Goal: Task Accomplishment & Management: Use online tool/utility

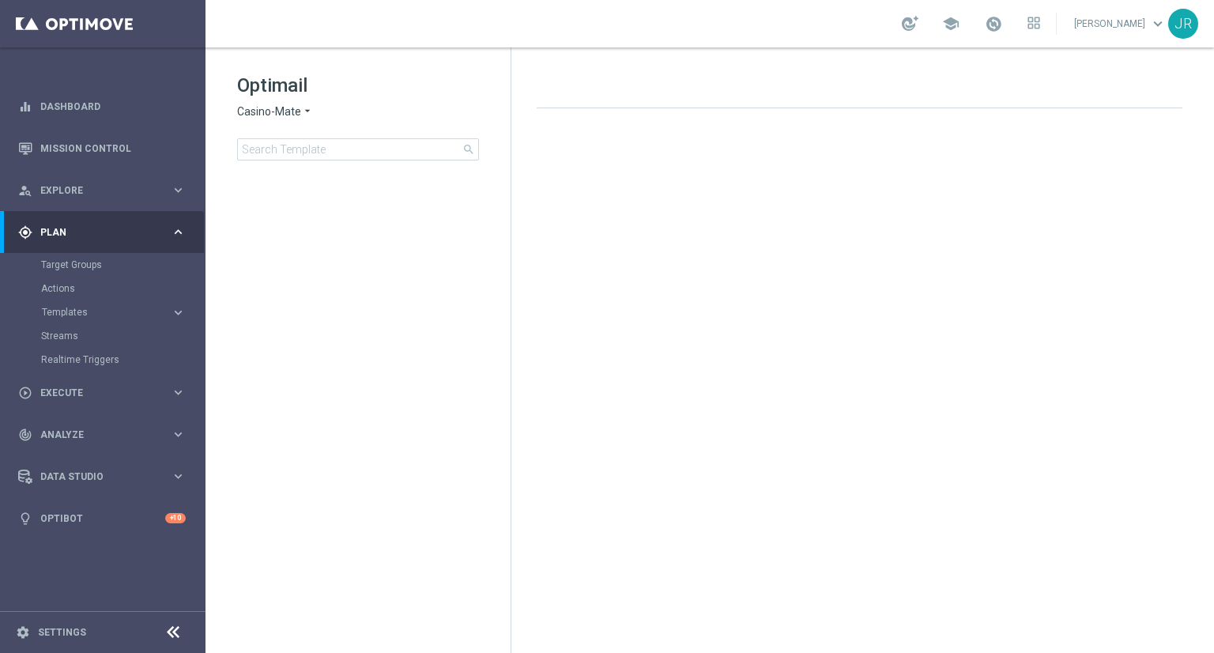
click at [80, 224] on div "gps_fixed Plan keyboard_arrow_right" at bounding box center [102, 232] width 204 height 42
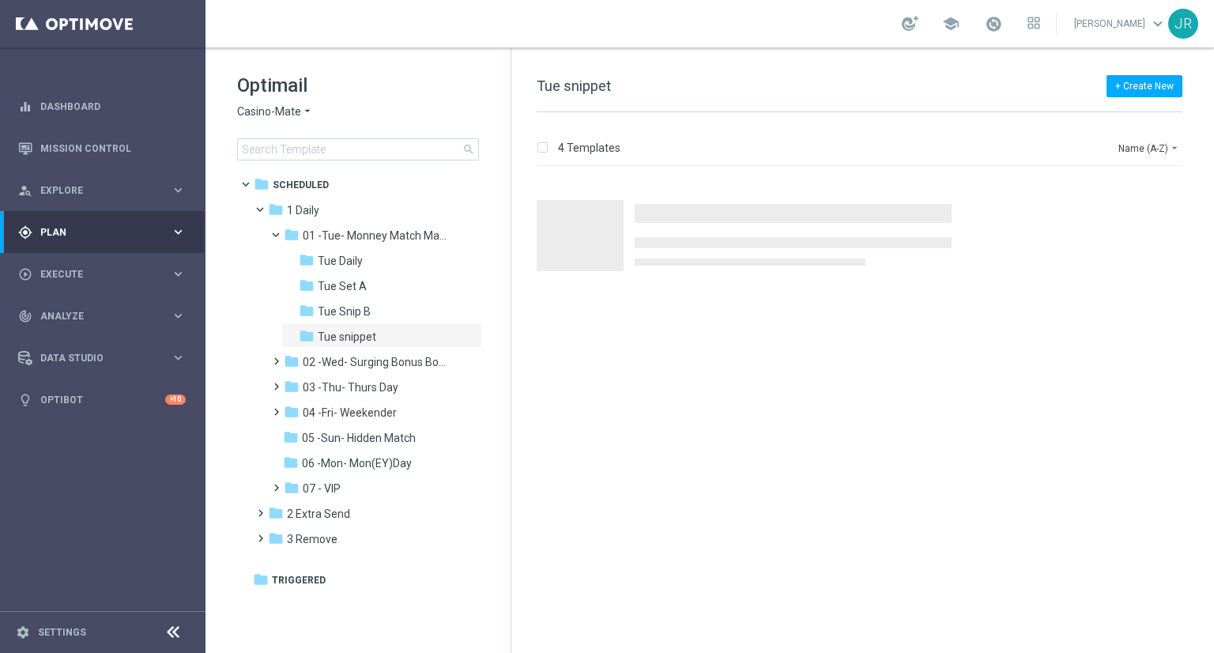
click at [81, 224] on div "gps_fixed Plan keyboard_arrow_right" at bounding box center [102, 232] width 204 height 42
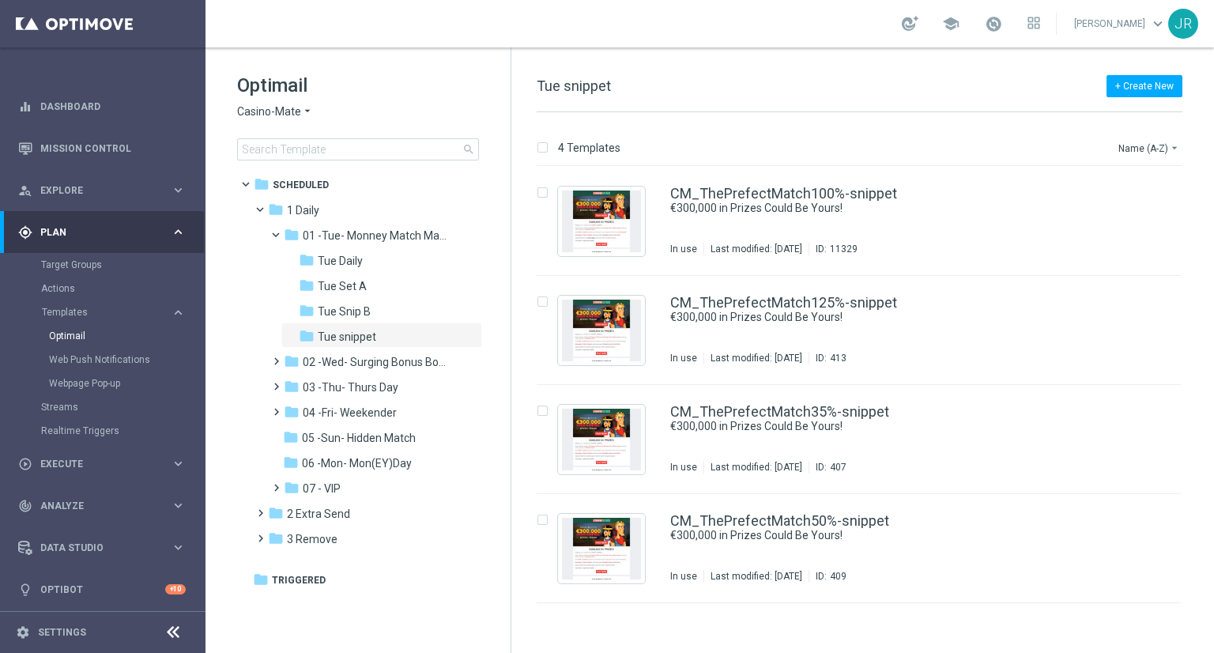
click at [262, 108] on span "Casino-Mate" at bounding box center [269, 111] width 64 height 15
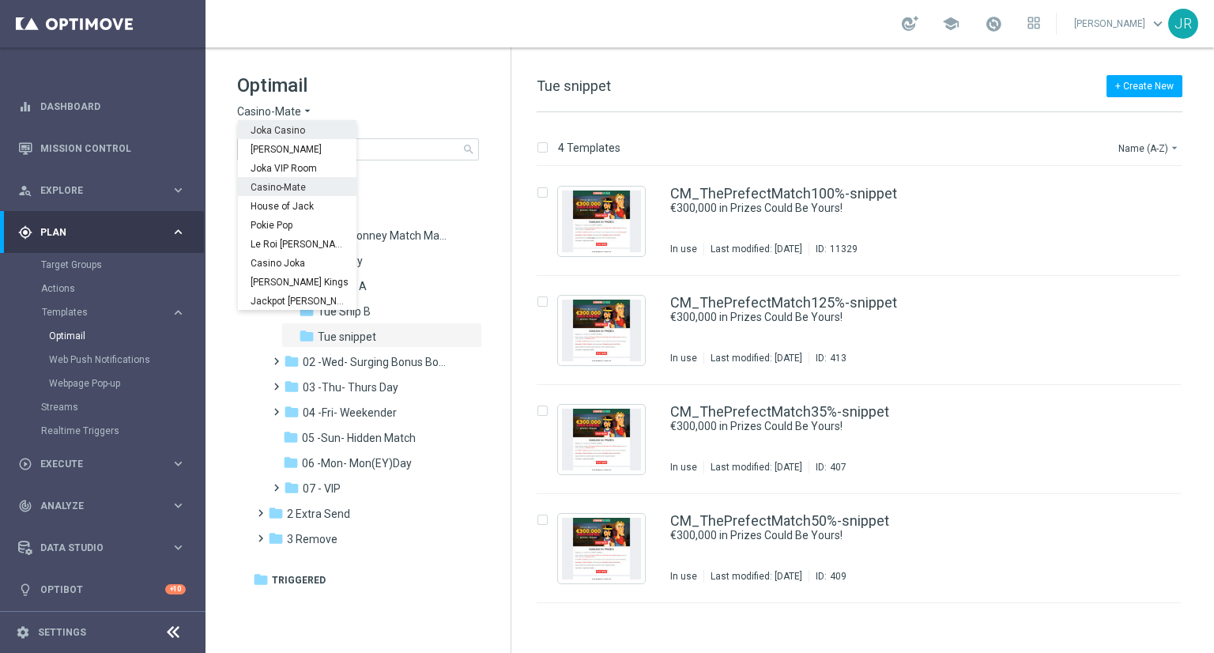
click at [266, 137] on div "Joka Casino" at bounding box center [297, 129] width 119 height 19
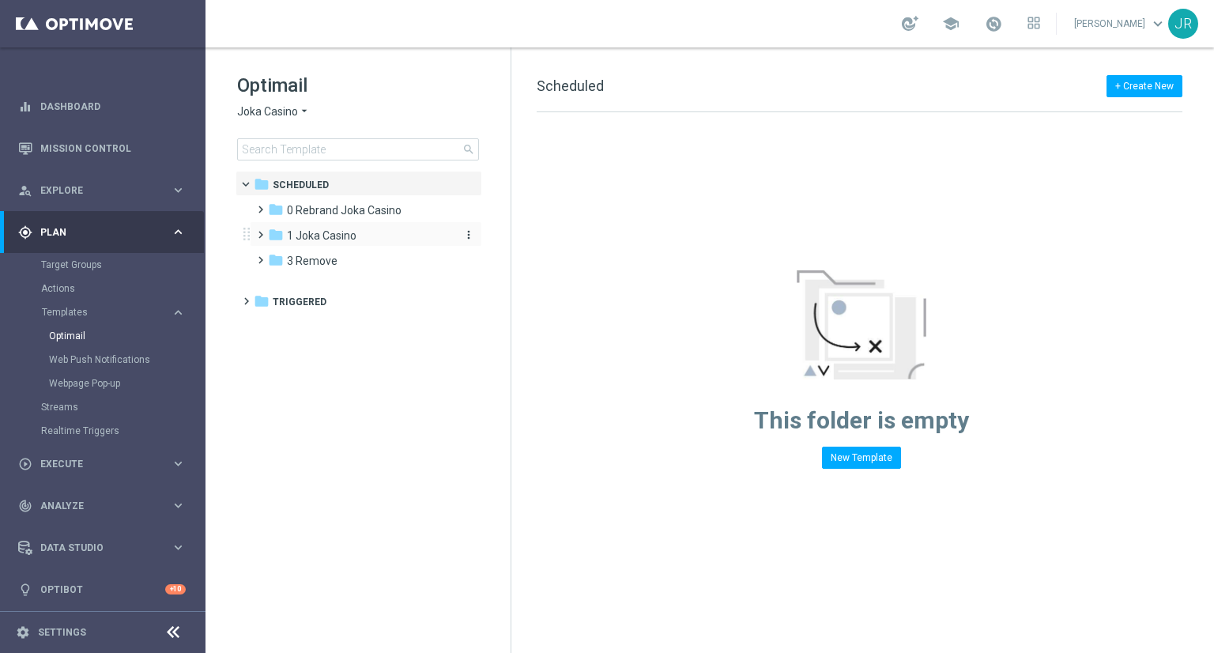
click at [312, 232] on span "1 Joka Casino" at bounding box center [322, 235] width 70 height 14
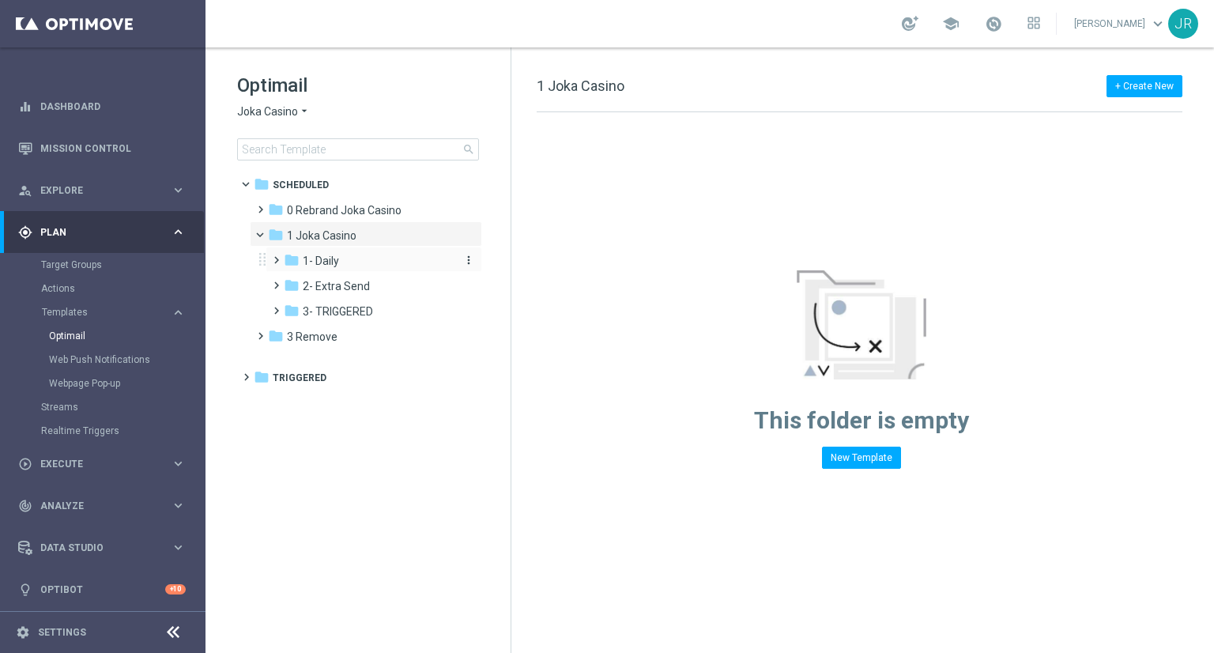
click at [319, 266] on span "1- Daily" at bounding box center [321, 261] width 36 height 14
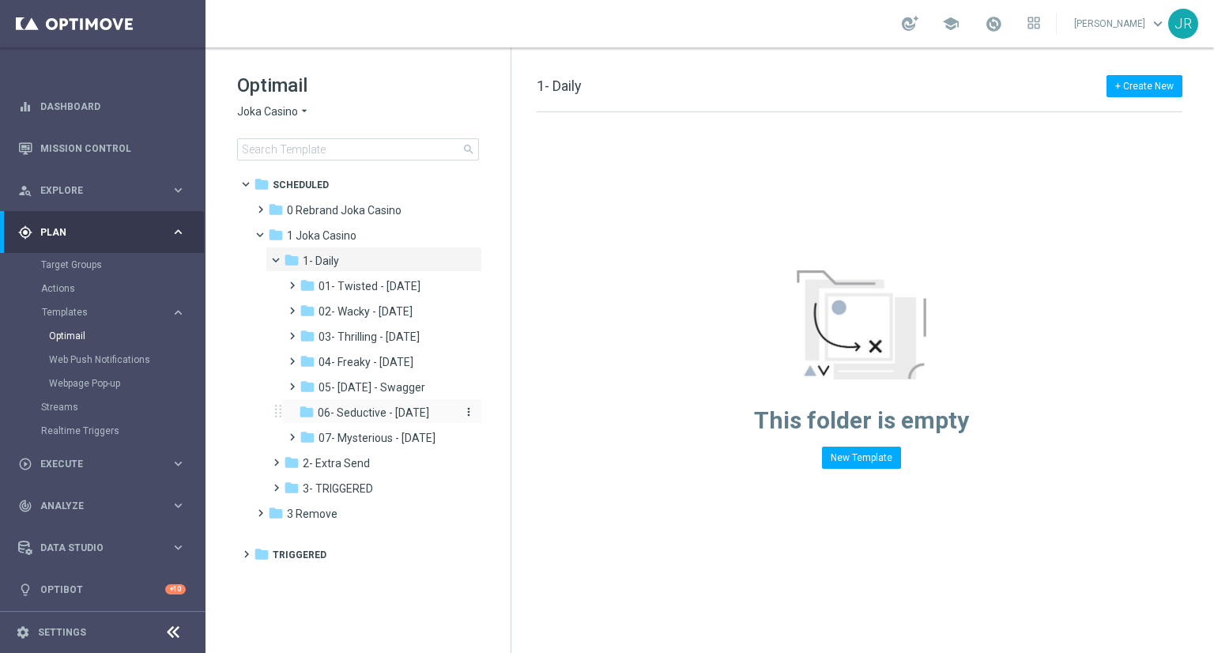
click at [369, 407] on span "06- Seductive - [DATE]" at bounding box center [373, 413] width 111 height 14
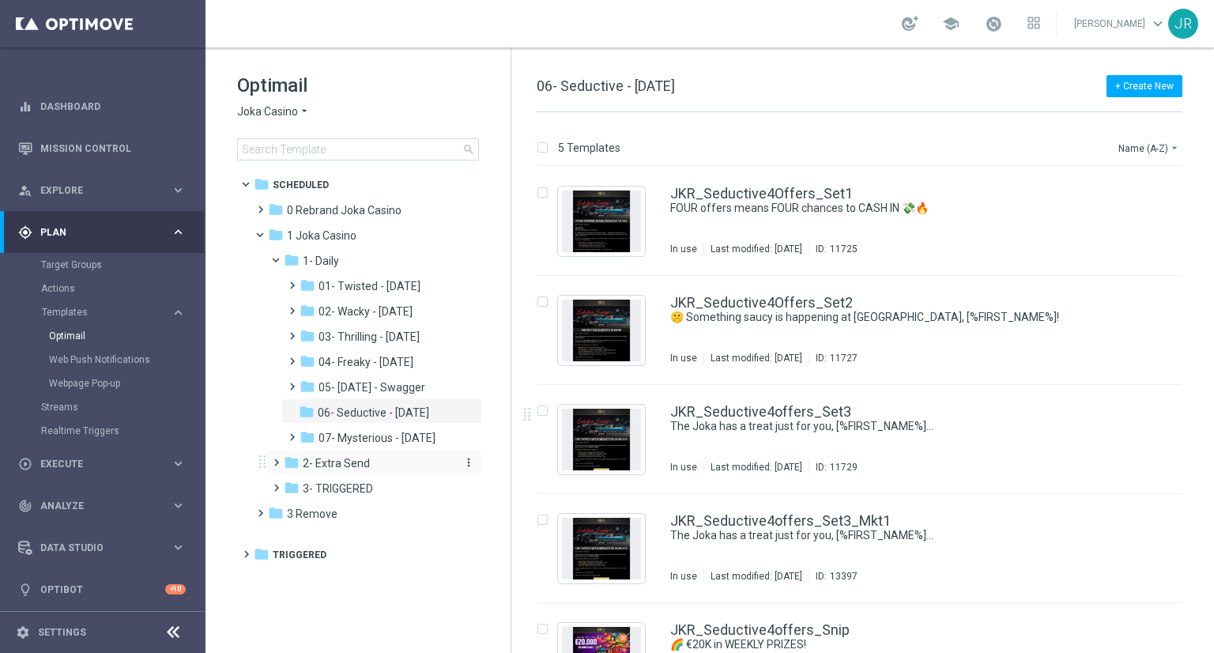
click at [323, 464] on span "2- Extra Send" at bounding box center [336, 463] width 67 height 14
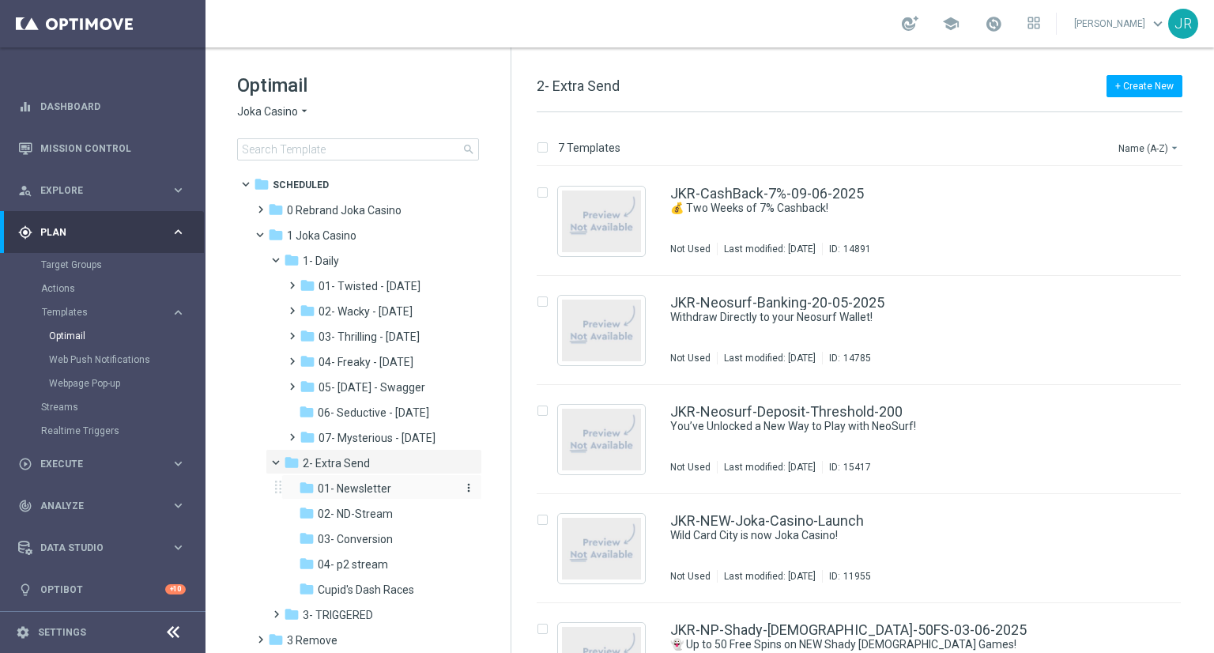
click at [360, 485] on span "01- Newsletter" at bounding box center [355, 488] width 74 height 14
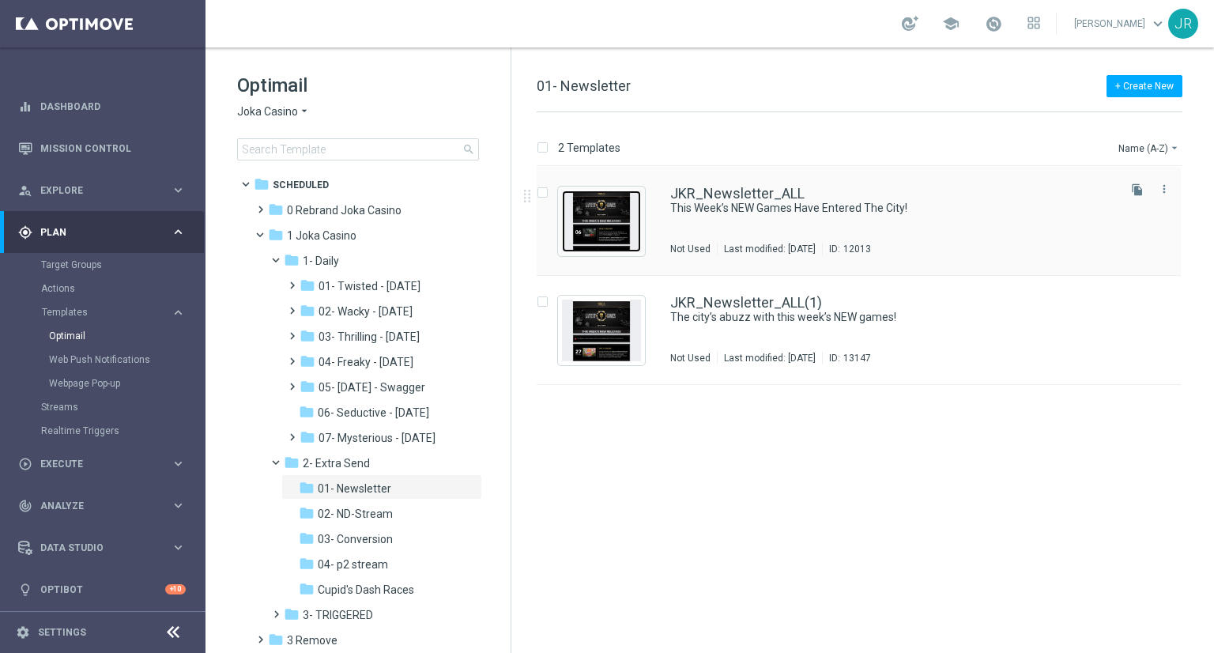
click at [573, 247] on img "Press SPACE to select this row." at bounding box center [601, 222] width 79 height 62
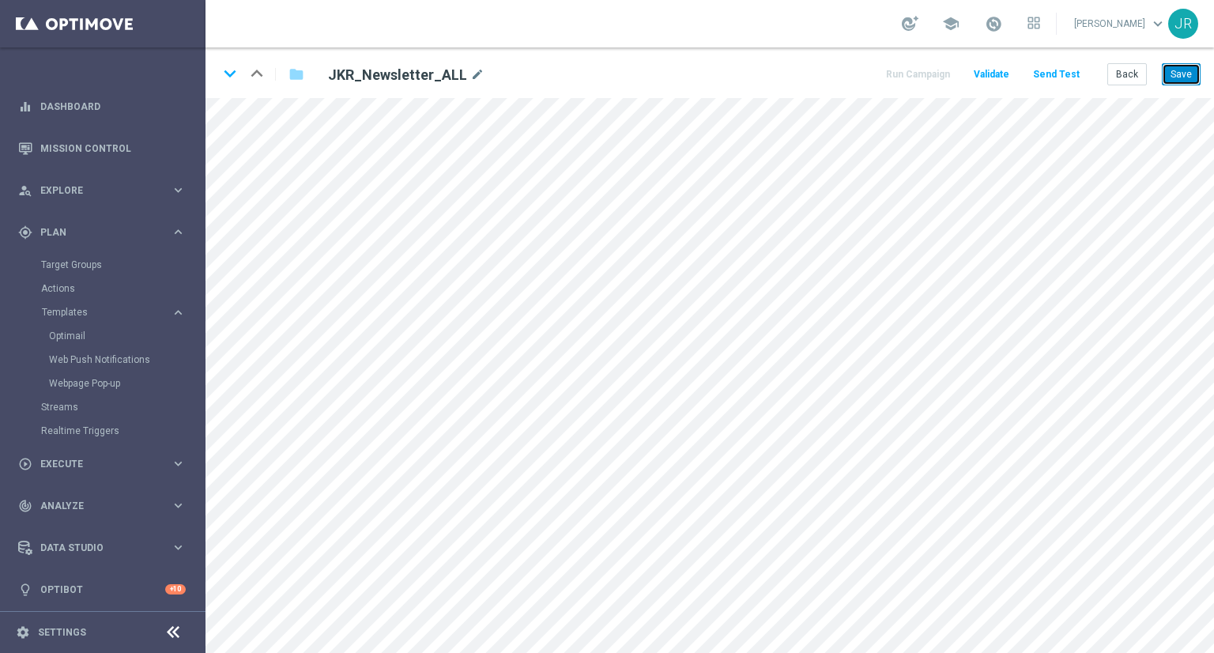
click at [1191, 68] on button "Save" at bounding box center [1181, 74] width 39 height 22
click at [579, 625] on html "equalizer Dashboard Mission Control" at bounding box center [607, 326] width 1214 height 653
click at [1184, 66] on button "Save" at bounding box center [1181, 74] width 39 height 22
click at [1173, 78] on button "Save" at bounding box center [1181, 74] width 39 height 22
click at [1202, 68] on div "keyboard_arrow_down keyboard_arrow_up folder JKR_Newsletter_ALL mode_edit Run C…" at bounding box center [710, 72] width 1009 height 51
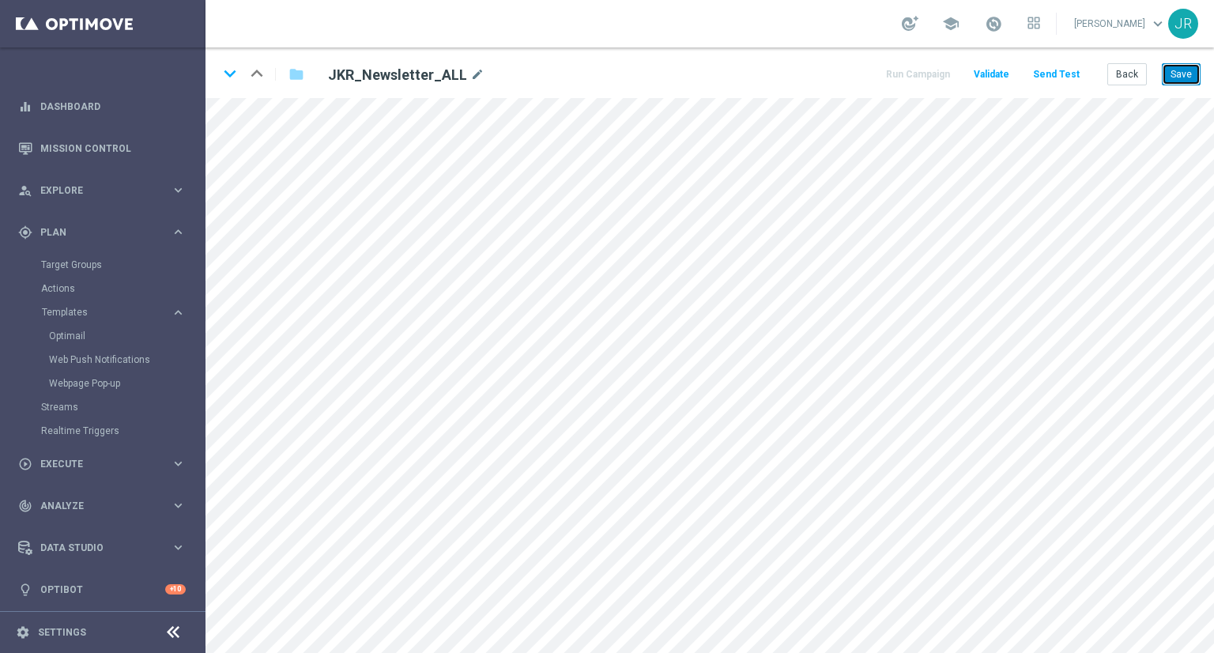
drag, startPoint x: 1178, startPoint y: 70, endPoint x: 1193, endPoint y: 93, distance: 27.4
click at [1179, 70] on button "Save" at bounding box center [1181, 74] width 39 height 22
click at [1196, 67] on button "Save" at bounding box center [1181, 74] width 39 height 22
click at [1188, 73] on button "Save" at bounding box center [1181, 74] width 39 height 22
click at [1201, 66] on div "keyboard_arrow_down keyboard_arrow_up folder JKR_Newsletter_ALL mode_edit Run C…" at bounding box center [710, 72] width 1009 height 51
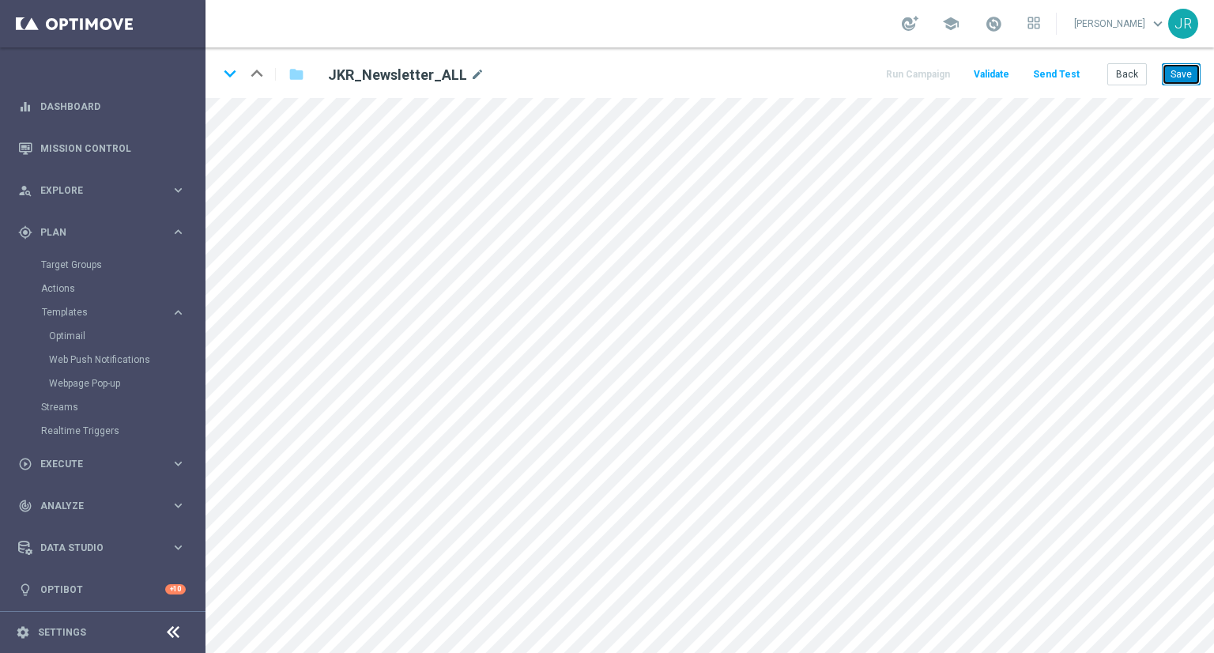
click at [1179, 69] on button "Save" at bounding box center [1181, 74] width 39 height 22
click at [1191, 78] on button "Save" at bounding box center [1181, 74] width 39 height 22
drag, startPoint x: 1176, startPoint y: 71, endPoint x: 1191, endPoint y: 92, distance: 26.6
click at [1176, 73] on button "Save" at bounding box center [1181, 74] width 39 height 22
click at [1190, 70] on button "Save" at bounding box center [1181, 74] width 39 height 22
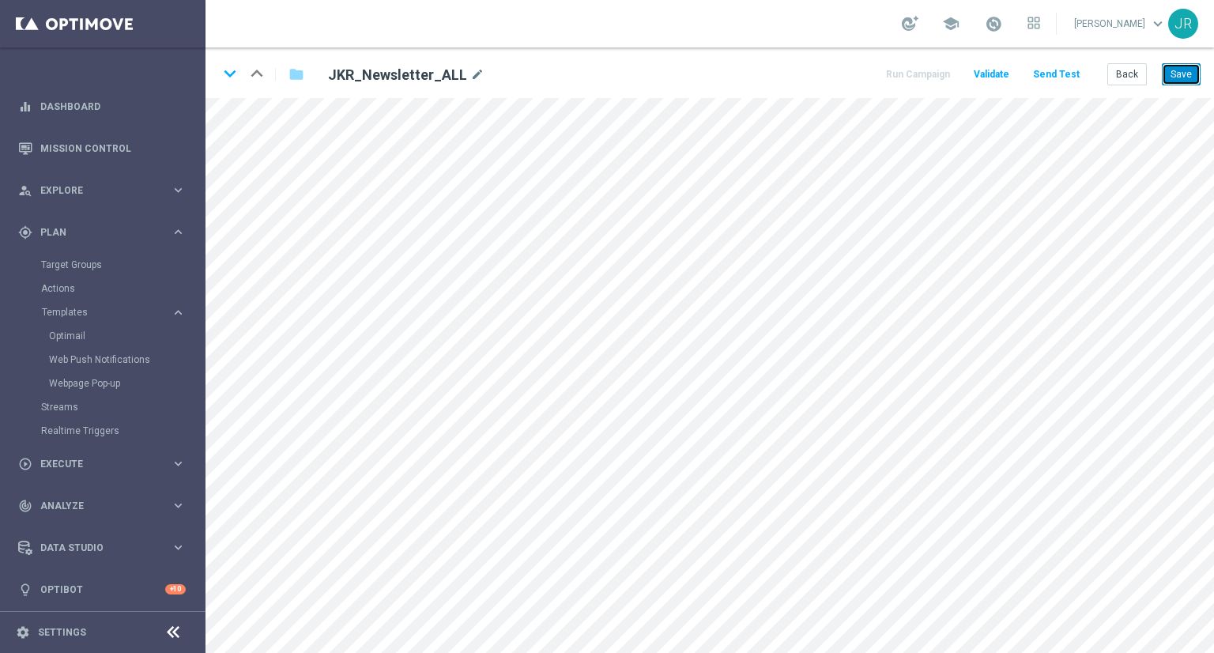
click at [1172, 71] on button "Save" at bounding box center [1181, 74] width 39 height 22
click at [1191, 75] on button "Save" at bounding box center [1181, 74] width 39 height 22
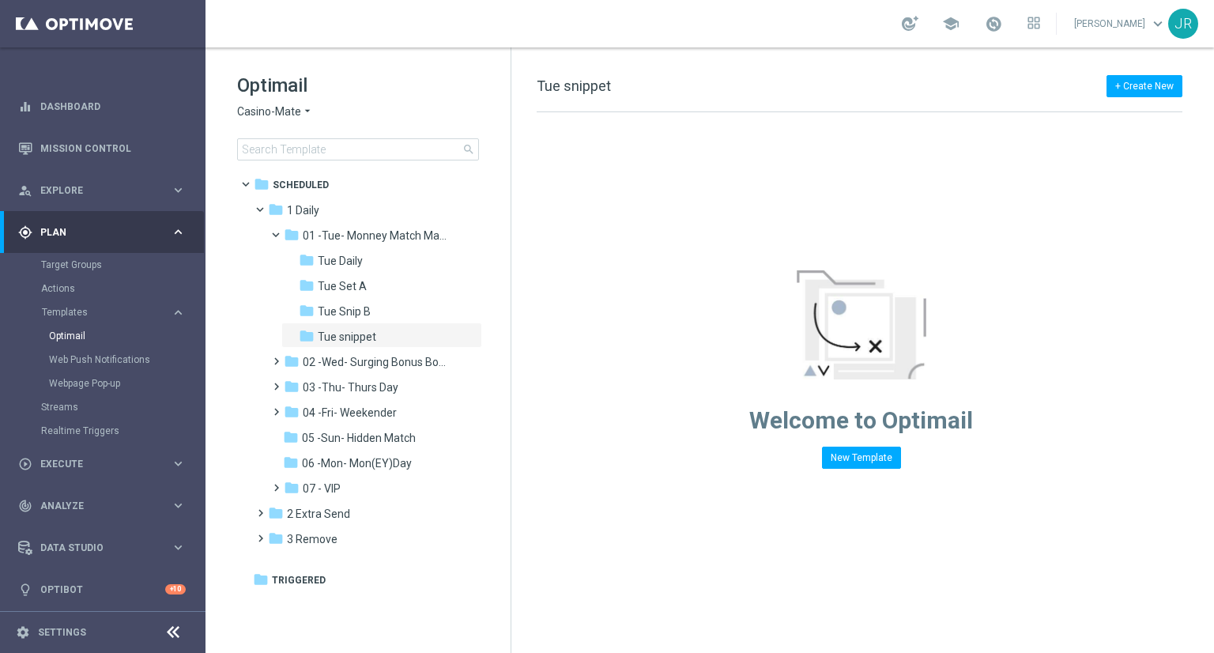
click at [291, 120] on div "Optimail Casino-Mate arrow_drop_down × Casino-Mate search" at bounding box center [374, 117] width 274 height 88
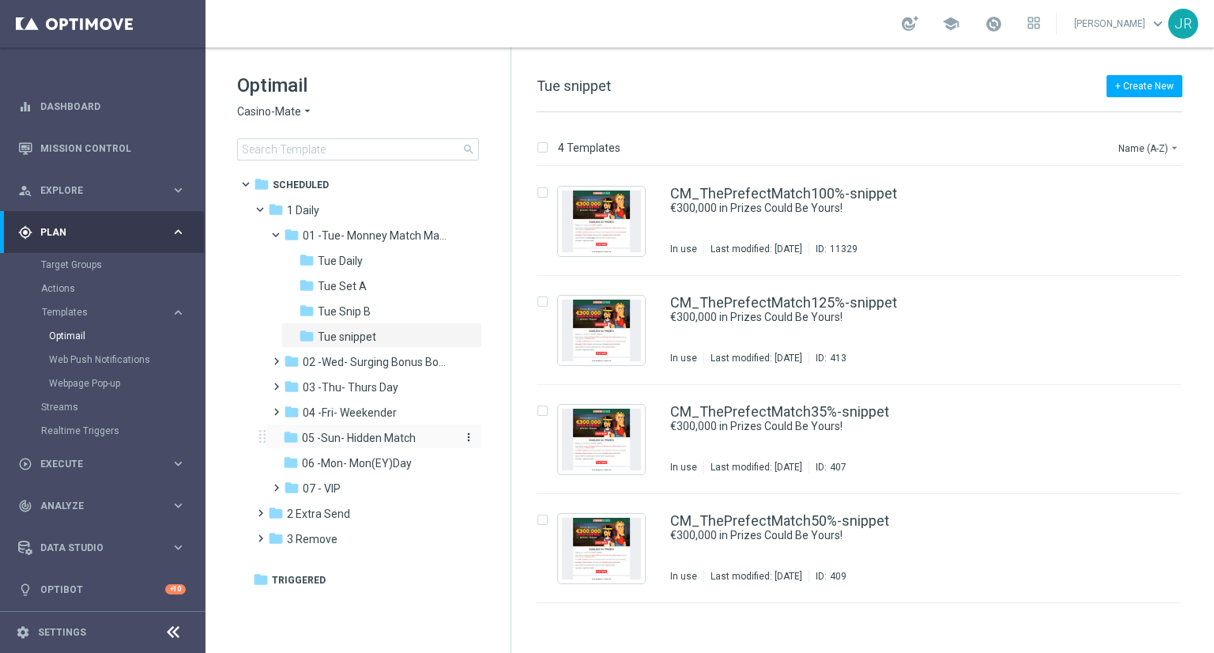
click at [335, 440] on span "05 -Sun- Hidden Match" at bounding box center [359, 438] width 114 height 14
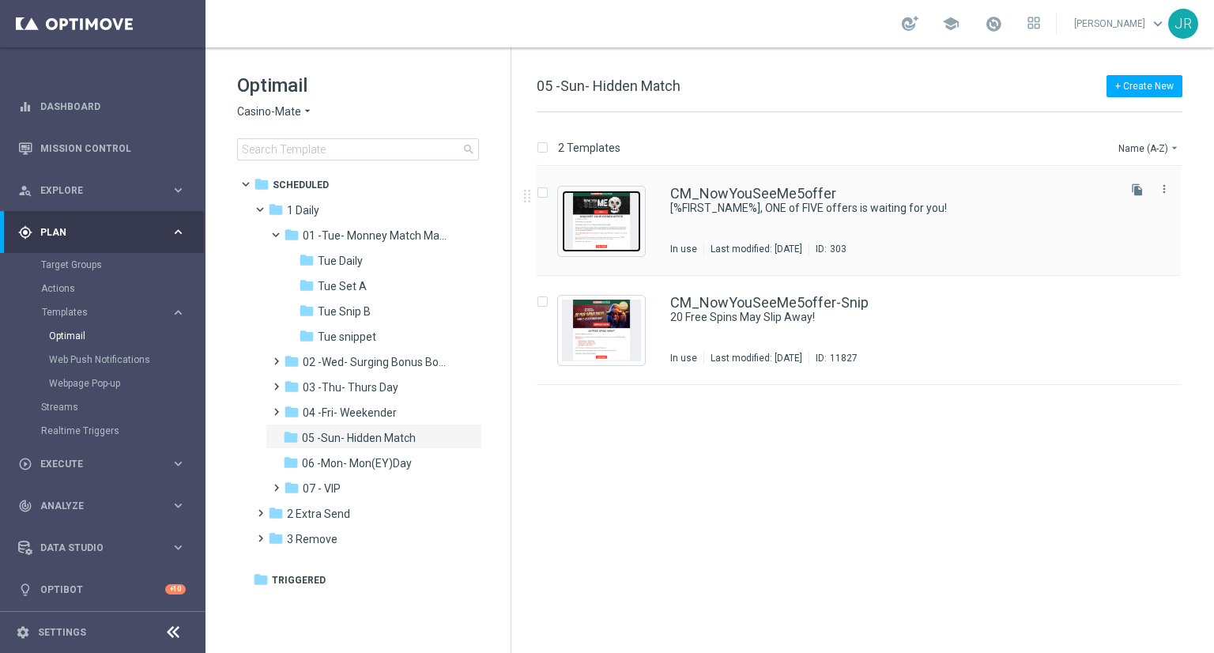
click at [604, 230] on img "Press SPACE to select this row." at bounding box center [601, 222] width 79 height 62
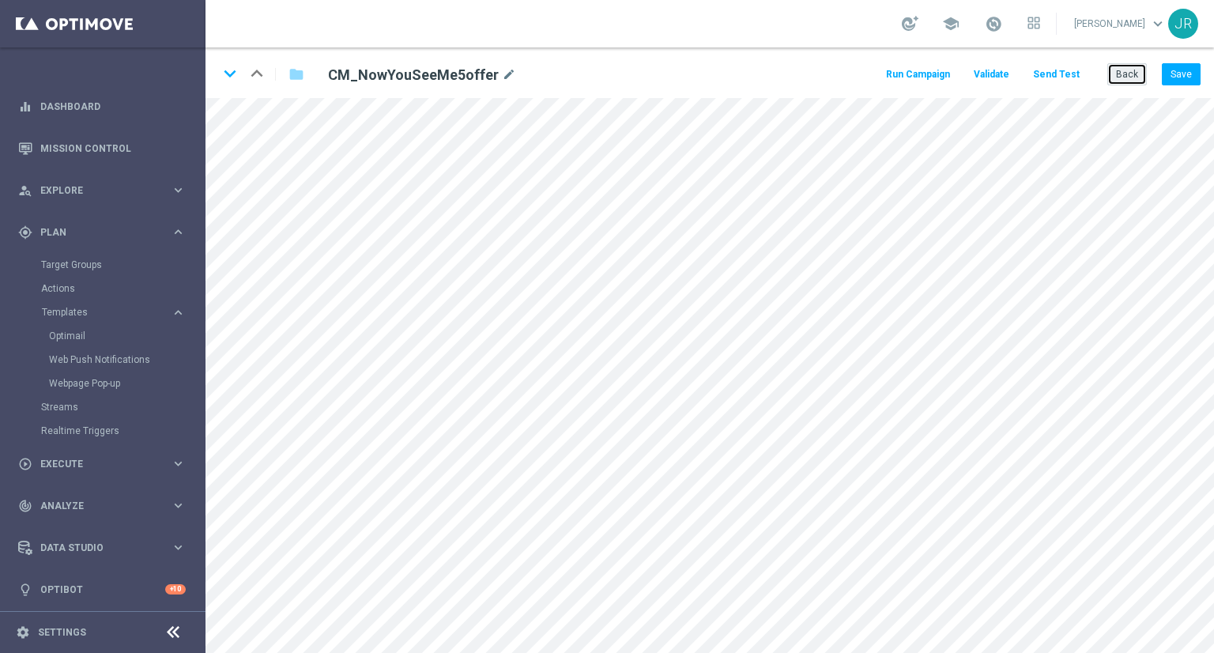
click at [1126, 78] on button "Back" at bounding box center [1128, 74] width 40 height 22
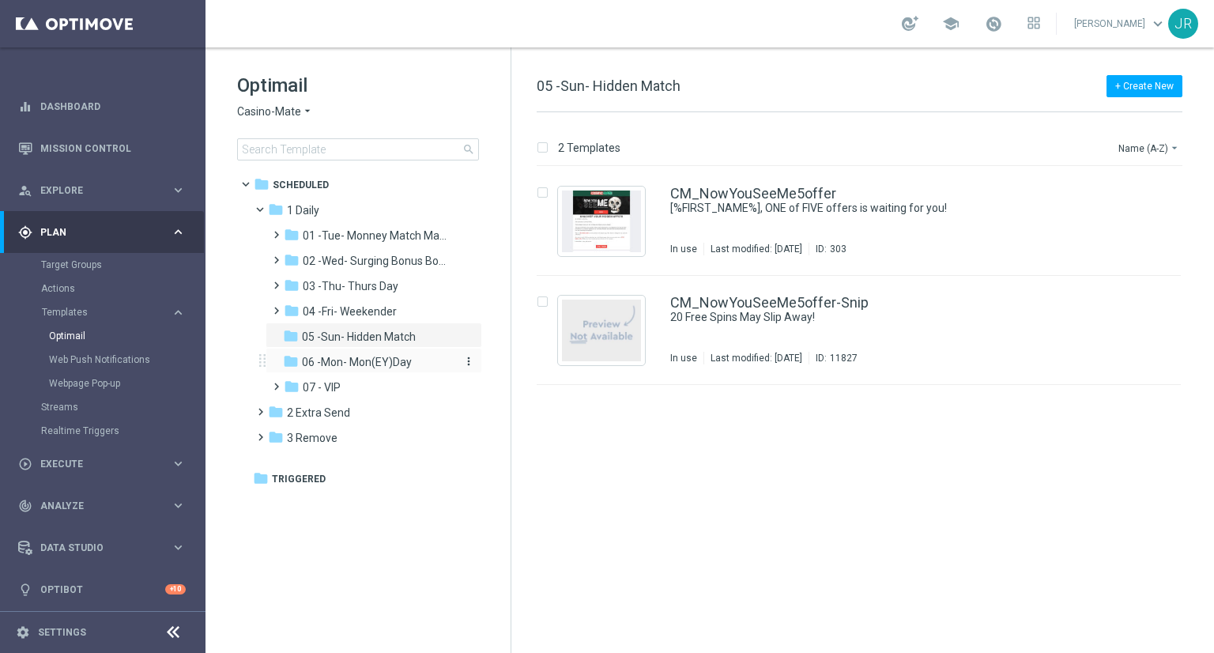
click at [375, 361] on span "06 -Mon- Mon(EY)Day" at bounding box center [357, 362] width 110 height 14
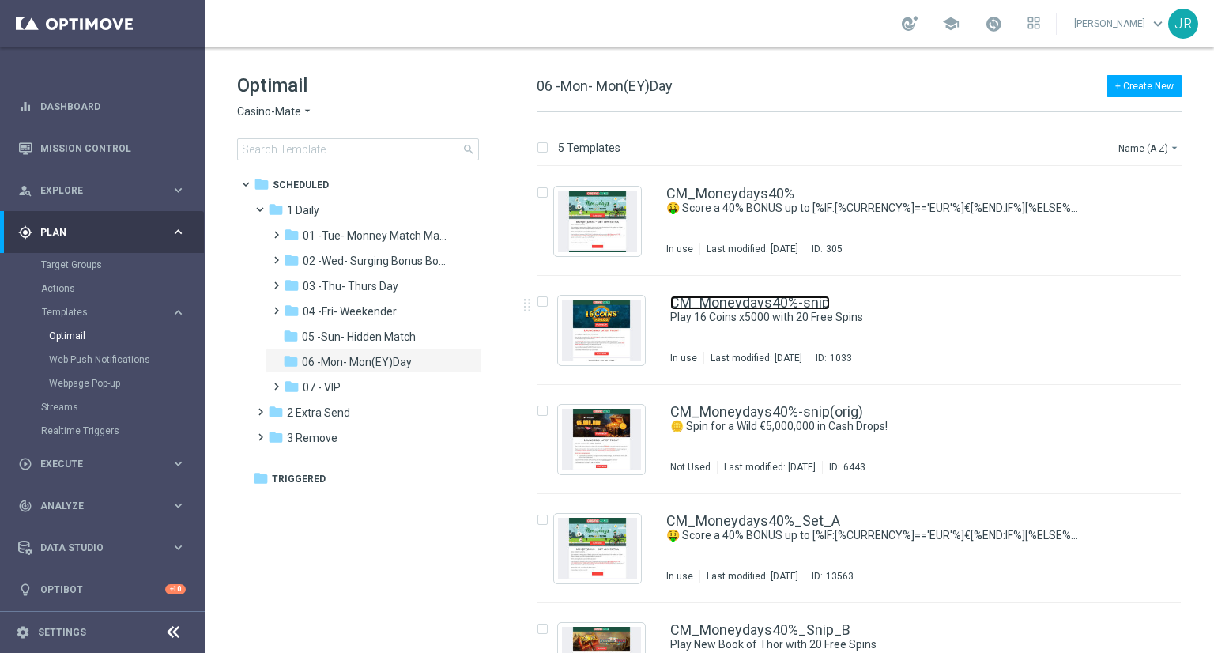
click at [772, 308] on link "CM_Moneydays40%-snip" at bounding box center [750, 303] width 160 height 14
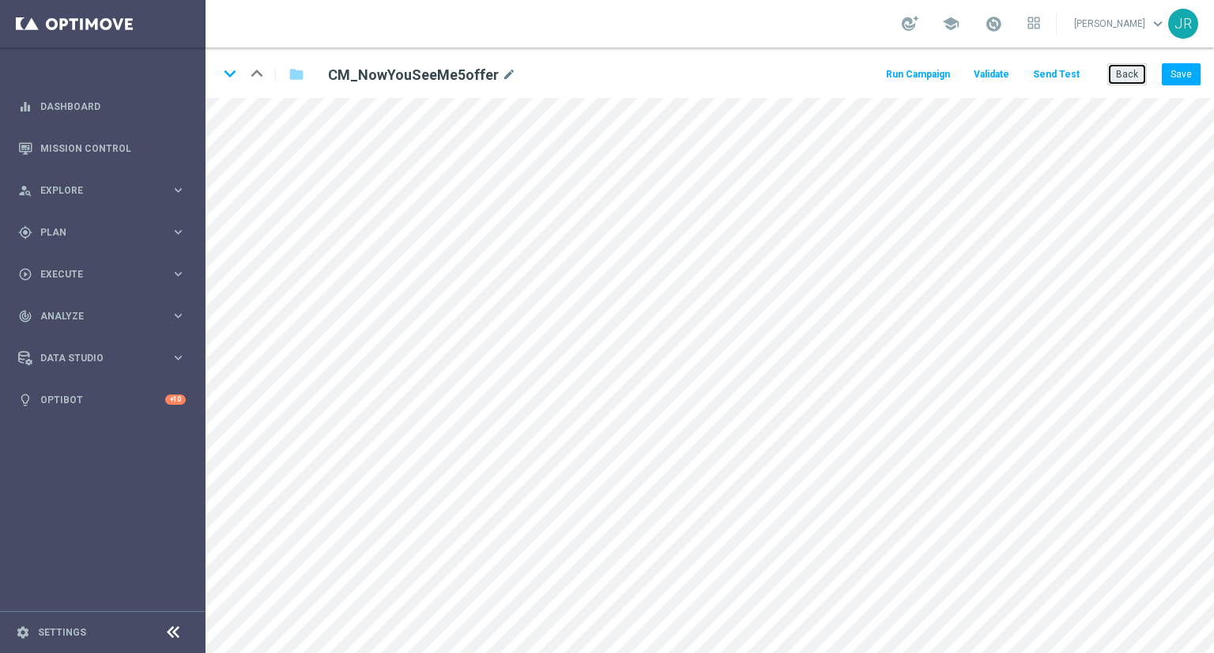
drag, startPoint x: 1126, startPoint y: 75, endPoint x: 1082, endPoint y: 88, distance: 45.3
click at [1116, 77] on button "Back" at bounding box center [1128, 74] width 40 height 22
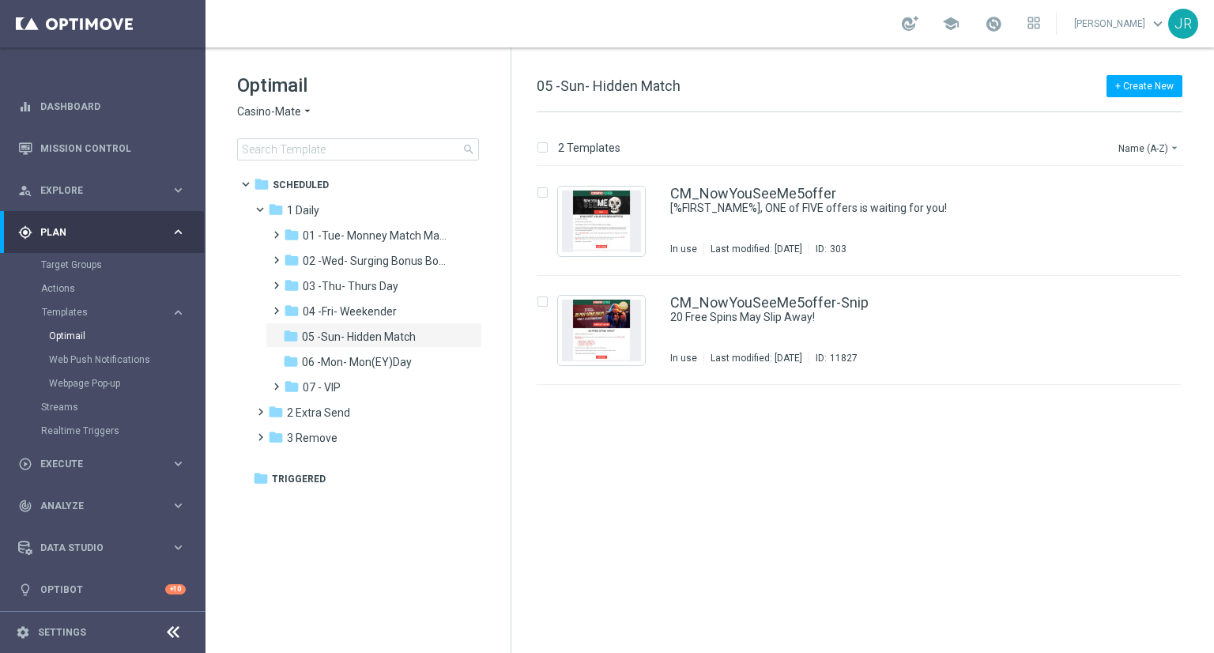
click at [262, 114] on span "Casino-Mate" at bounding box center [269, 111] width 64 height 15
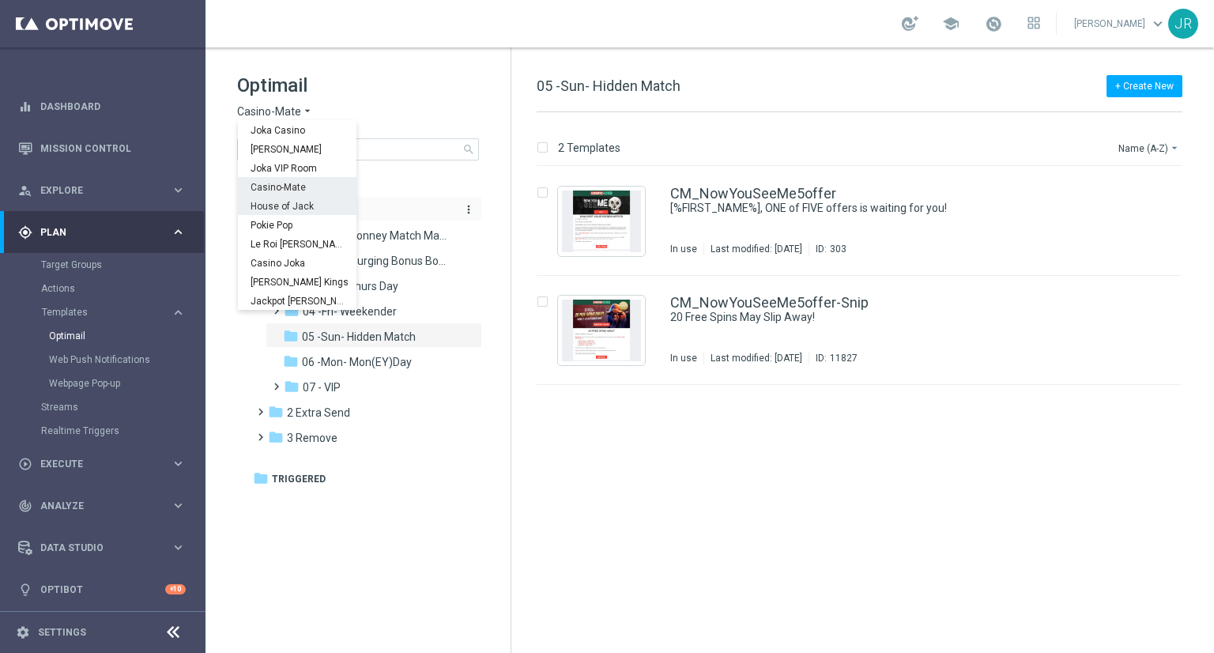
click at [0, 0] on span "House of Jack" at bounding box center [0, 0] width 0 height 0
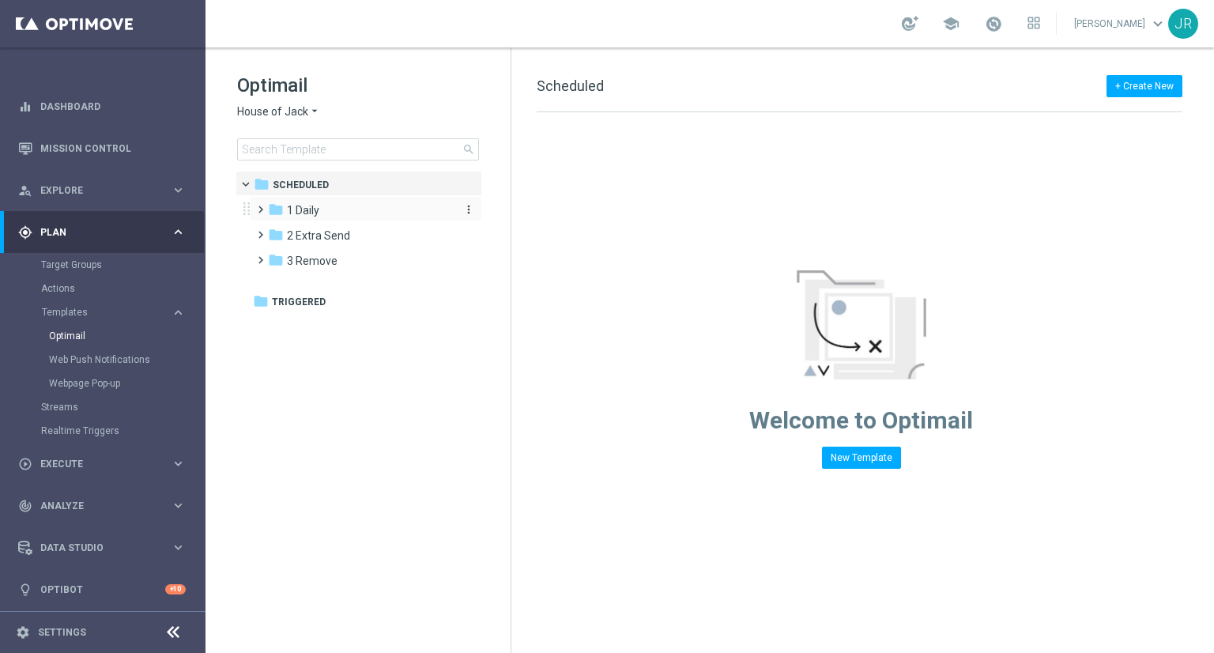
click at [315, 216] on span "1 Daily" at bounding box center [303, 210] width 32 height 14
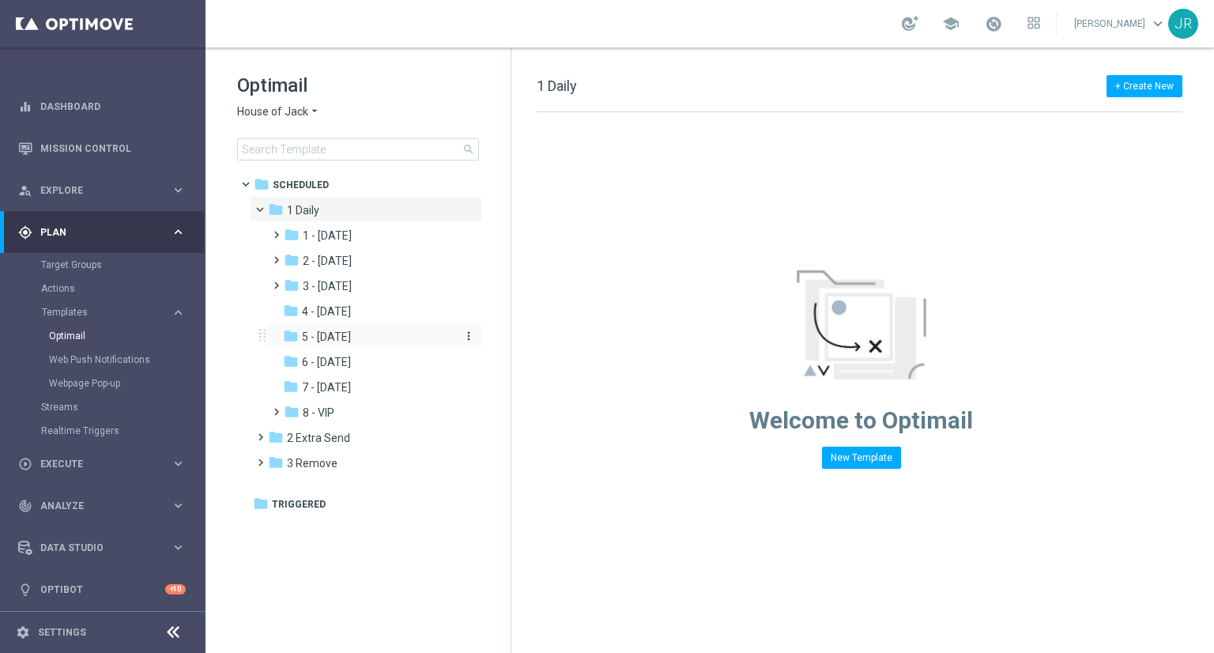
click at [338, 336] on span "5 - Saturday" at bounding box center [326, 337] width 49 height 14
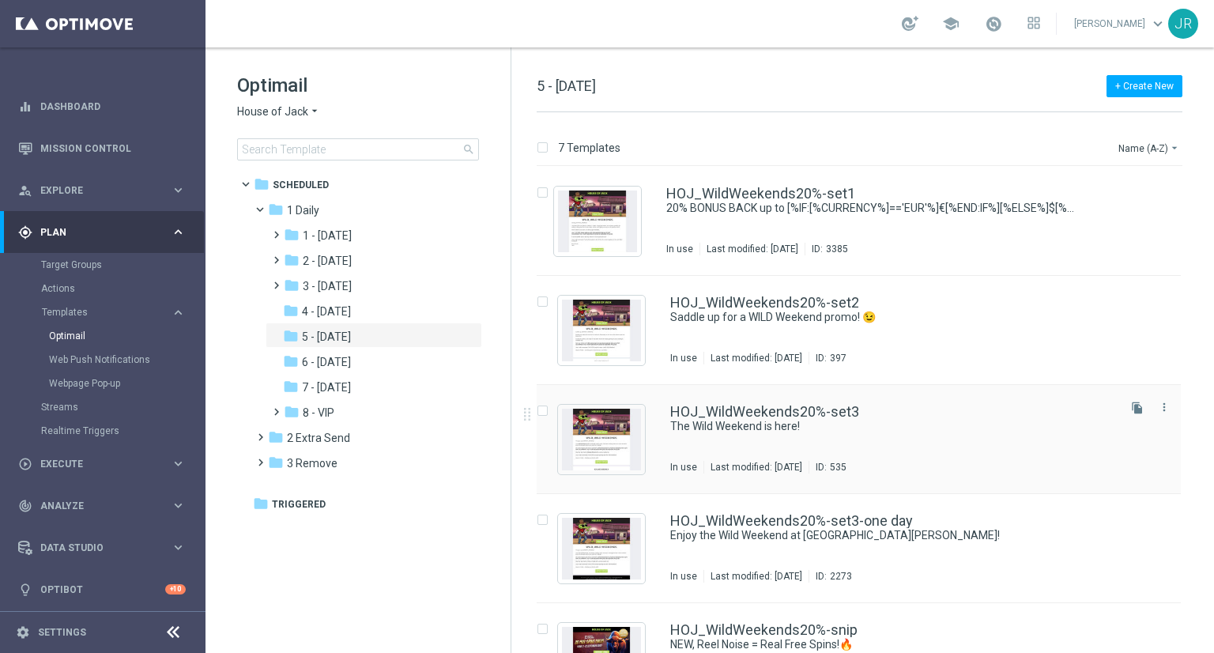
click at [800, 456] on div "HOJ_WildWeekends20%-set3 The Wild Weekend is here! In use Last modified: Thursd…" at bounding box center [892, 439] width 444 height 69
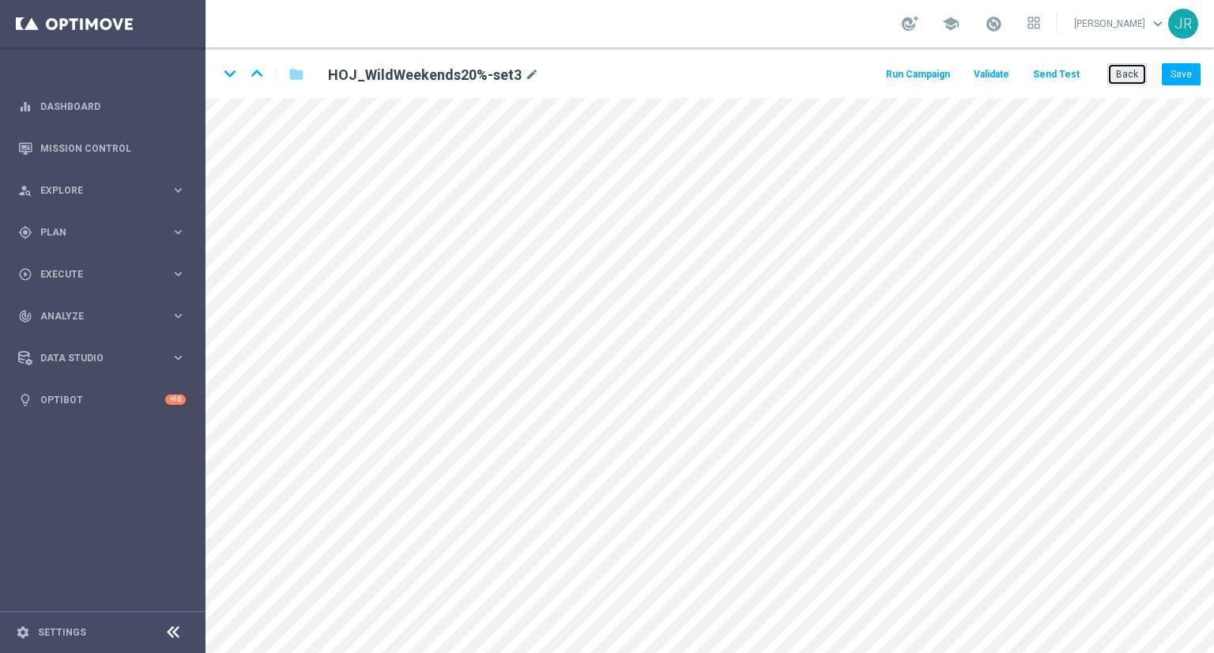
click at [1138, 80] on button "Back" at bounding box center [1128, 74] width 40 height 22
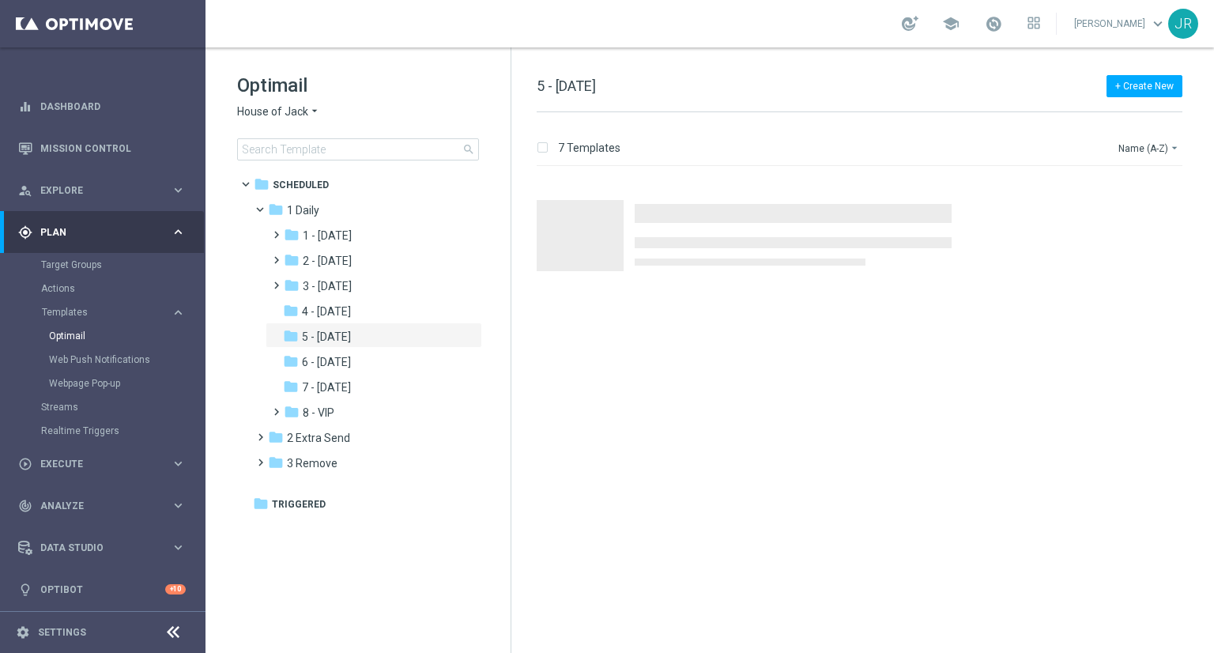
click at [269, 117] on span "House of Jack" at bounding box center [272, 111] width 71 height 15
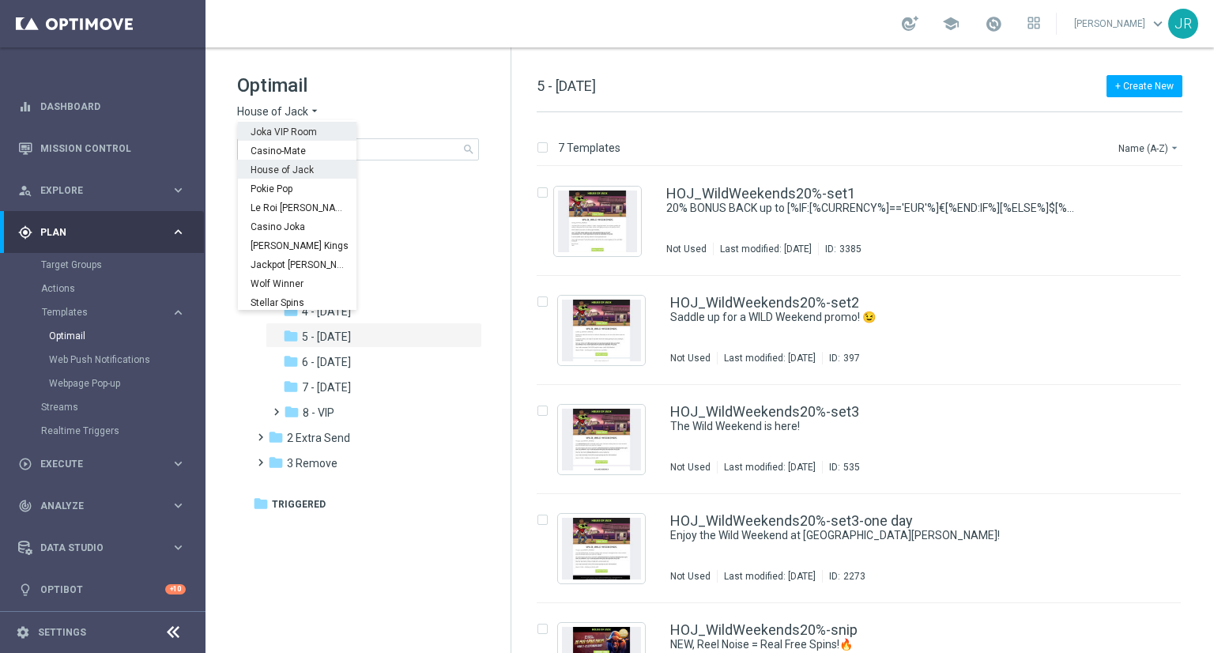
scroll to position [57, 0]
click at [0, 0] on span "Pokie Pop" at bounding box center [0, 0] width 0 height 0
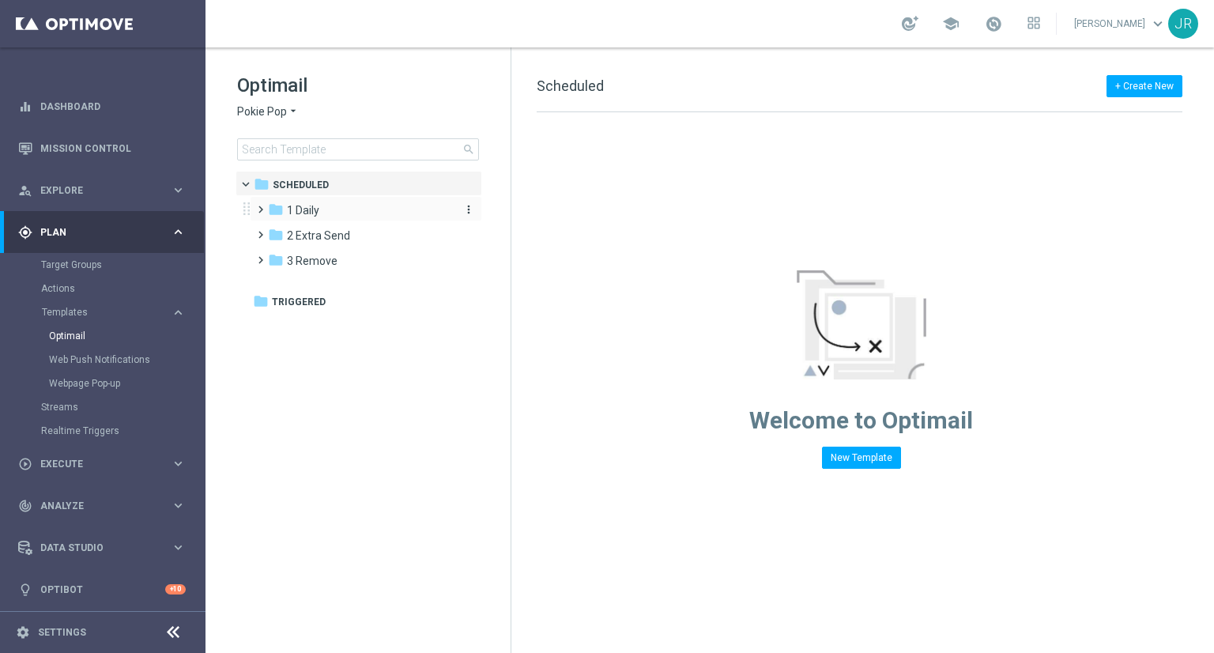
click at [330, 205] on div "folder 1 Daily" at bounding box center [359, 211] width 182 height 18
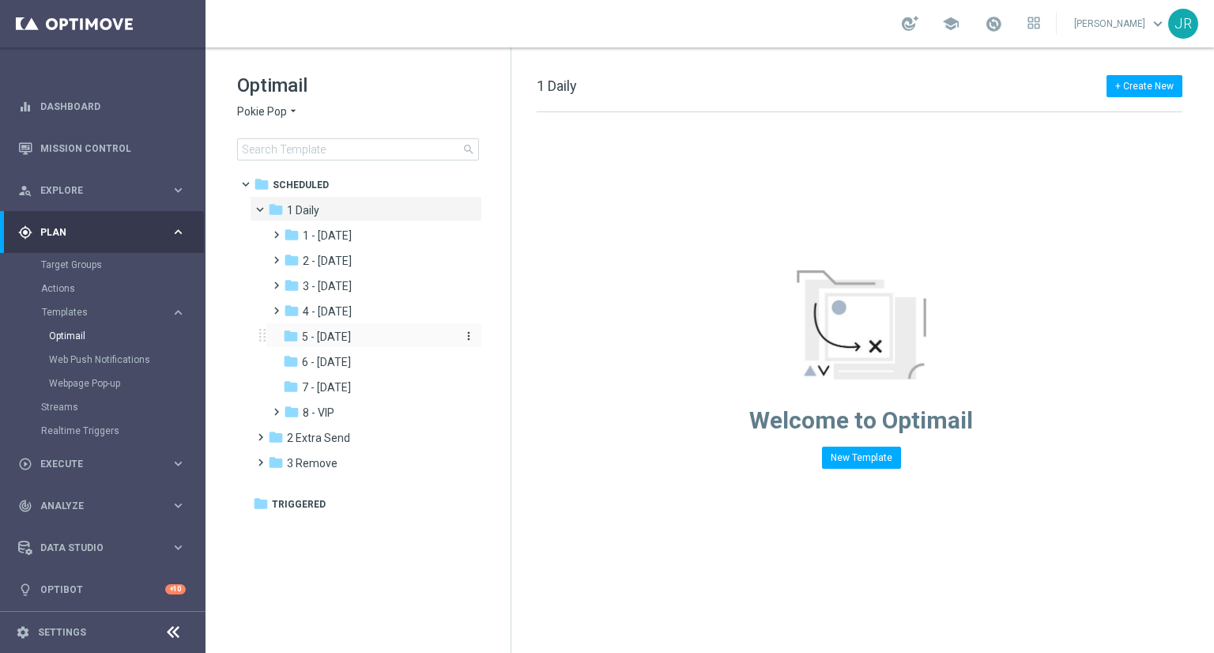
click at [341, 331] on span "5 - [DATE]" at bounding box center [326, 337] width 49 height 14
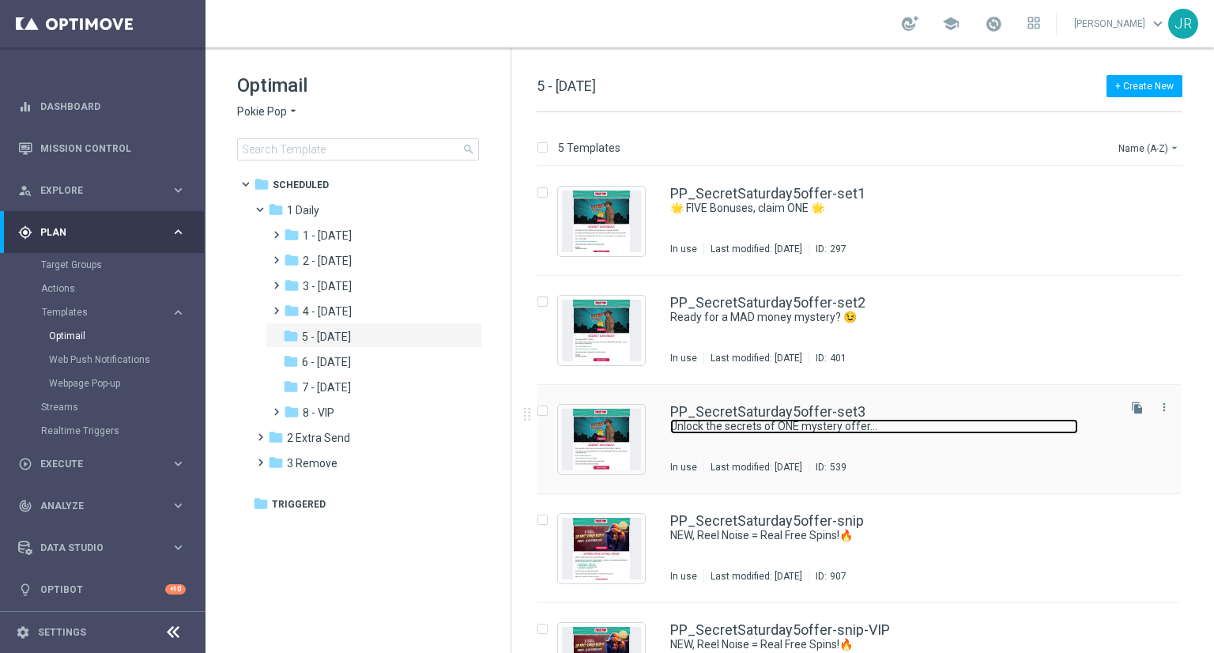
click at [734, 425] on link "Unlock the secrets of ONE mystery offer…" at bounding box center [874, 426] width 408 height 15
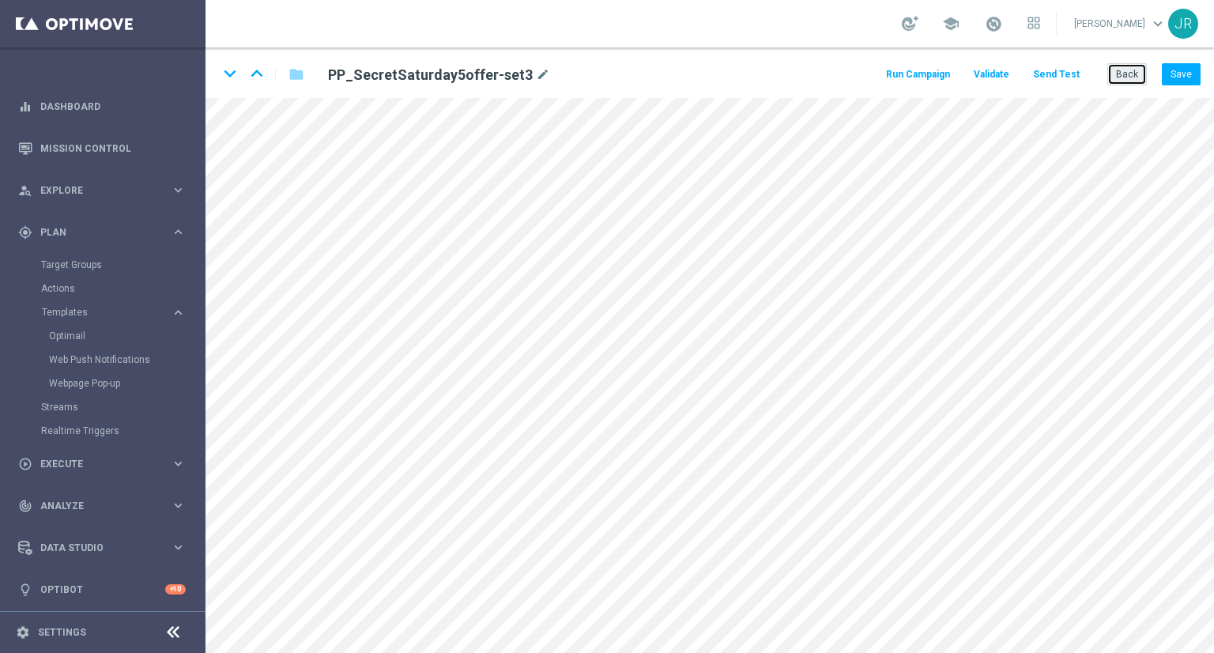
click at [1132, 75] on button "Back" at bounding box center [1128, 74] width 40 height 22
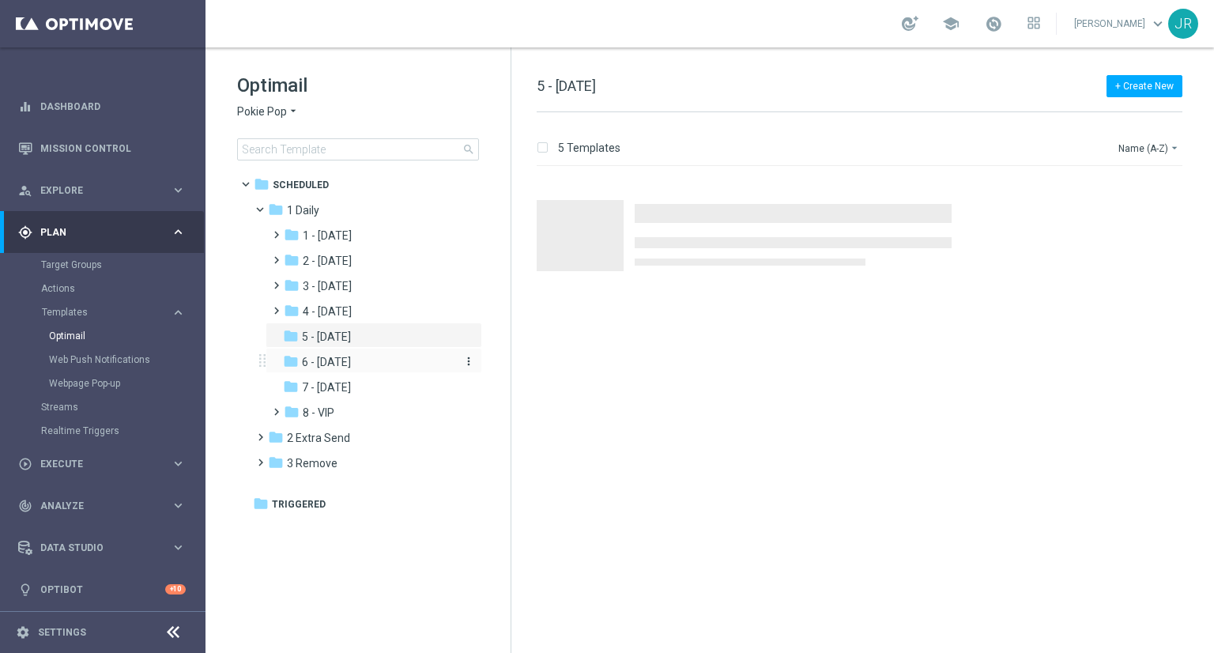
click at [319, 362] on span "6 - Sunday" at bounding box center [326, 362] width 49 height 14
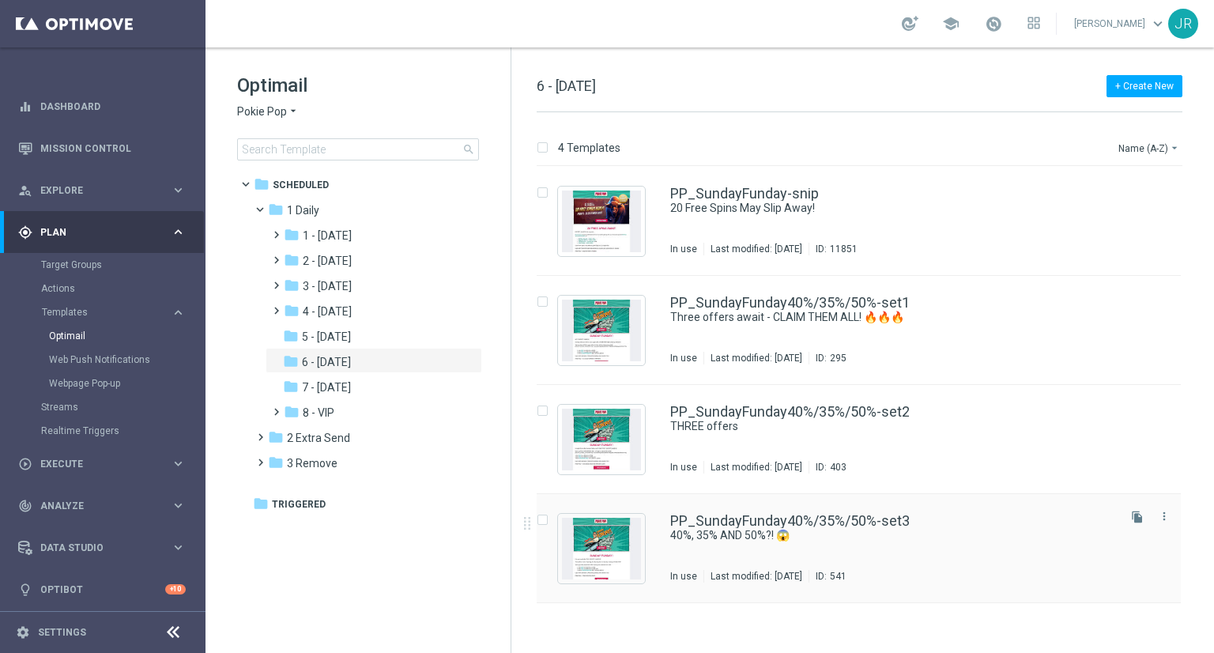
click at [830, 564] on div "PP_SundayFunday40%/35%/50%-set3 40%, 35% AND 50%?! 😱 In use Last modified: Thur…" at bounding box center [892, 548] width 444 height 69
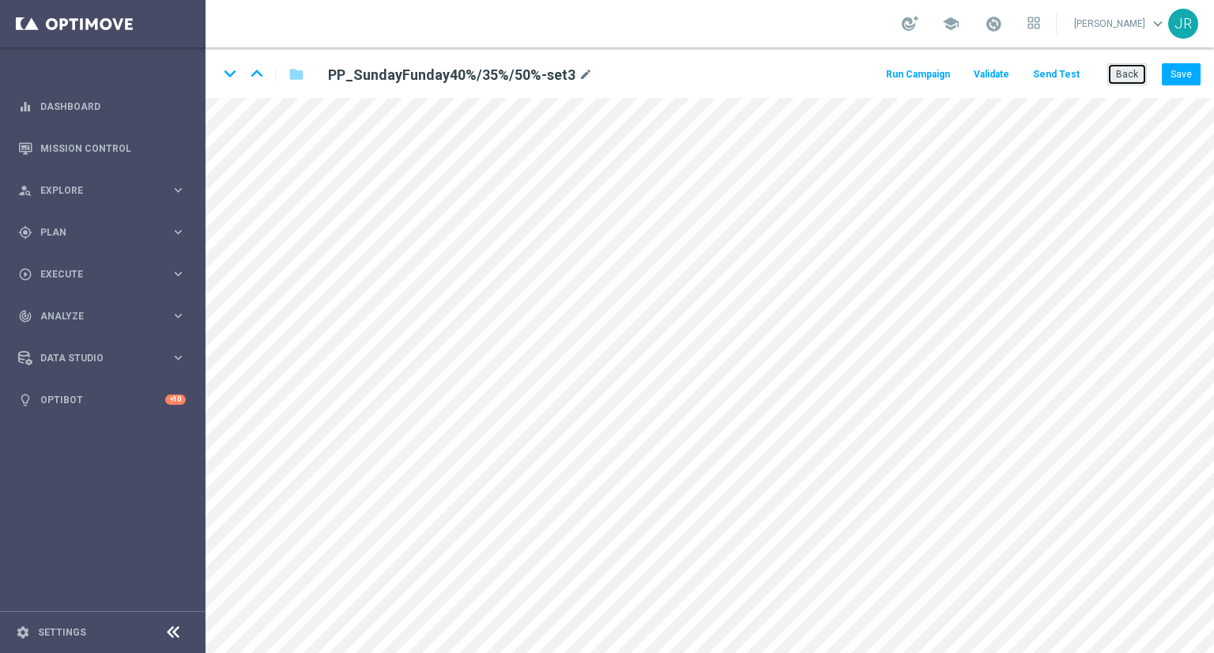
click at [1130, 80] on button "Back" at bounding box center [1128, 74] width 40 height 22
click at [1134, 82] on button "Back" at bounding box center [1128, 74] width 40 height 22
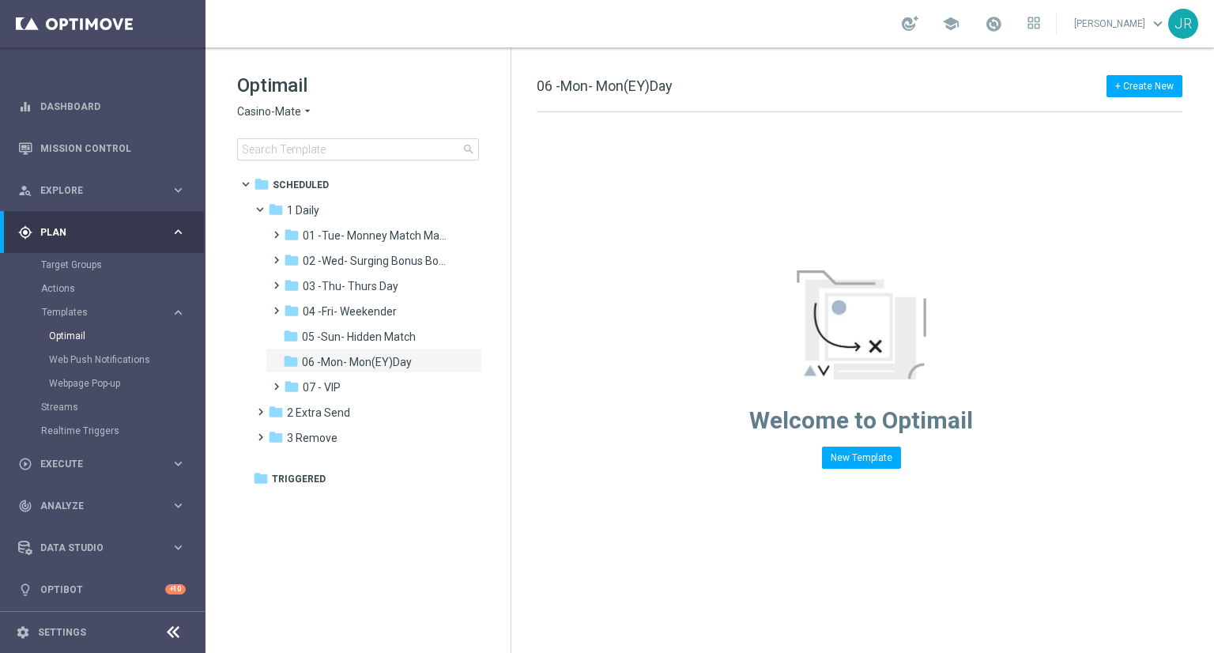
click at [256, 107] on span "Casino-Mate" at bounding box center [269, 111] width 64 height 15
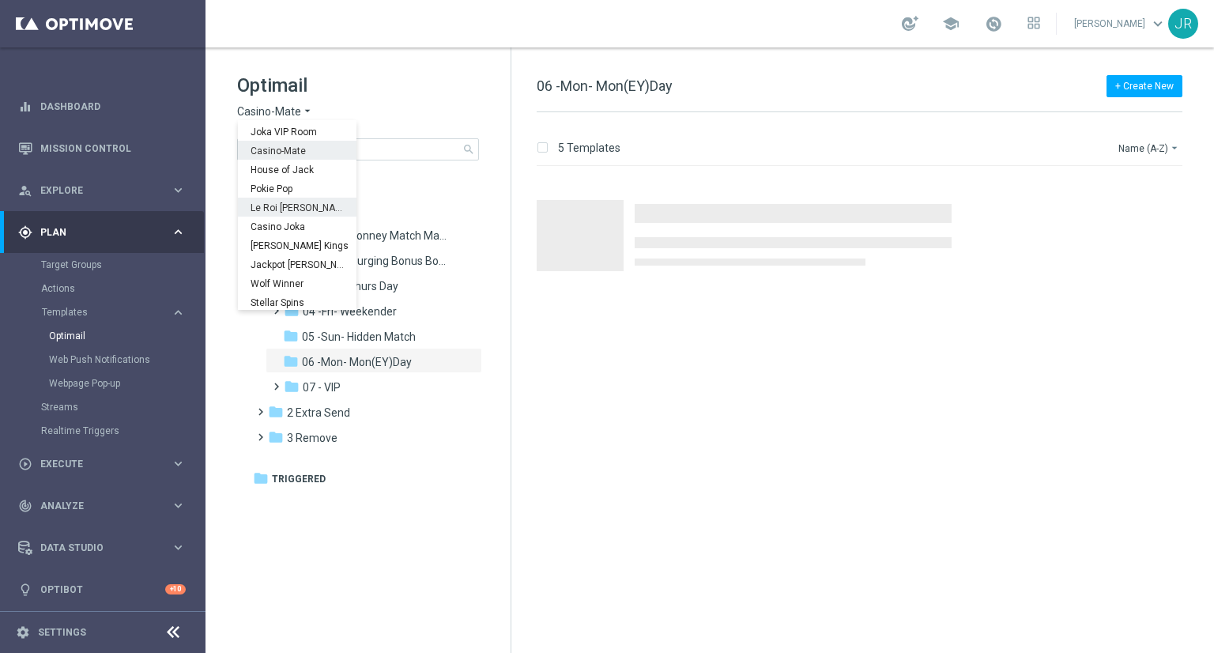
scroll to position [57, 0]
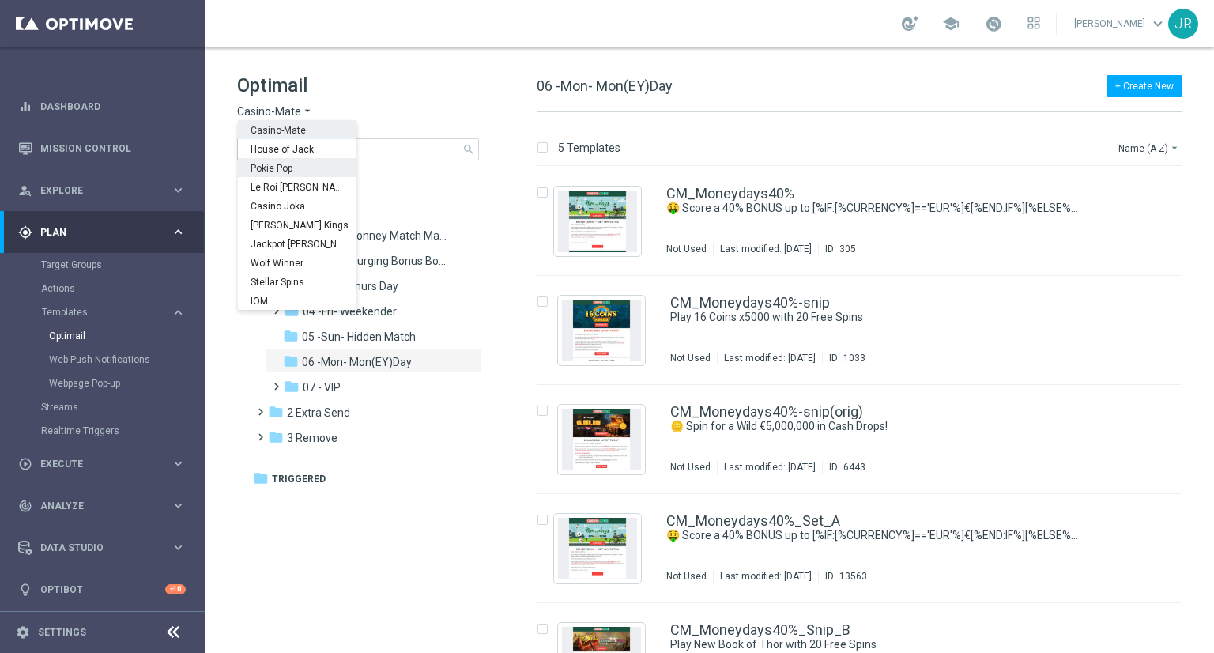
click at [274, 158] on div "Pokie Pop" at bounding box center [297, 167] width 119 height 19
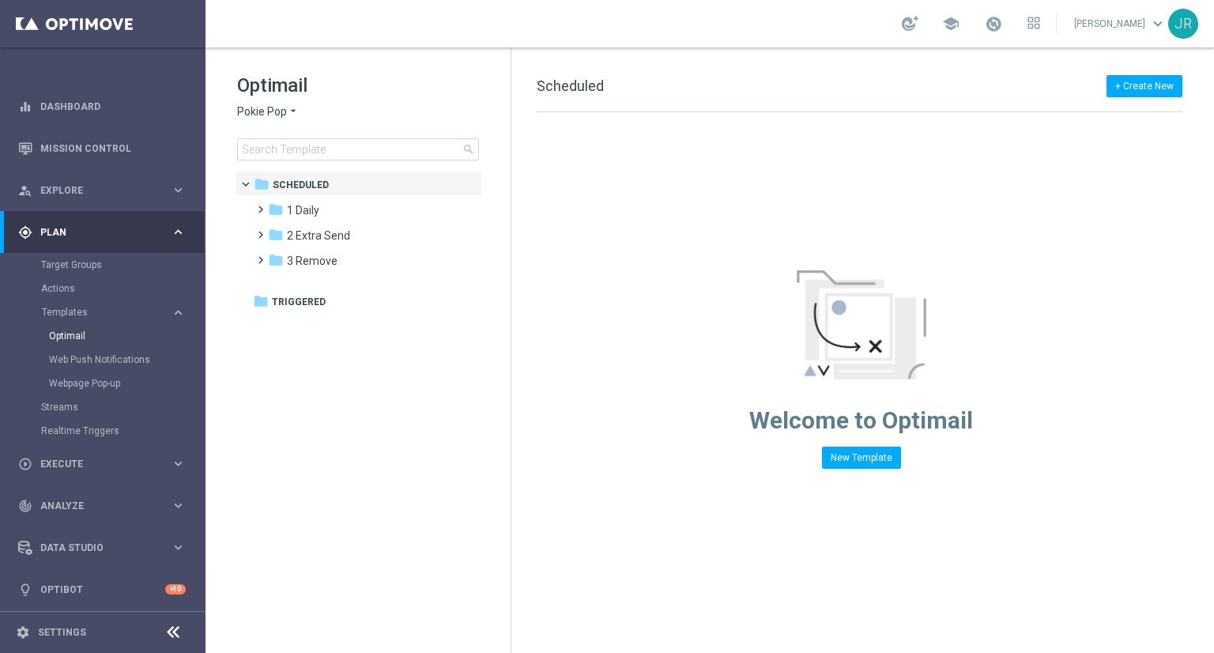
click at [258, 110] on span "Pokie Pop" at bounding box center [262, 111] width 50 height 15
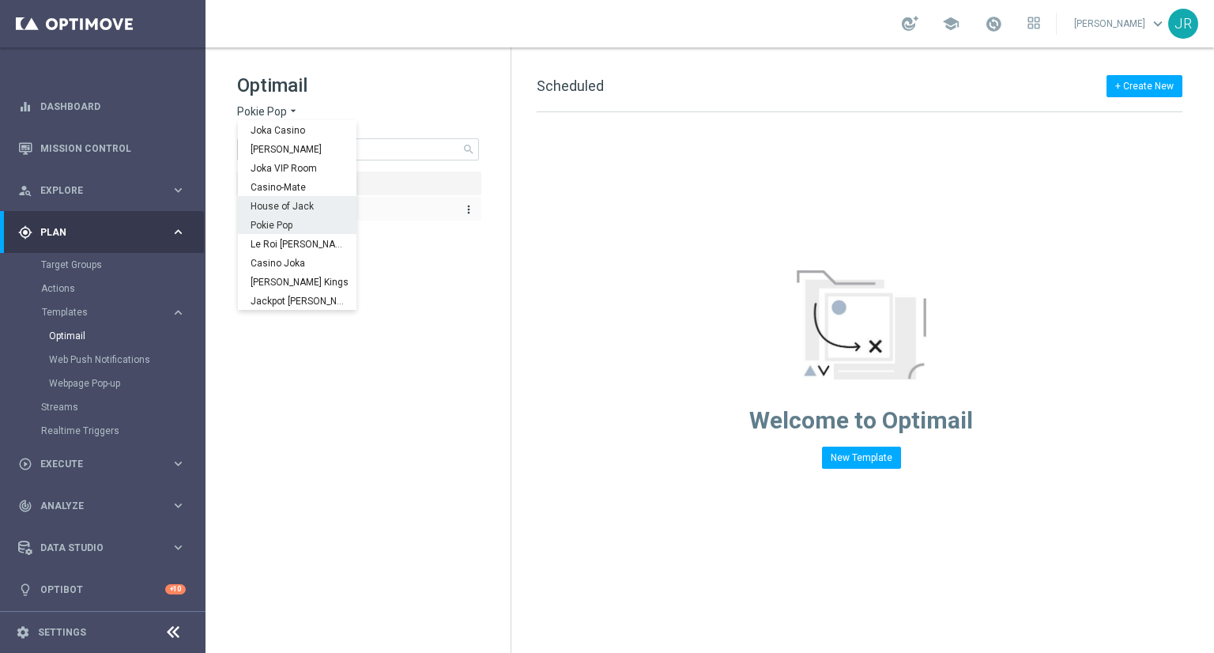
click at [0, 0] on span "House of Jack" at bounding box center [0, 0] width 0 height 0
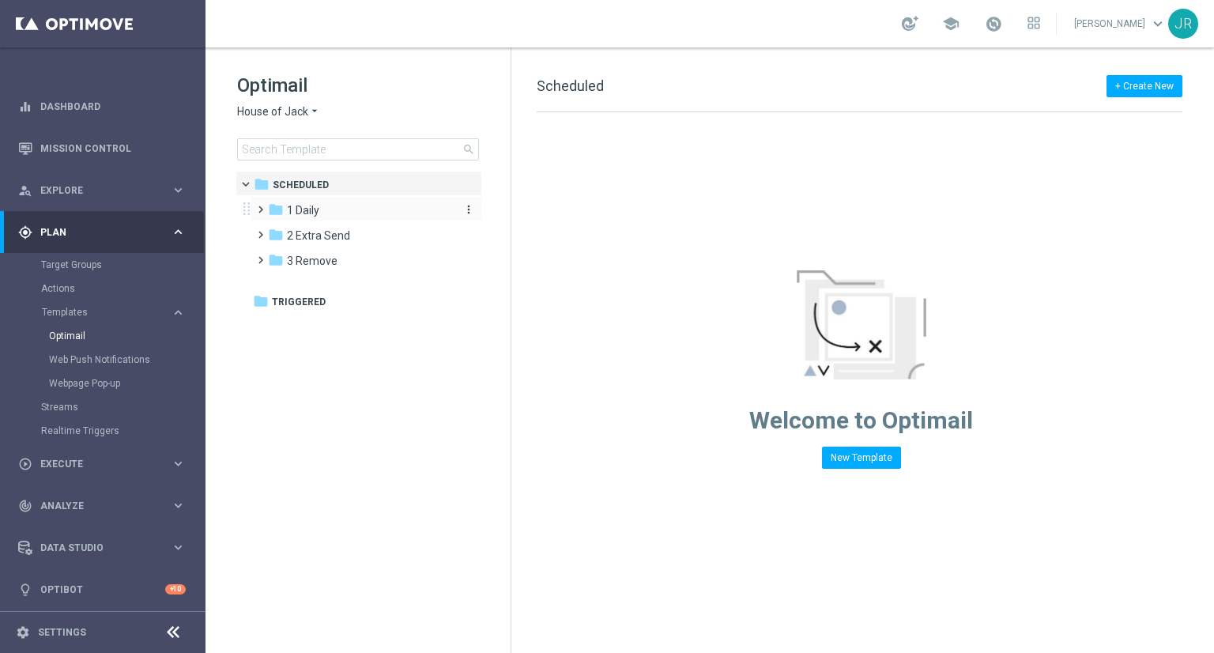
click at [309, 210] on span "1 Daily" at bounding box center [303, 210] width 32 height 14
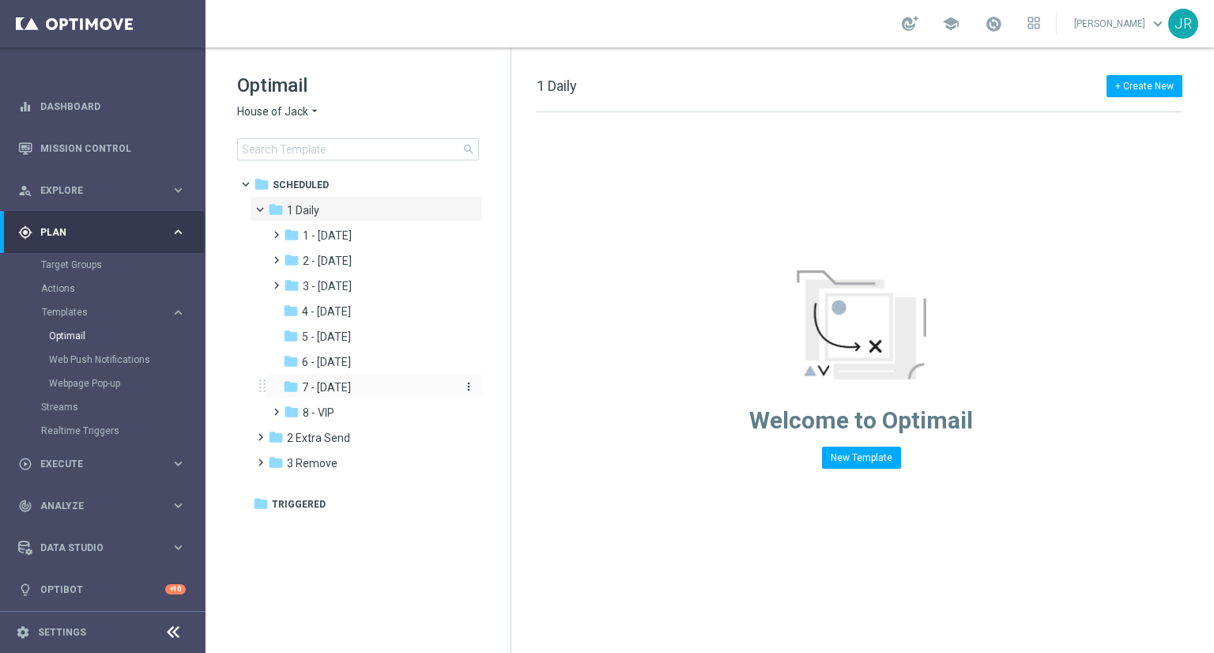
click at [351, 385] on span "7 - Monday" at bounding box center [326, 387] width 49 height 14
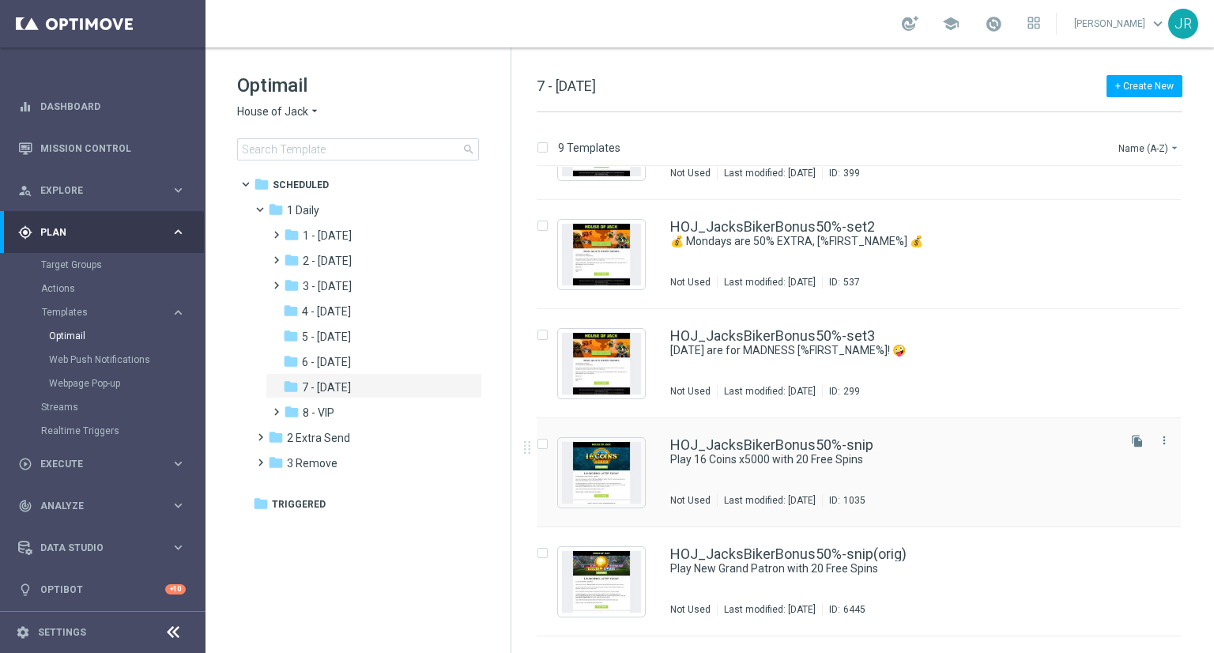
scroll to position [158, 0]
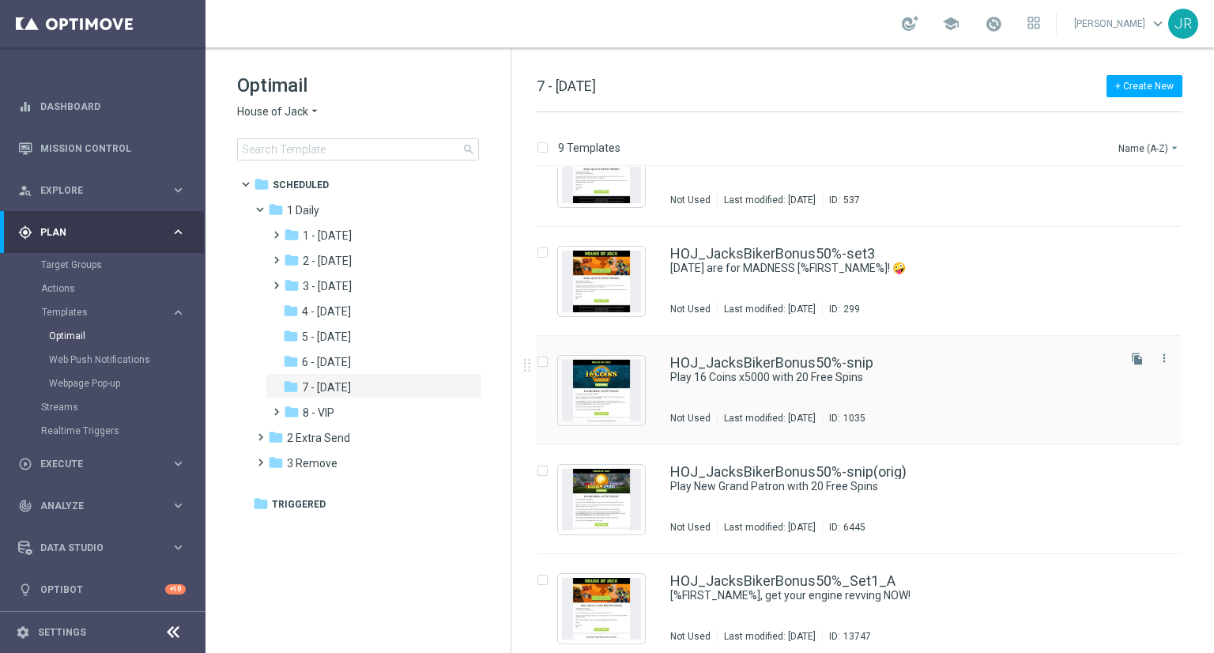
click at [791, 398] on div "HOJ_JacksBikerBonus50%-snip Play 16 Coins x5000 with 20 Free Spins Not Used Las…" at bounding box center [892, 390] width 444 height 69
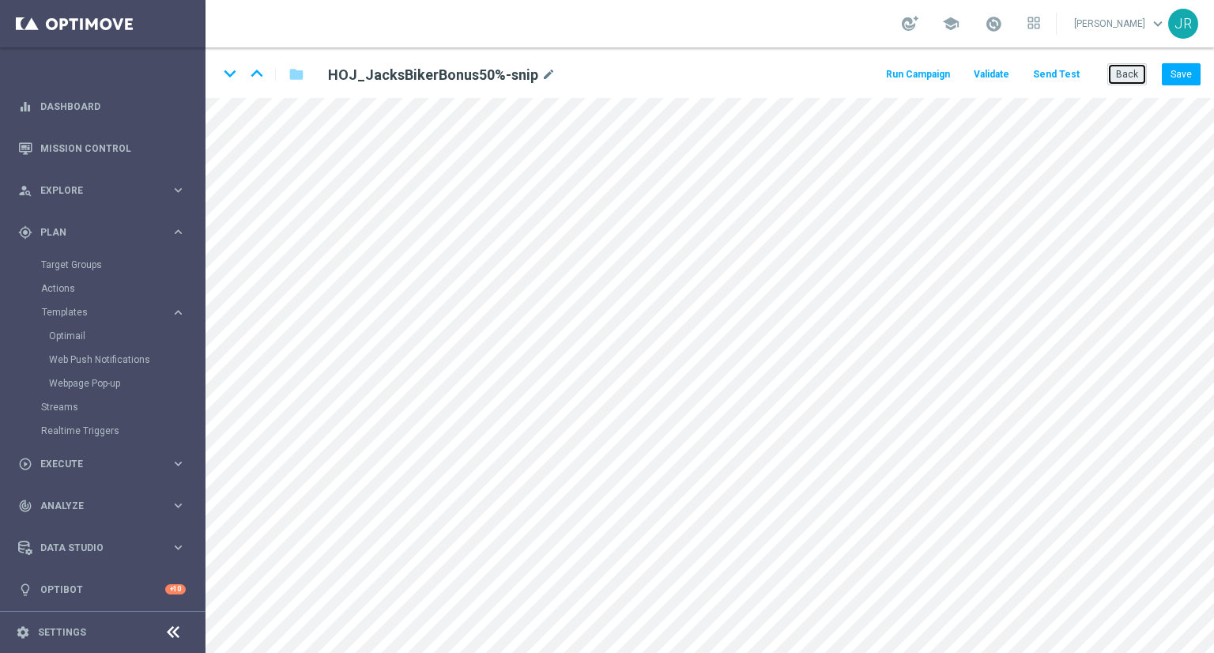
click at [1112, 76] on button "Back" at bounding box center [1128, 74] width 40 height 22
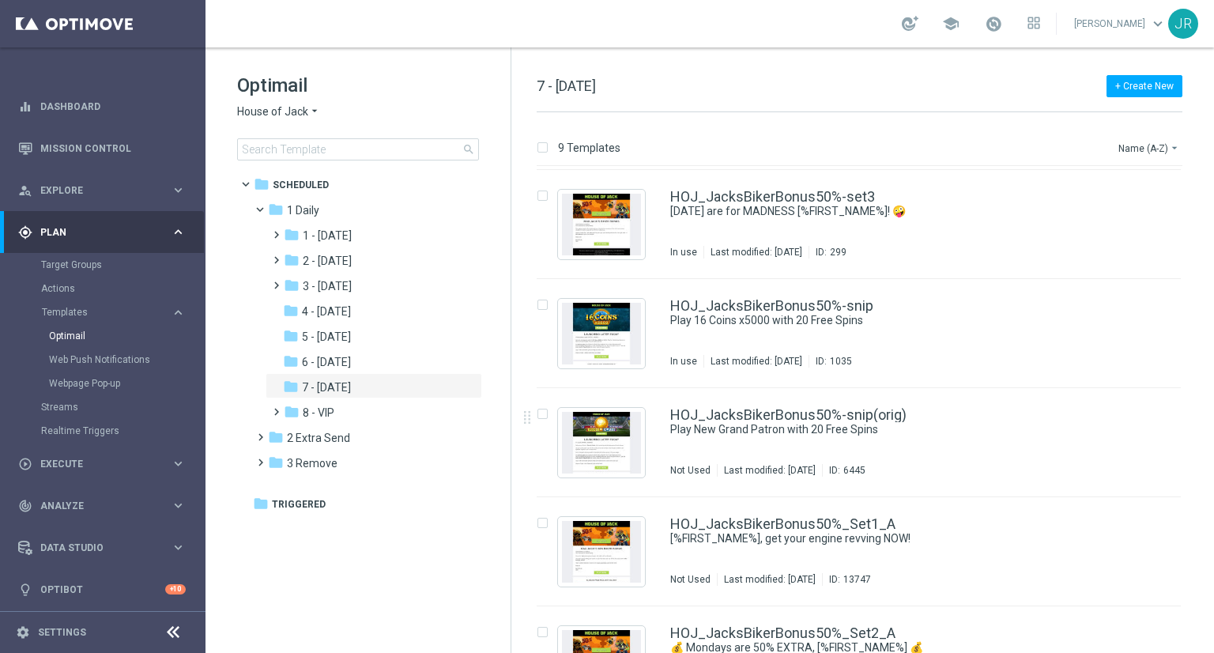
scroll to position [179, 0]
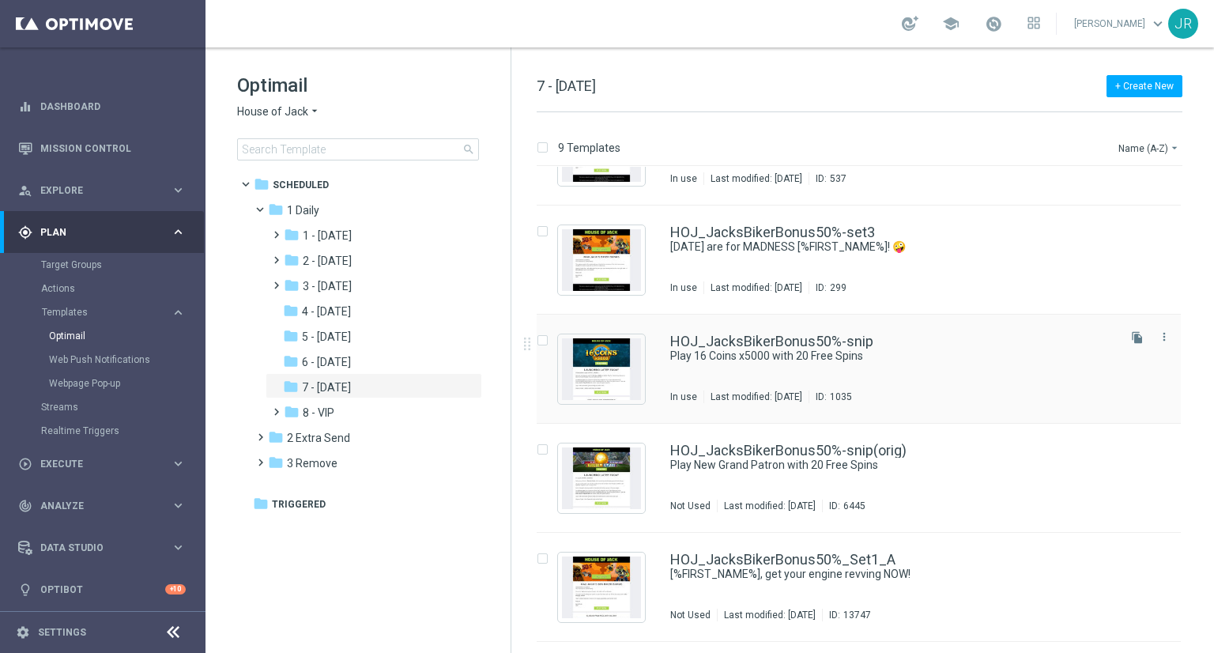
click at [730, 379] on div "HOJ_JacksBikerBonus50%-snip Play 16 Coins x5000 with 20 Free Spins In use Last …" at bounding box center [892, 368] width 444 height 69
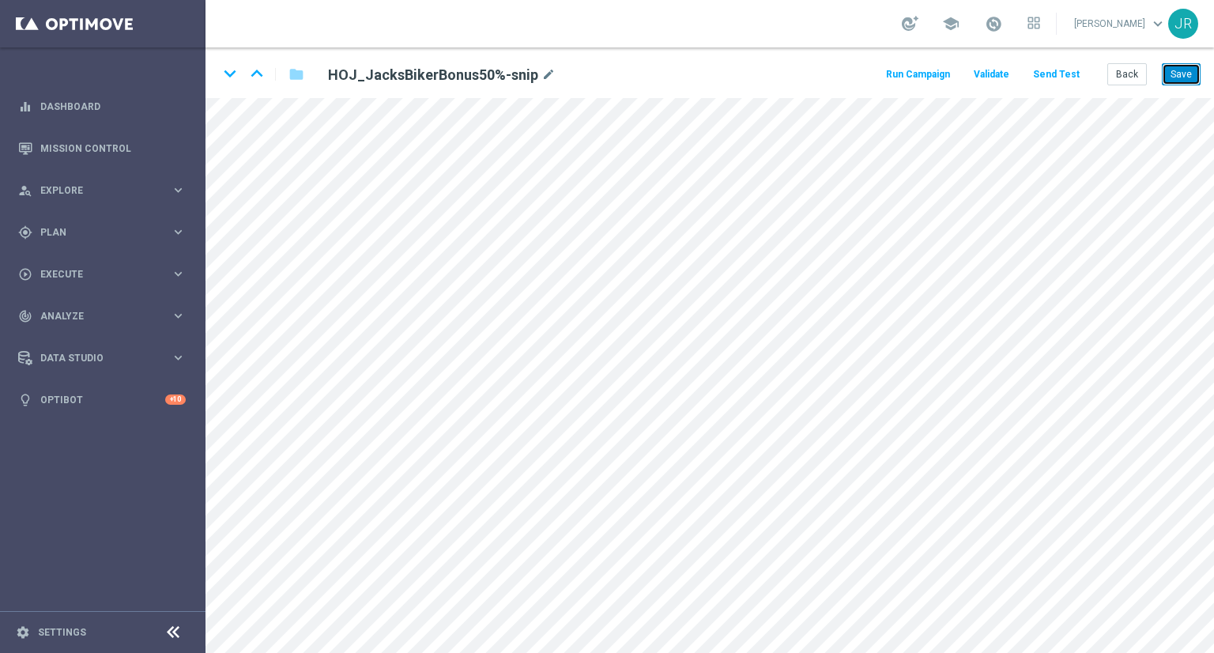
click at [1190, 80] on button "Save" at bounding box center [1181, 74] width 39 height 22
click at [1125, 85] on button "Back" at bounding box center [1128, 74] width 40 height 22
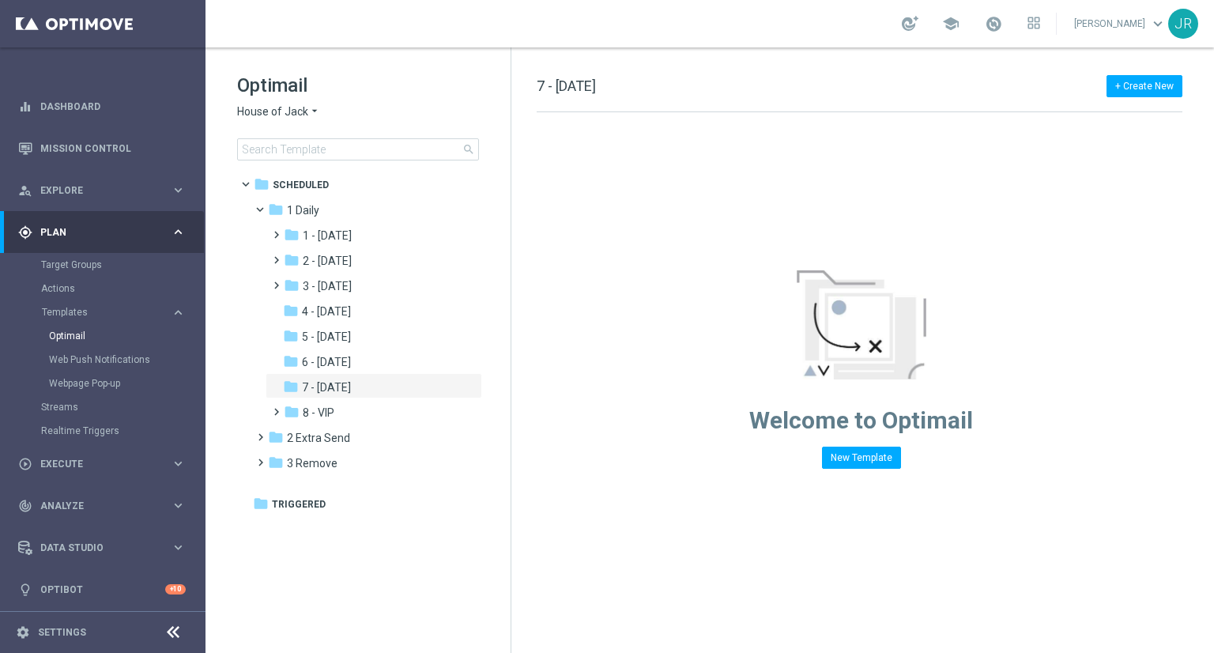
click at [290, 114] on span "House of Jack" at bounding box center [272, 111] width 71 height 15
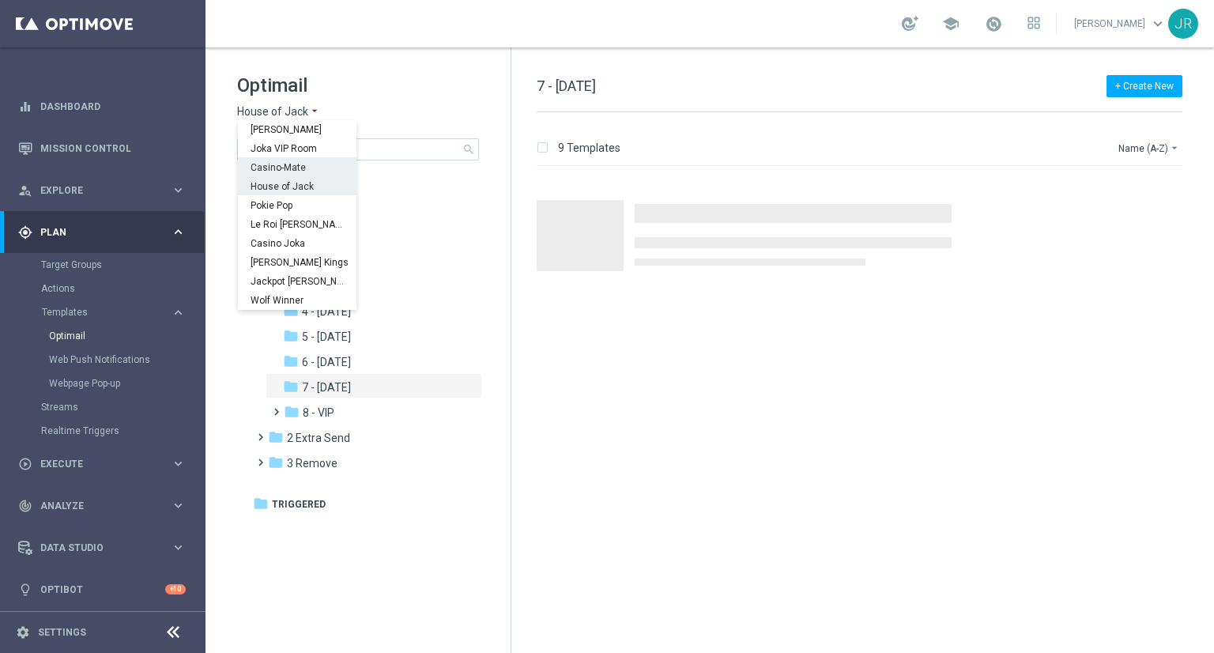
scroll to position [57, 0]
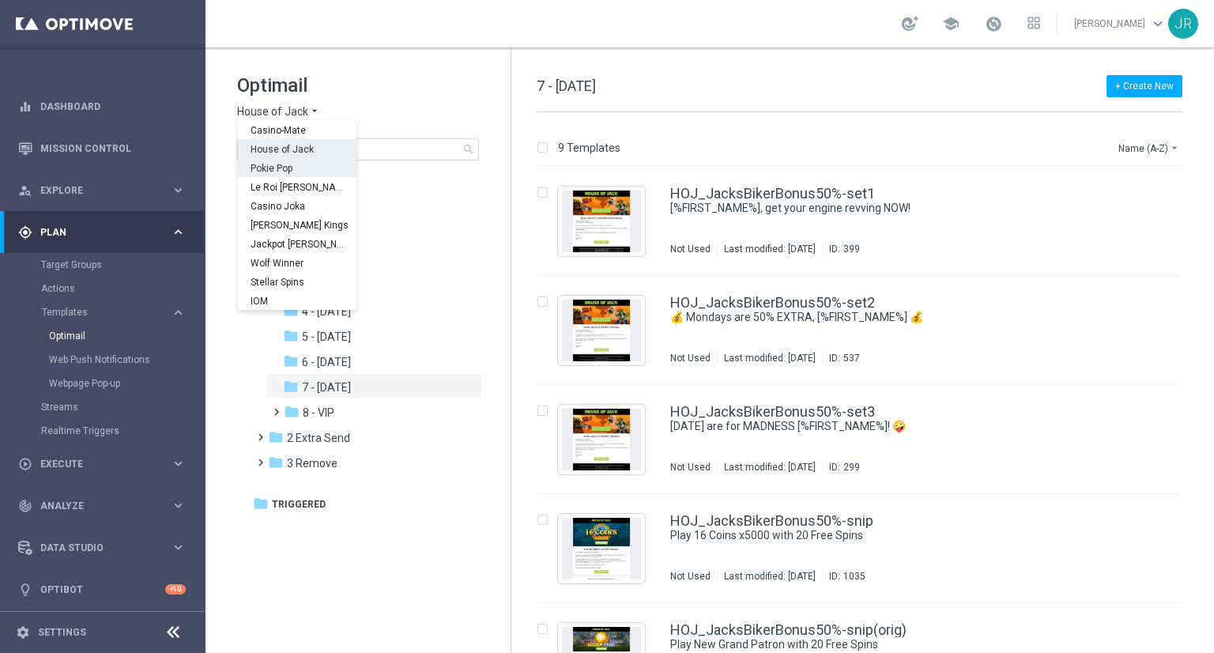
click at [0, 0] on span "Pokie Pop" at bounding box center [0, 0] width 0 height 0
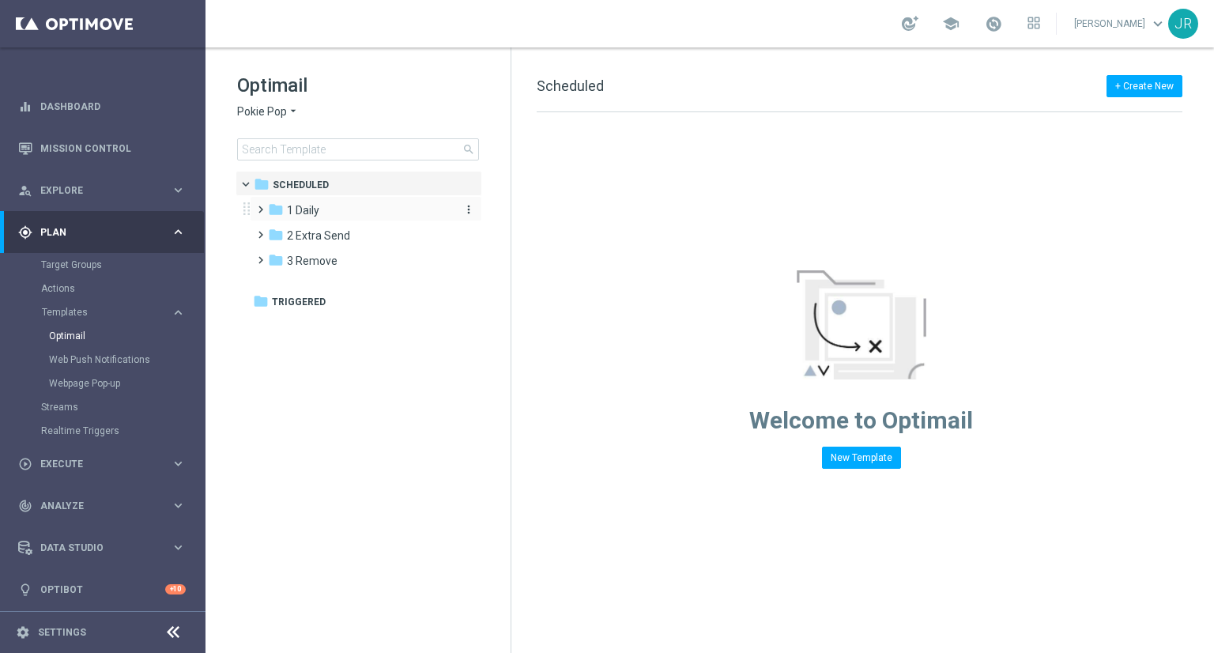
click at [301, 216] on span "1 Daily" at bounding box center [303, 210] width 32 height 14
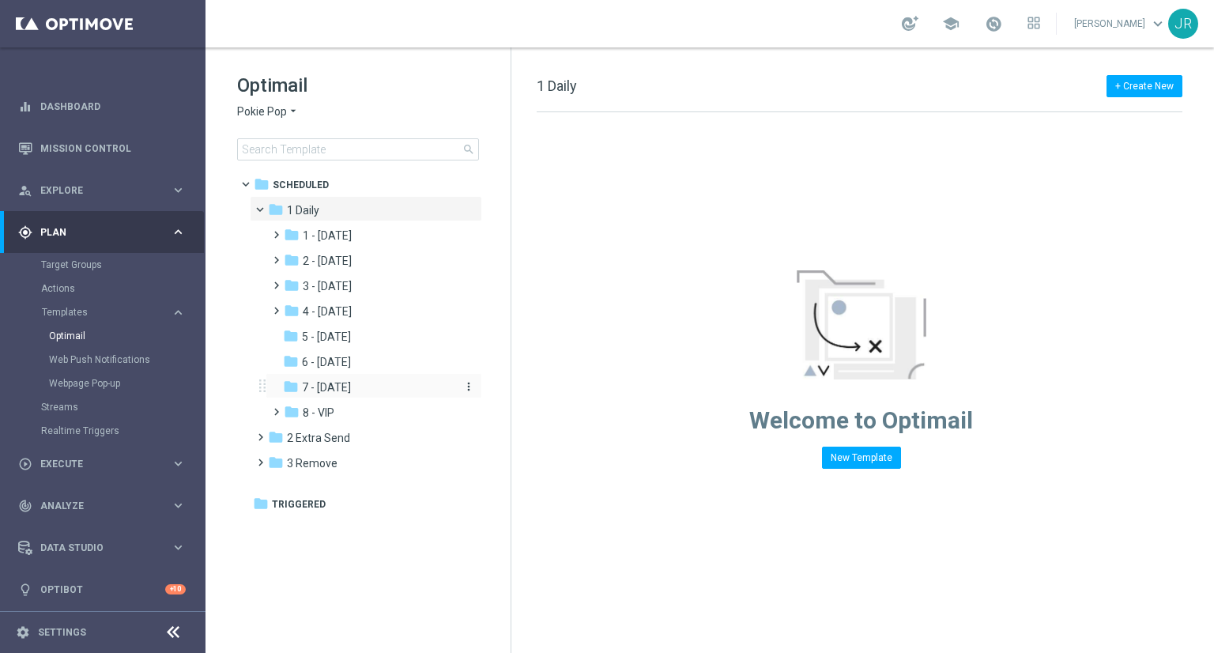
click at [334, 390] on span "7 - Monday" at bounding box center [326, 387] width 49 height 14
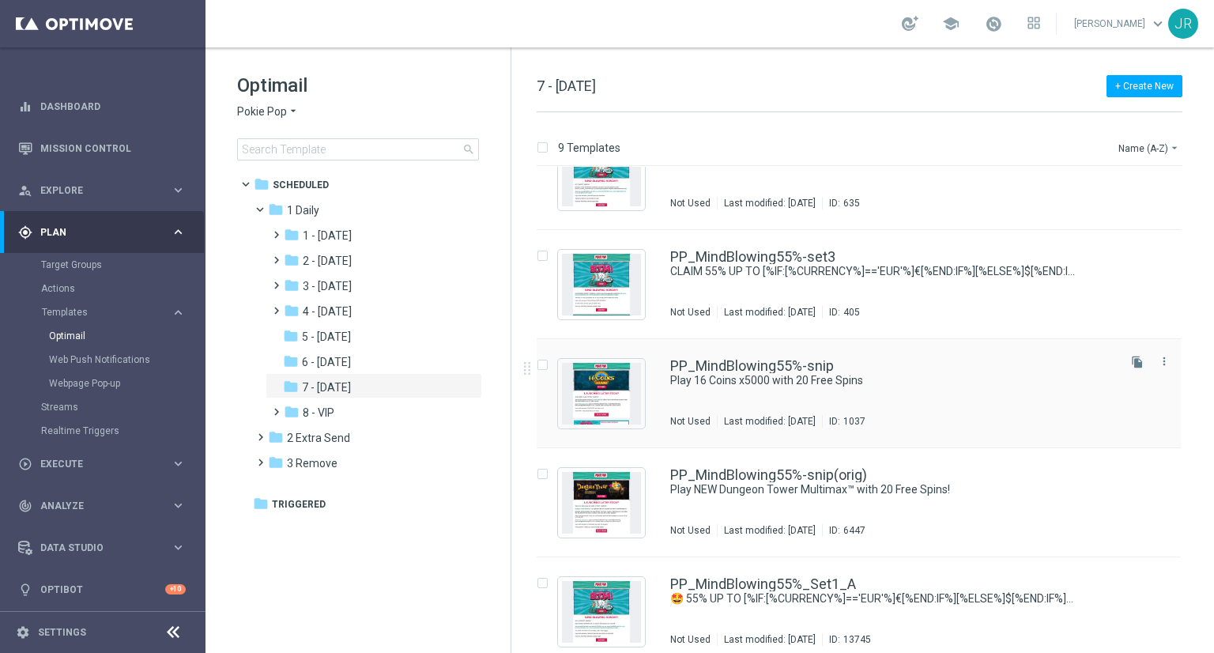
scroll to position [158, 0]
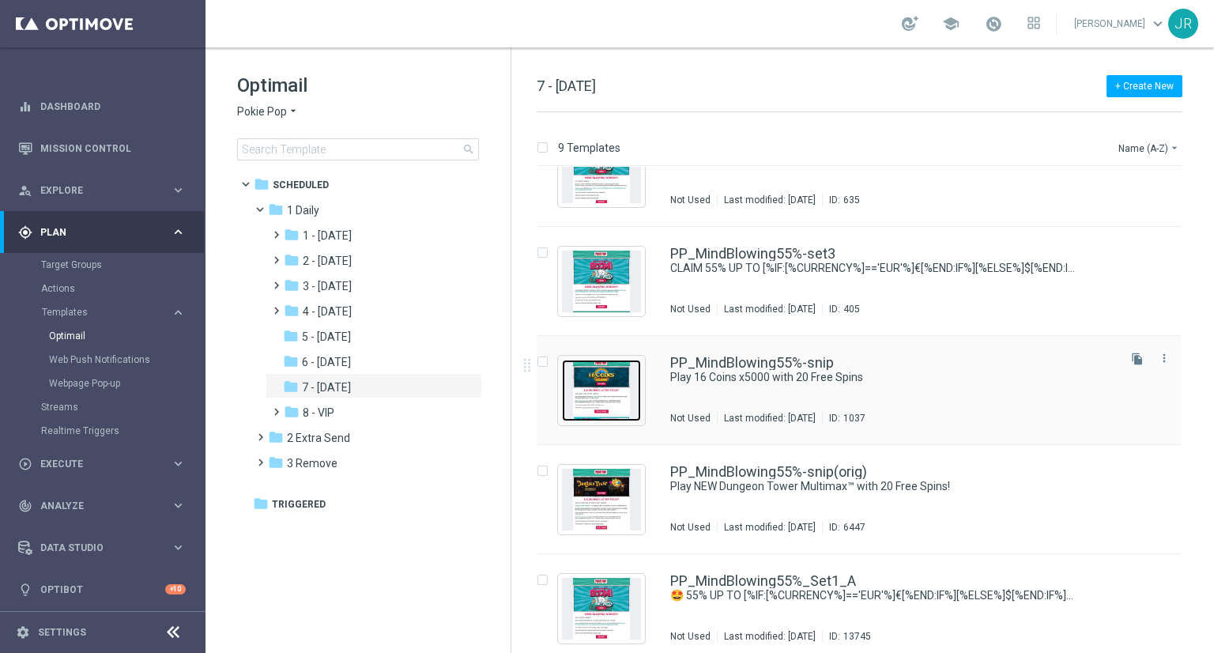
click at [610, 397] on img "Press SPACE to select this row." at bounding box center [601, 391] width 79 height 62
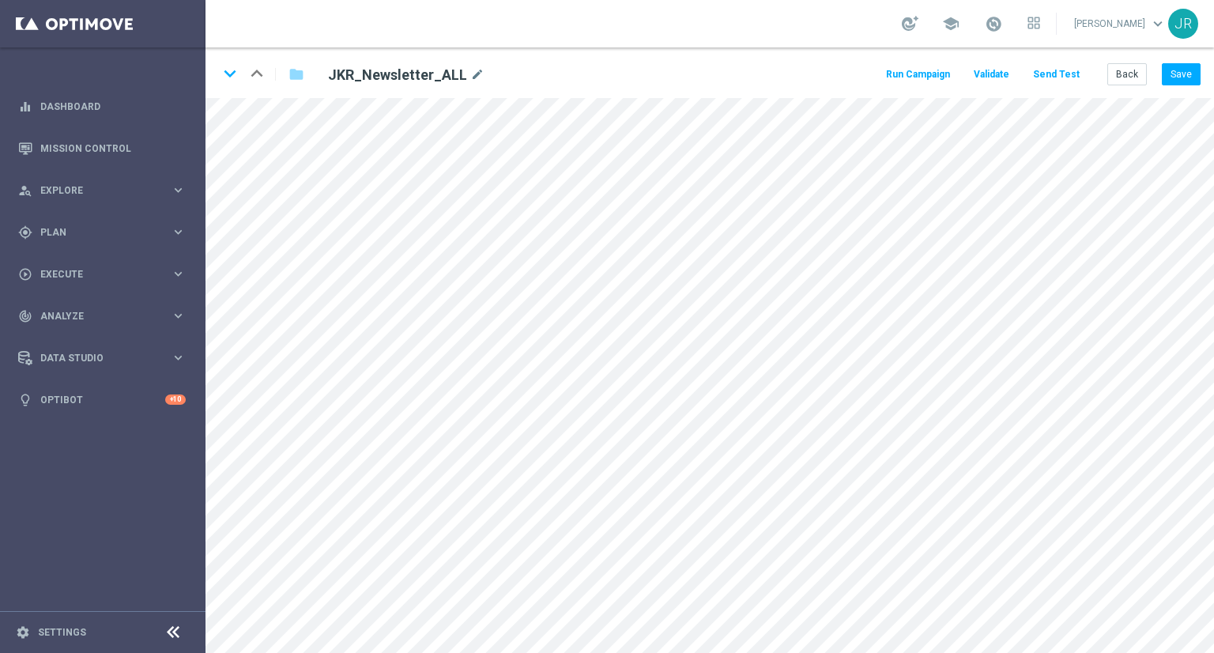
drag, startPoint x: 1123, startPoint y: 86, endPoint x: 1120, endPoint y: 96, distance: 10.5
click at [1122, 86] on div "keyboard_arrow_down keyboard_arrow_up folder JKR_Newsletter_ALL mode_edit Run C…" at bounding box center [710, 72] width 1009 height 51
click at [1133, 81] on button "Back" at bounding box center [1128, 74] width 40 height 22
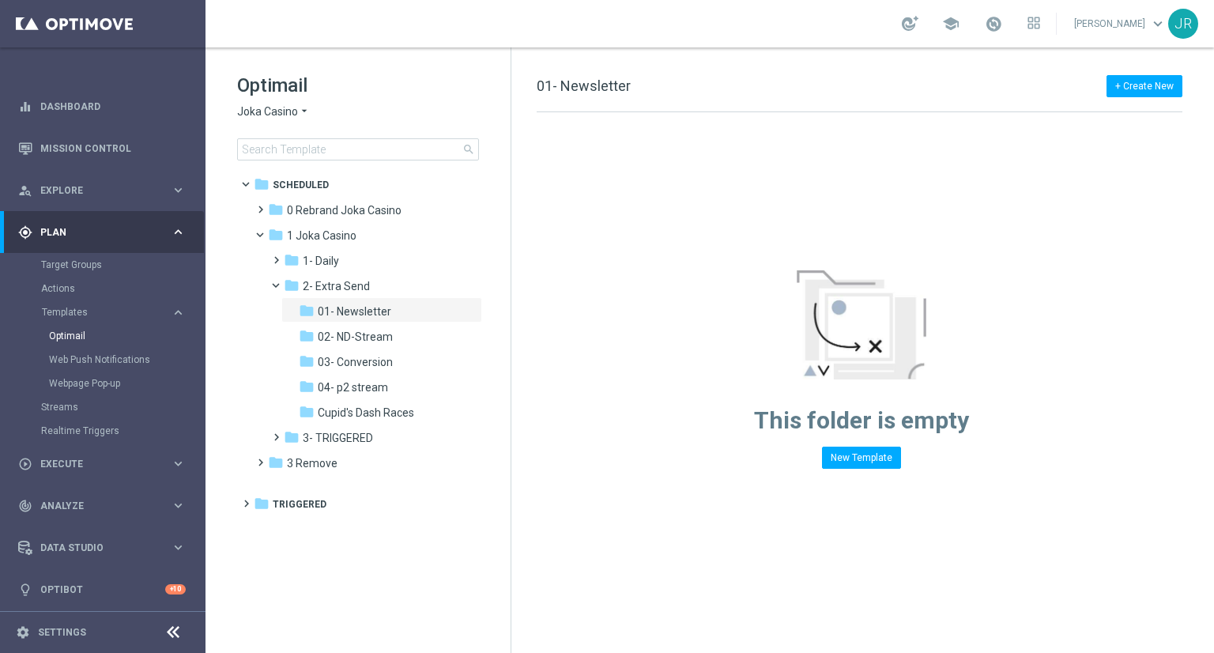
click at [261, 108] on span "Joka Casino" at bounding box center [267, 111] width 61 height 15
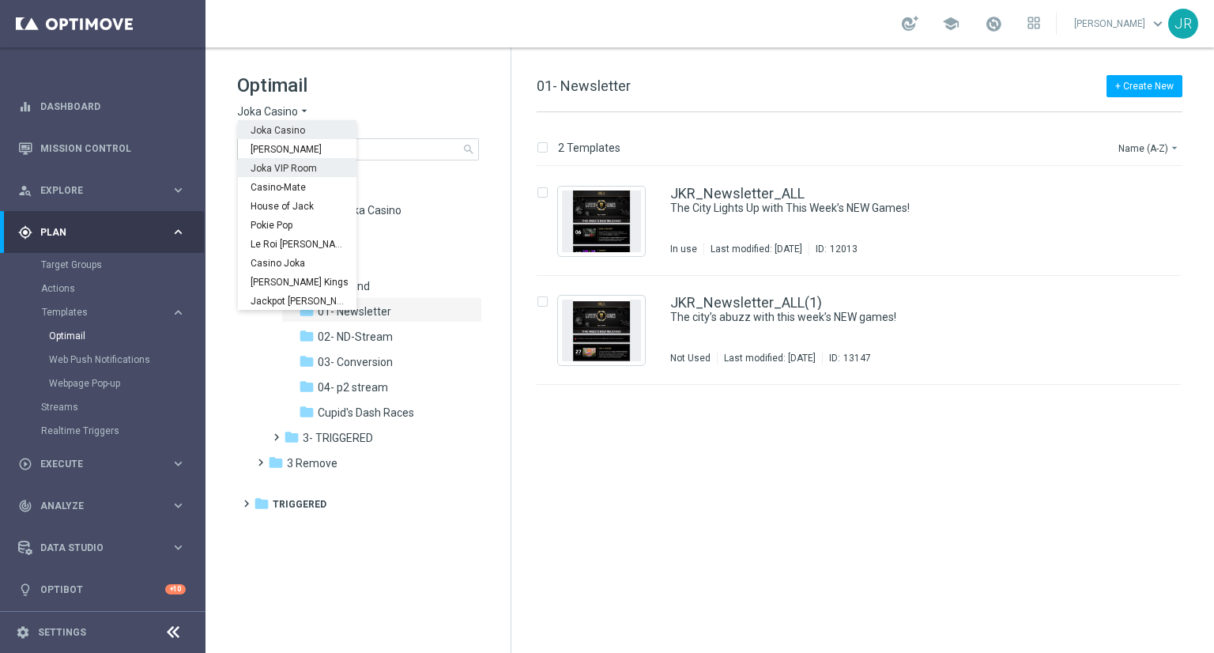
click at [0, 0] on span "Joka VIP Room" at bounding box center [0, 0] width 0 height 0
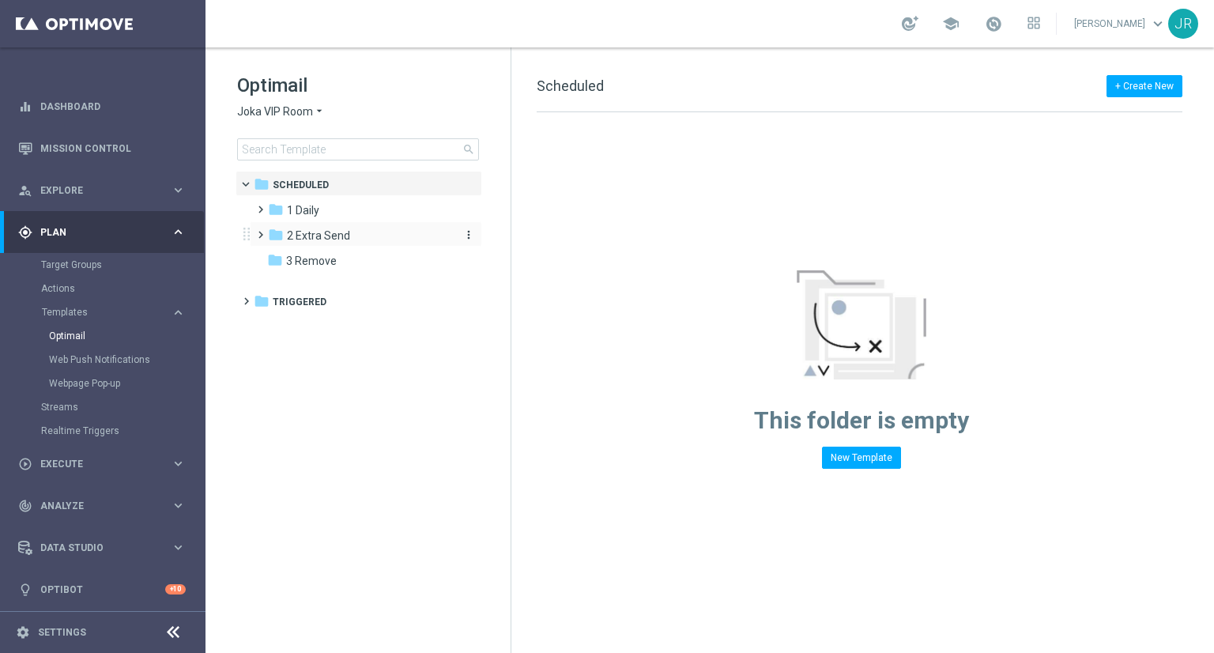
click at [323, 236] on span "2 Extra Send" at bounding box center [318, 235] width 63 height 14
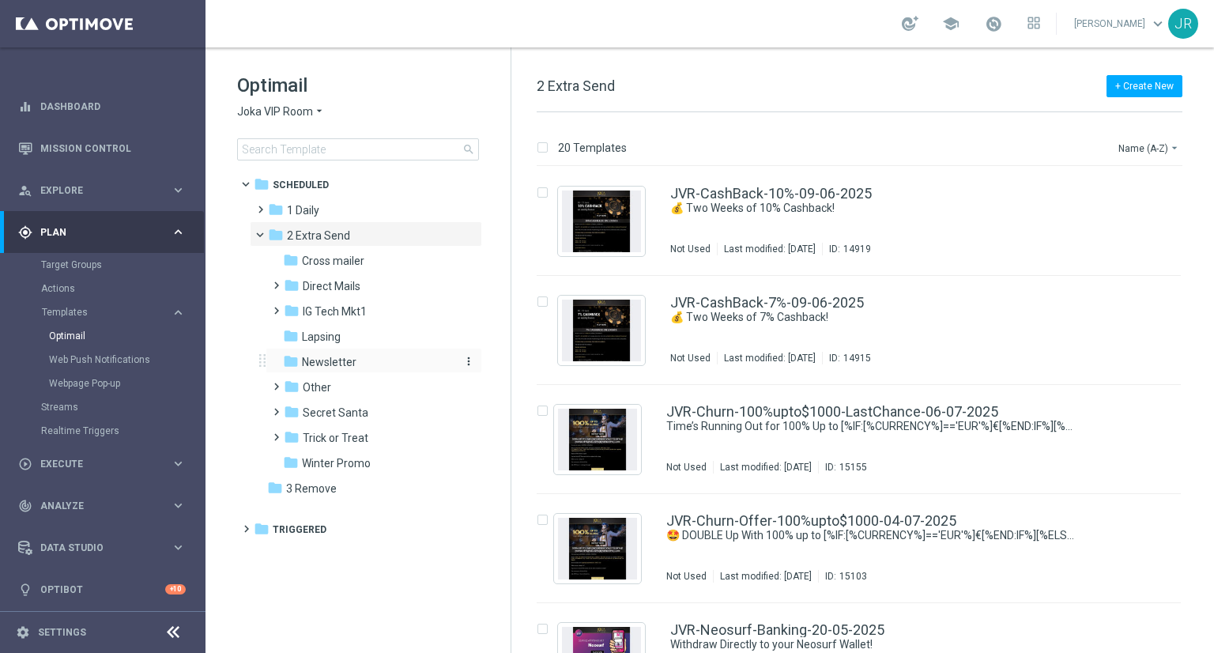
click at [327, 364] on span "Newsletter" at bounding box center [329, 362] width 55 height 14
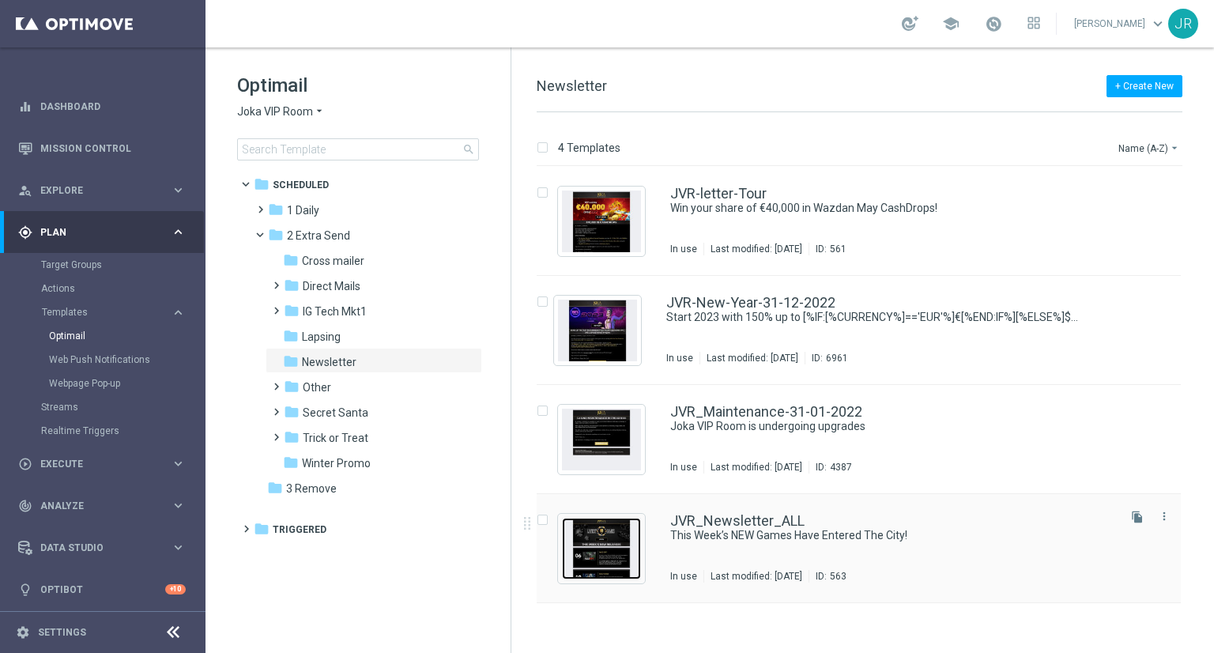
click at [602, 540] on img "Press SPACE to select this row." at bounding box center [601, 549] width 79 height 62
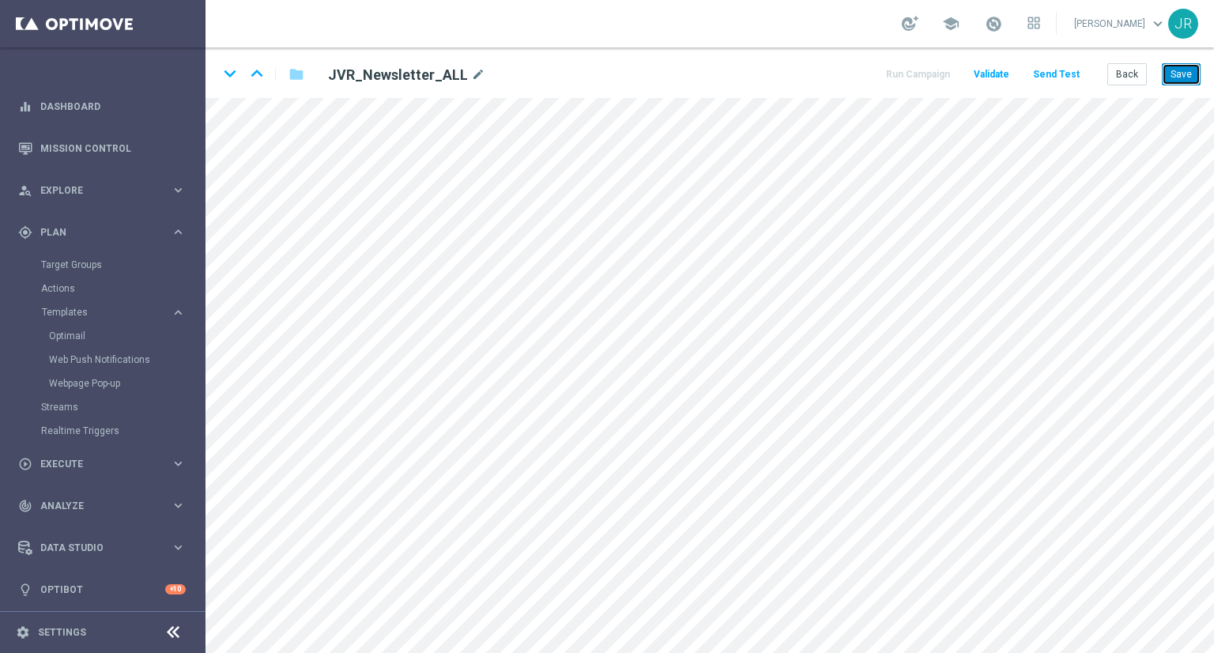
click at [1187, 77] on button "Save" at bounding box center [1181, 74] width 39 height 22
click at [1180, 68] on button "Save" at bounding box center [1181, 74] width 39 height 22
click at [1180, 70] on button "Save" at bounding box center [1181, 74] width 39 height 22
click at [1179, 72] on button "Save" at bounding box center [1181, 74] width 39 height 22
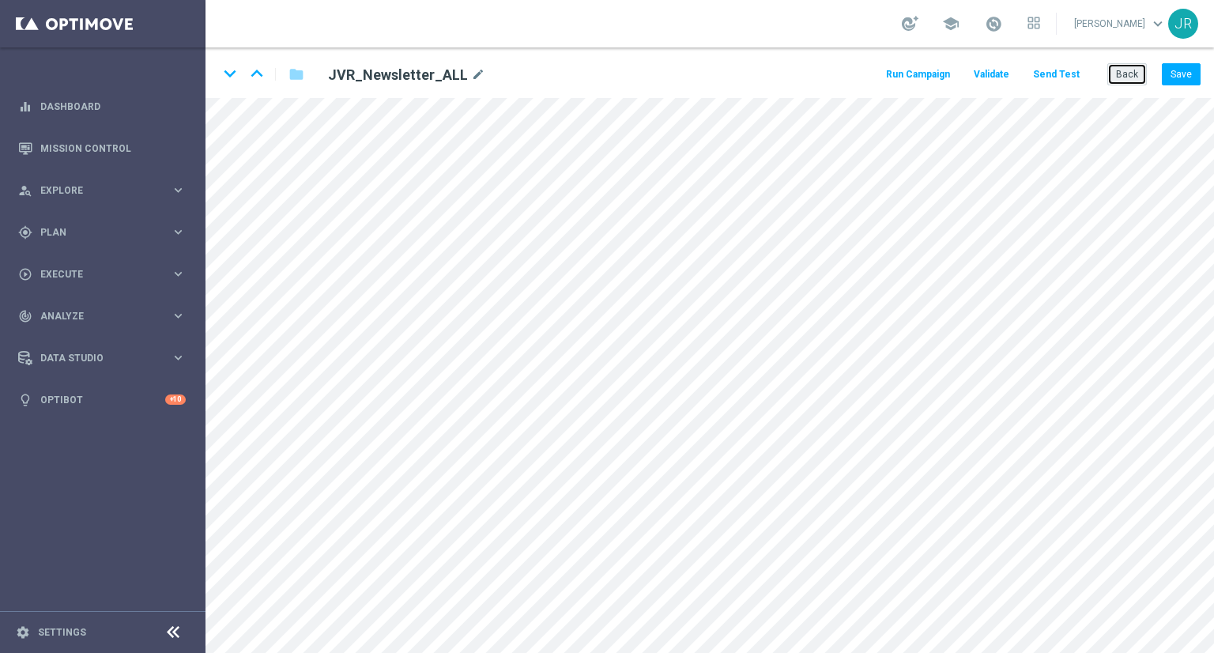
drag, startPoint x: 1140, startPoint y: 71, endPoint x: 1102, endPoint y: 89, distance: 42.1
click at [1138, 74] on button "Back" at bounding box center [1128, 74] width 40 height 22
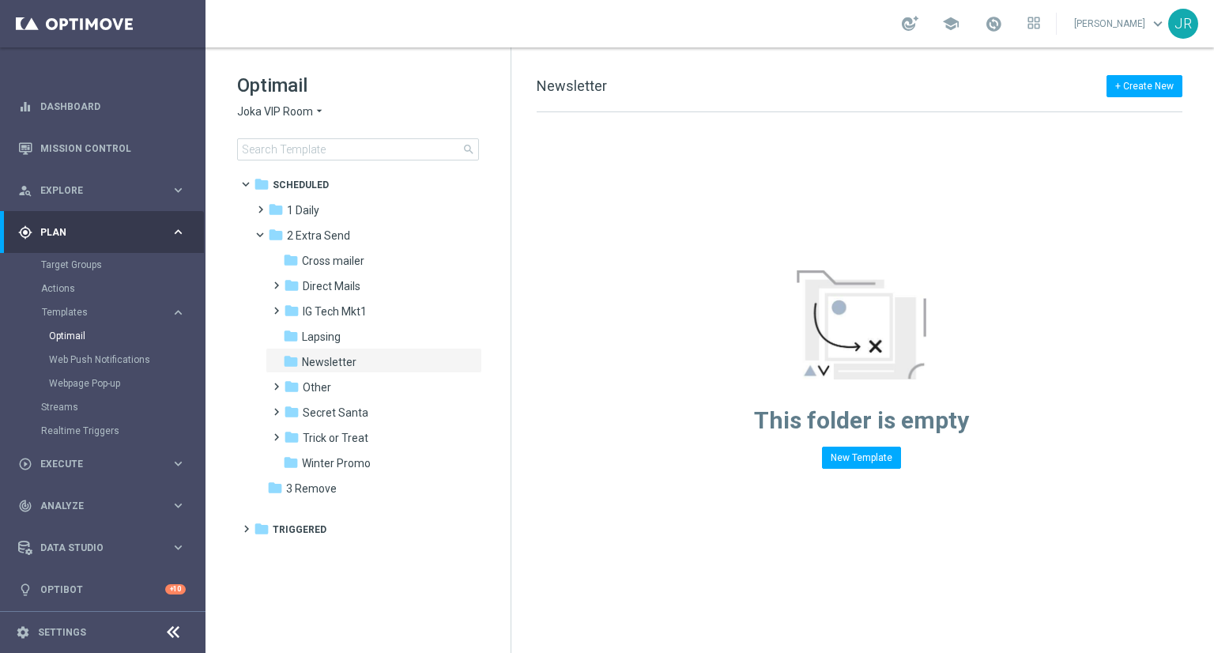
click at [274, 115] on span "Joka VIP Room" at bounding box center [275, 111] width 76 height 15
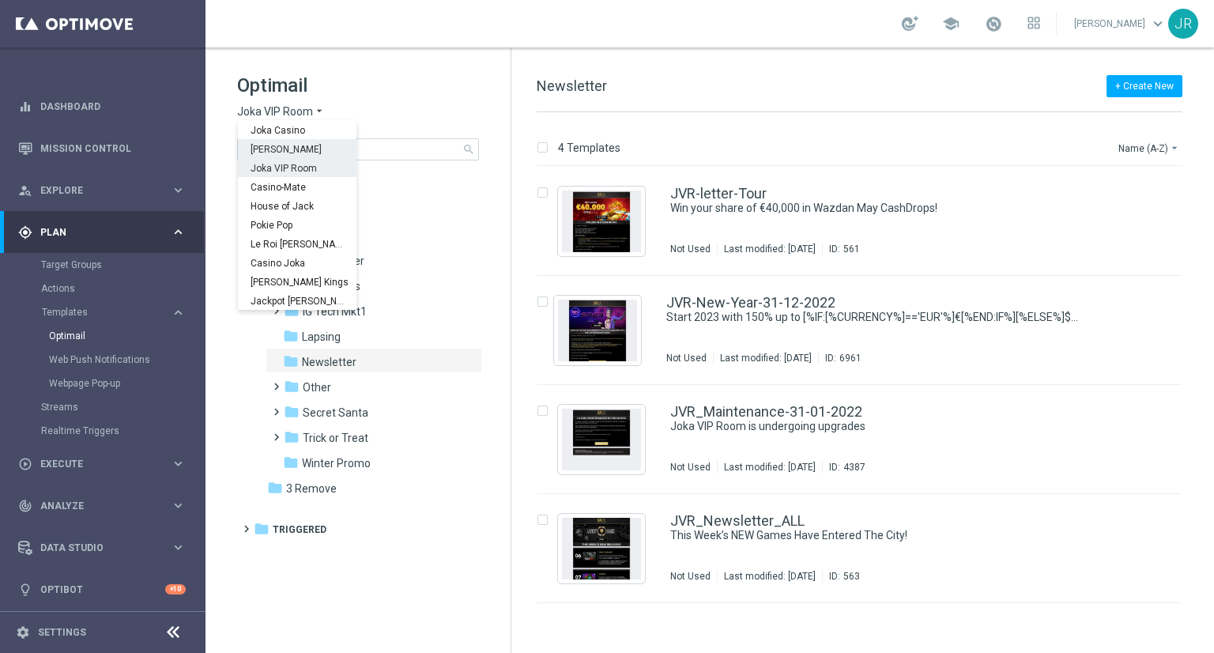
click at [0, 0] on span "[PERSON_NAME]" at bounding box center [0, 0] width 0 height 0
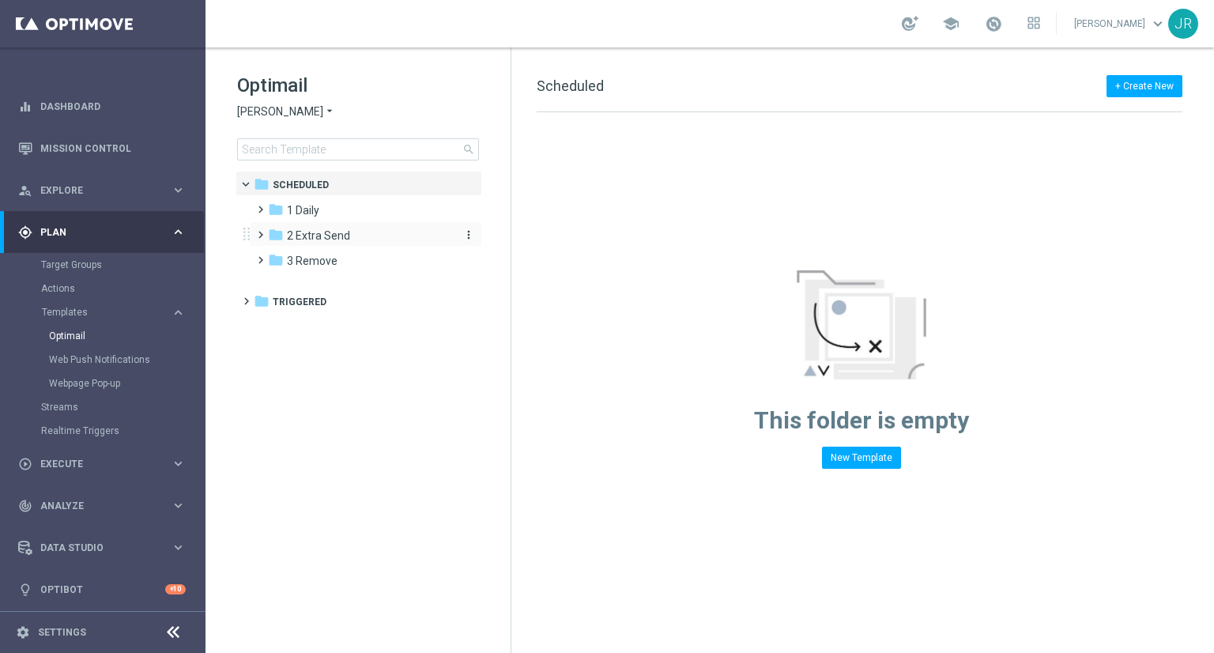
click at [324, 230] on span "2 Extra Send" at bounding box center [318, 235] width 63 height 14
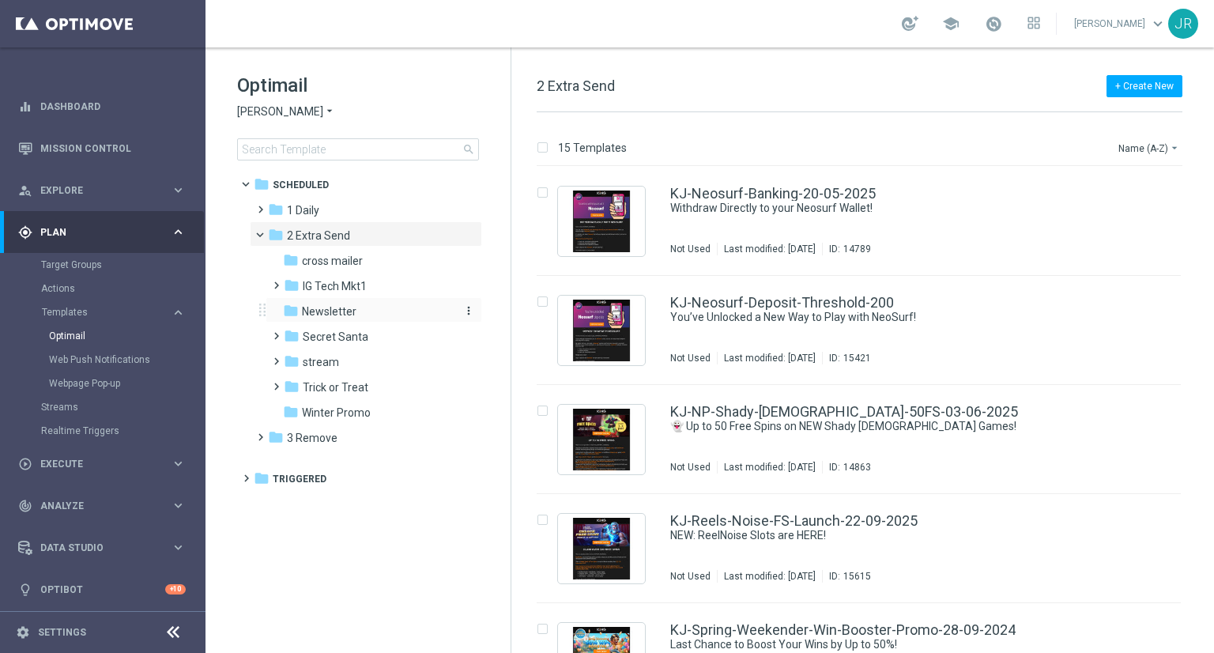
click at [319, 317] on span "Newsletter" at bounding box center [329, 311] width 55 height 14
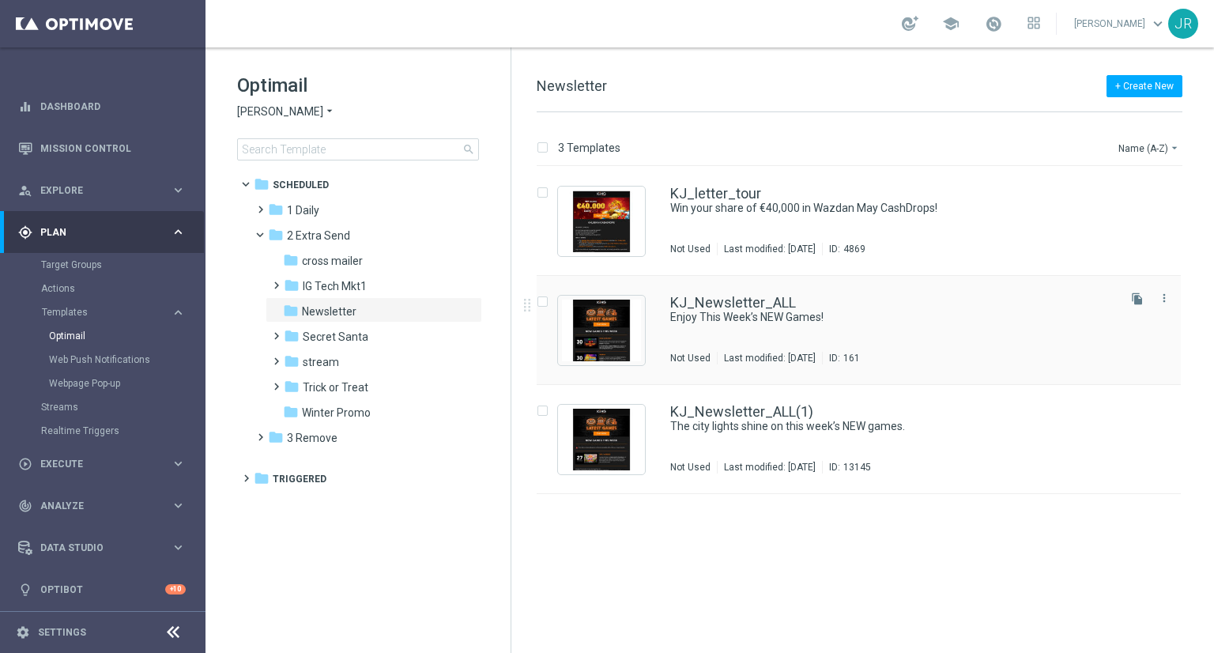
click at [760, 343] on div "KJ_Newsletter_ALL Enjoy This Week’s NEW Games! Not Used Last modified: Monday, …" at bounding box center [892, 330] width 444 height 69
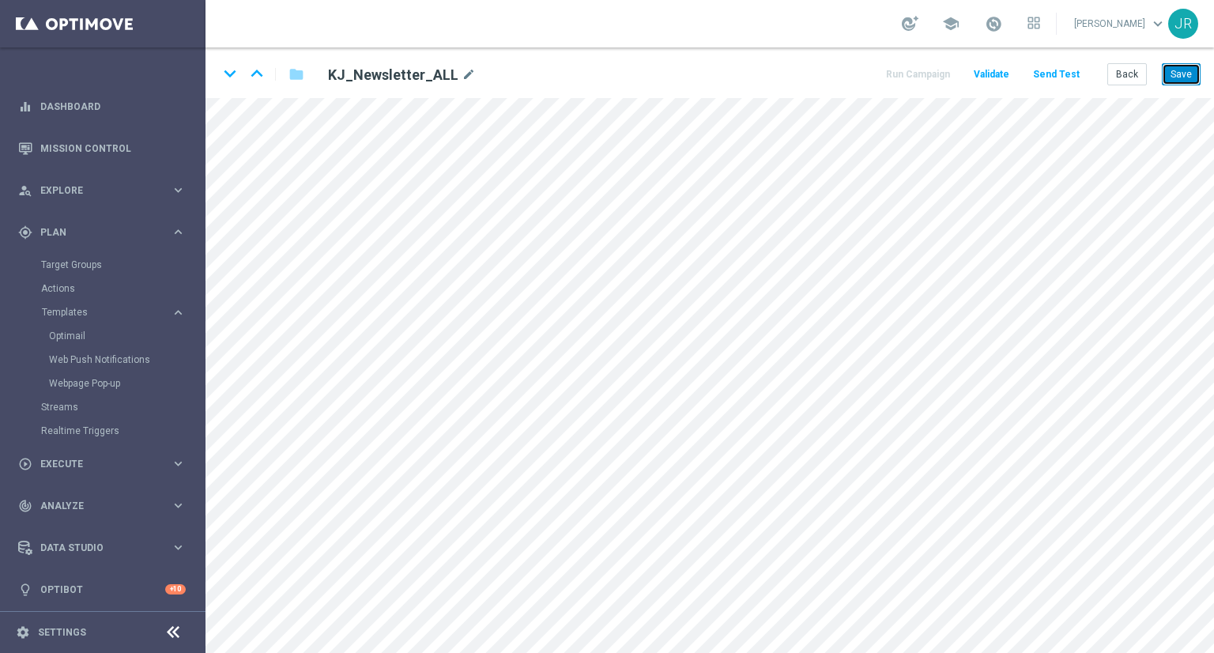
click at [1192, 71] on button "Save" at bounding box center [1181, 74] width 39 height 22
click at [1183, 79] on button "Save" at bounding box center [1181, 74] width 39 height 22
click at [1189, 78] on button "Save" at bounding box center [1181, 74] width 39 height 22
click at [1171, 81] on button "Save" at bounding box center [1181, 74] width 39 height 22
click at [1183, 70] on button "Save" at bounding box center [1181, 74] width 39 height 22
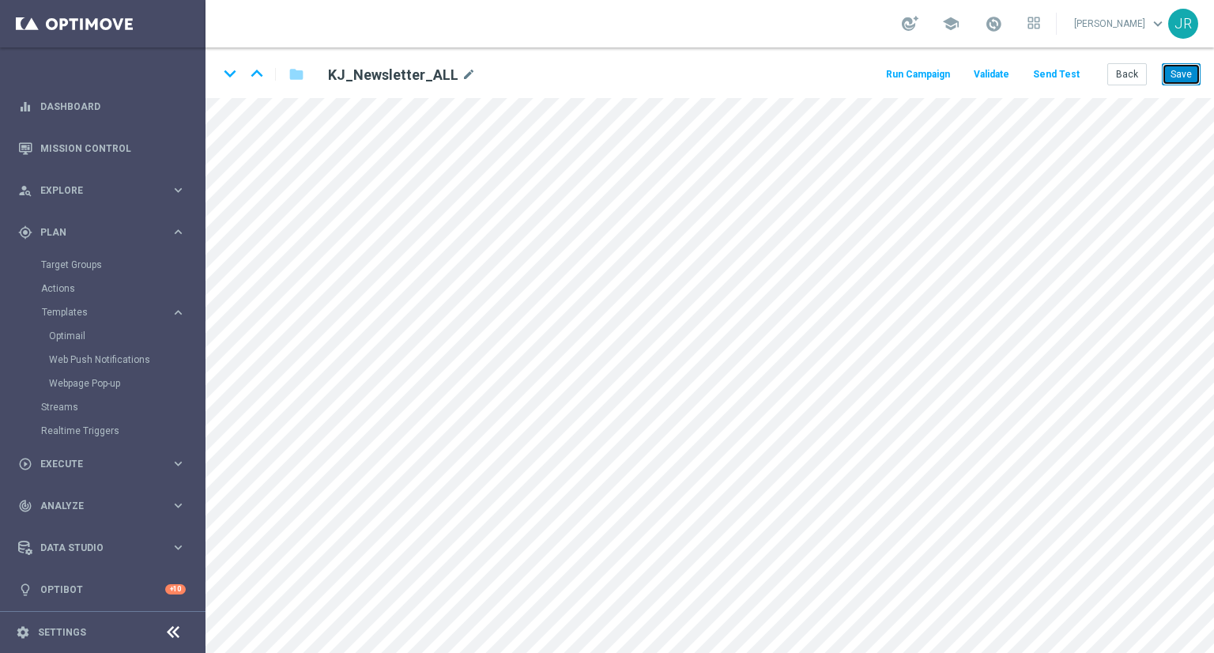
click at [1183, 79] on button "Save" at bounding box center [1181, 74] width 39 height 22
click at [1183, 69] on button "Save" at bounding box center [1181, 74] width 39 height 22
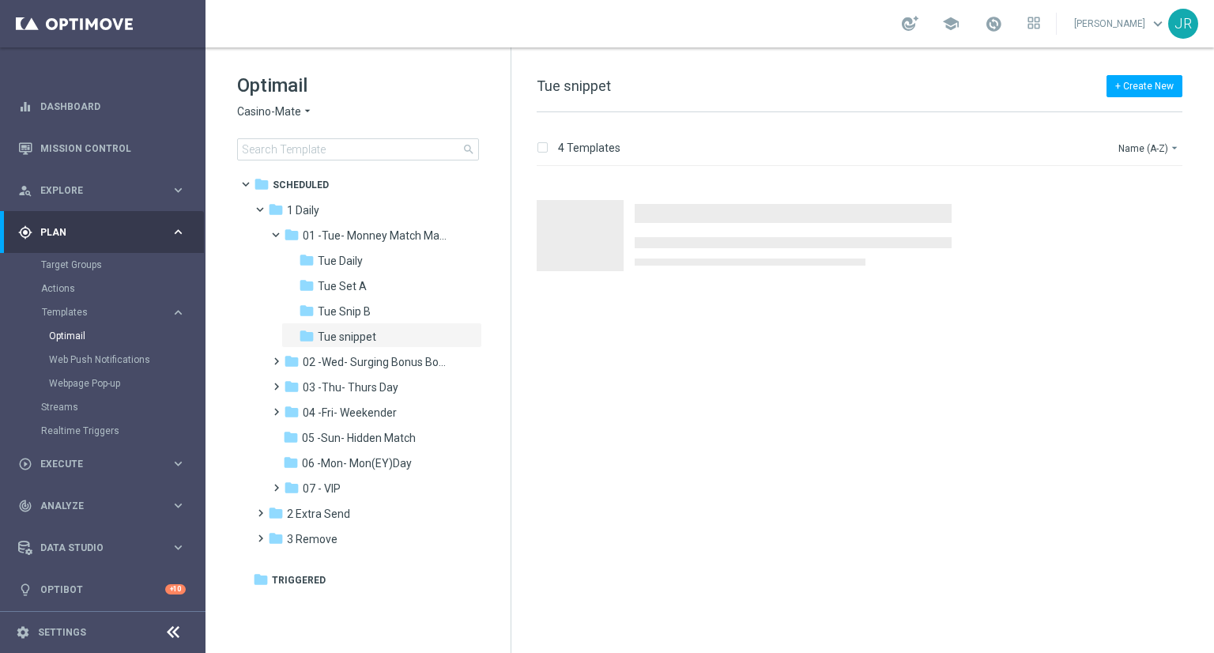
click at [290, 114] on span "Casino-Mate" at bounding box center [269, 111] width 64 height 15
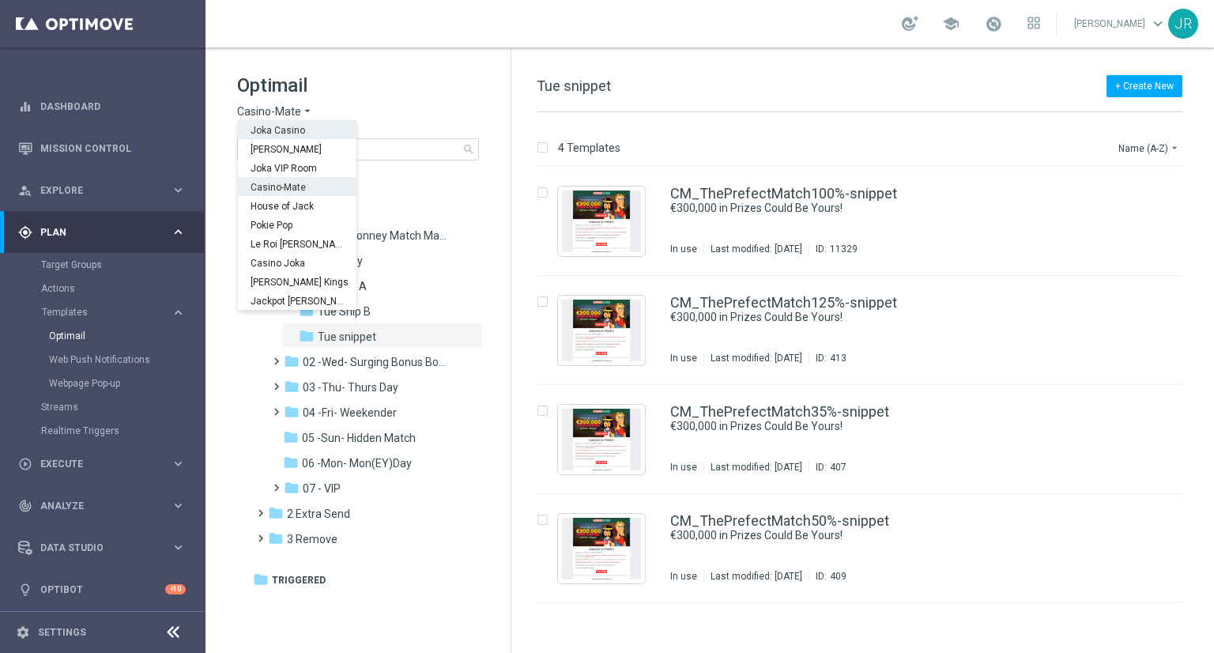
click at [0, 0] on span "Joka Casino" at bounding box center [0, 0] width 0 height 0
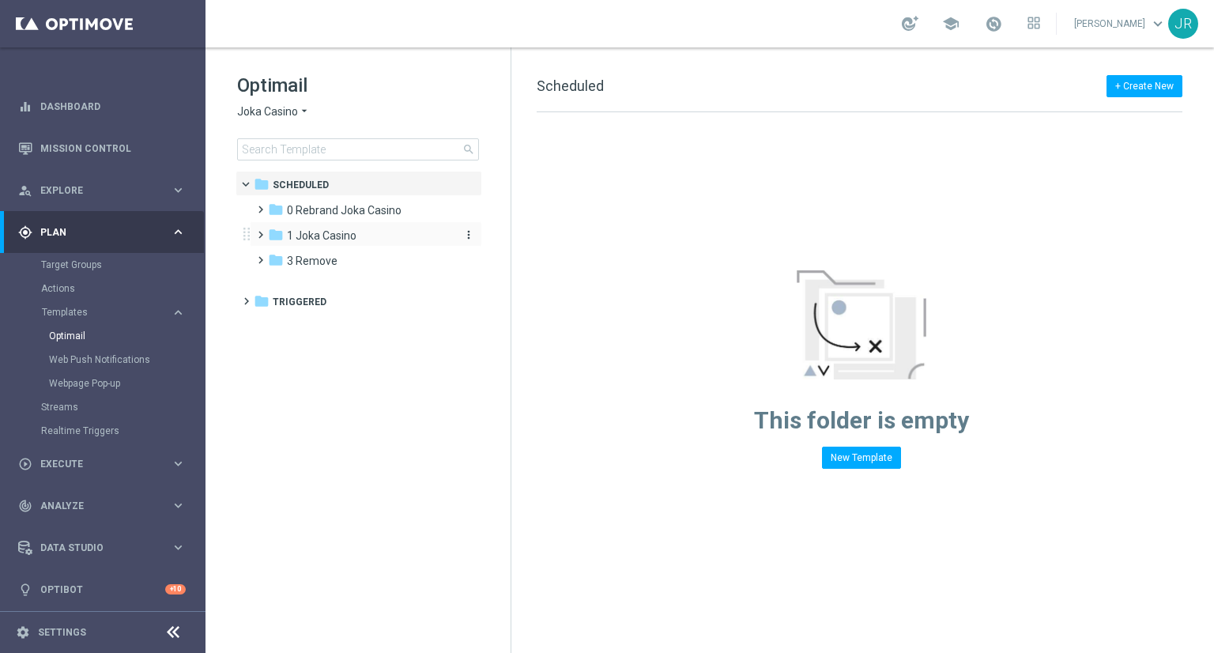
click at [337, 236] on span "1 Joka Casino" at bounding box center [322, 235] width 70 height 14
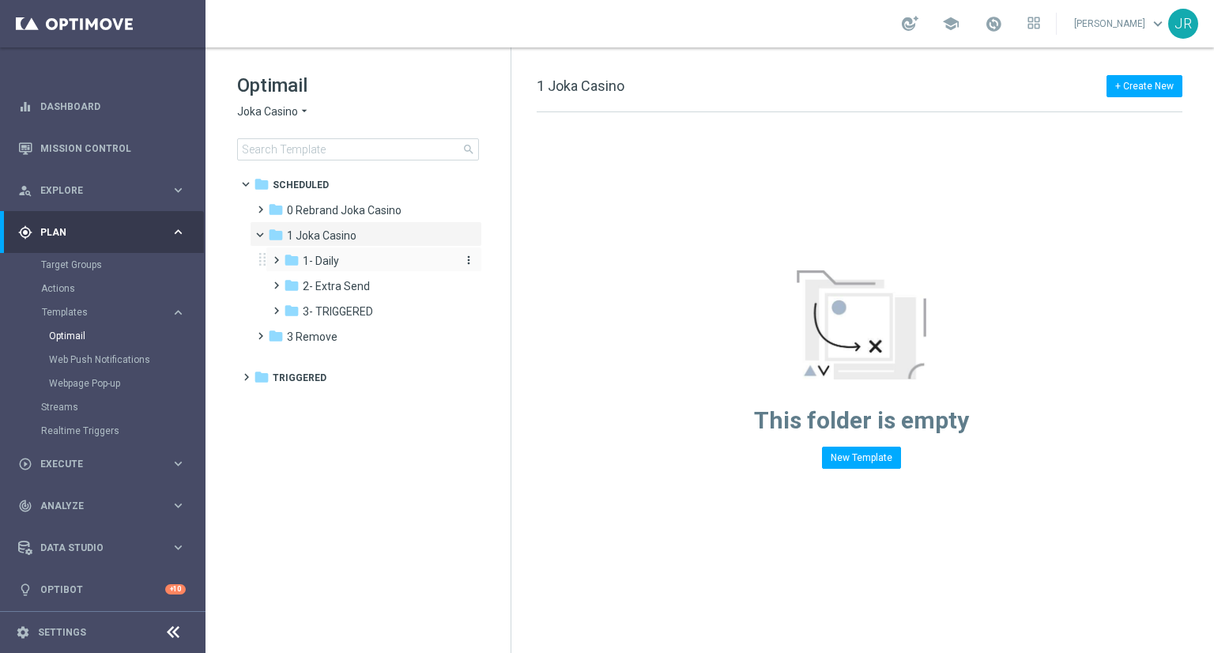
click at [344, 257] on div "folder 1- Daily" at bounding box center [368, 261] width 168 height 18
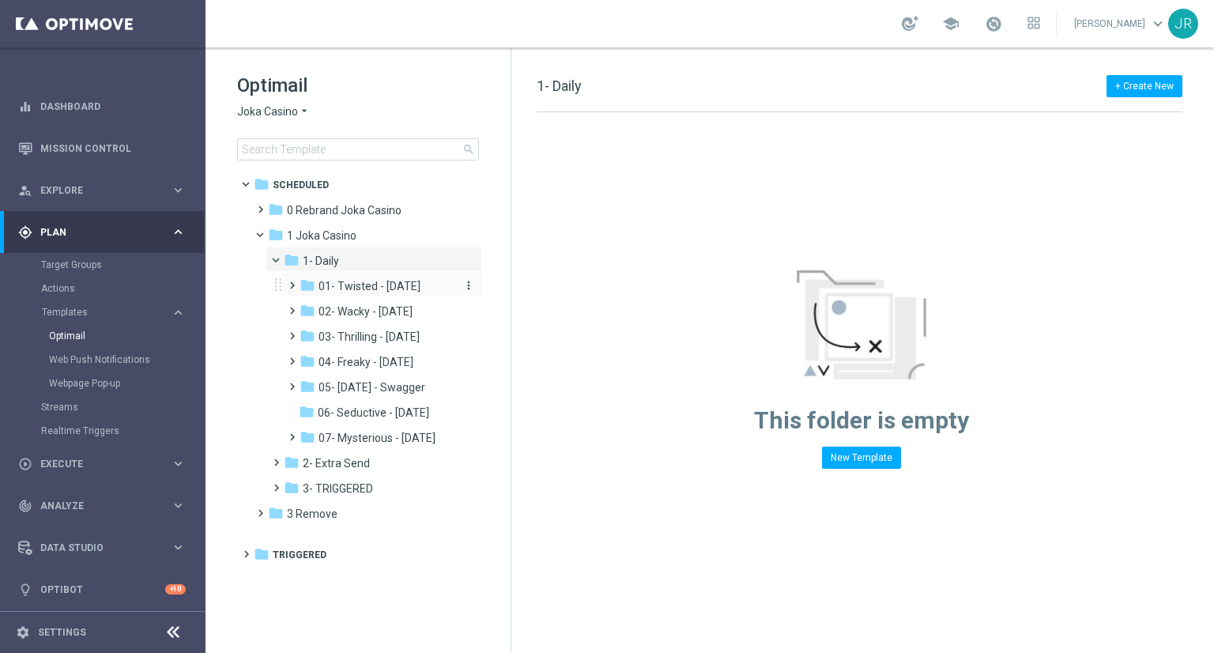
click at [360, 292] on span "01- Twisted - Tuesday" at bounding box center [370, 286] width 102 height 14
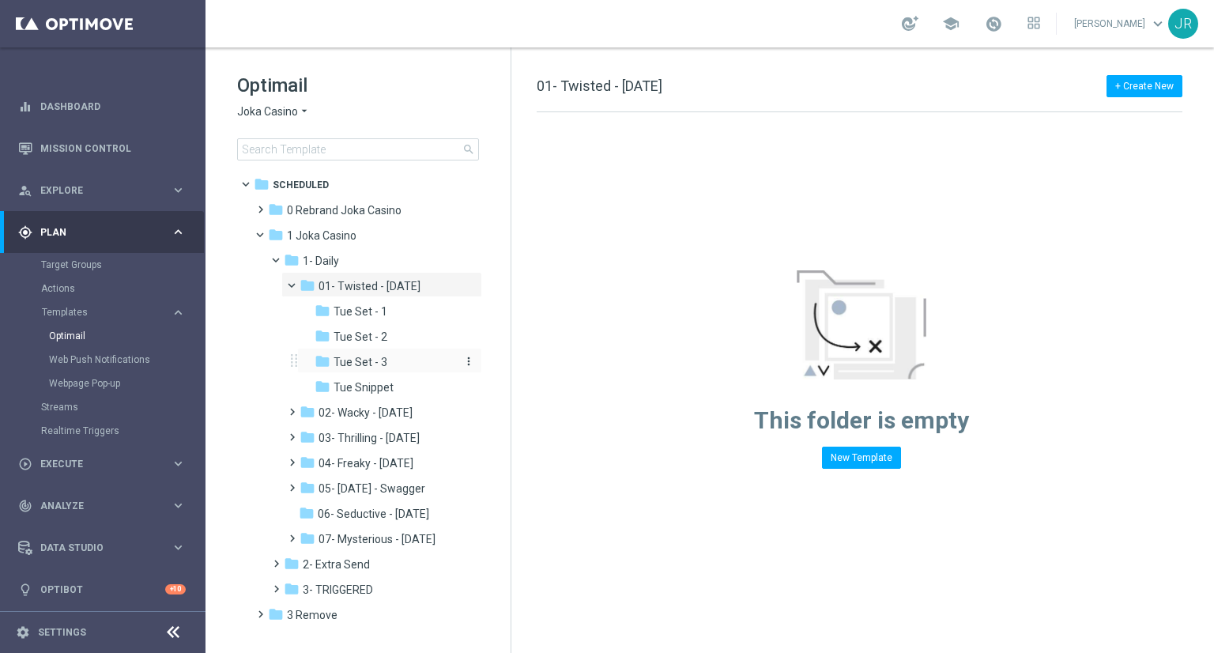
click at [373, 366] on span "Tue Set - 3" at bounding box center [361, 362] width 54 height 14
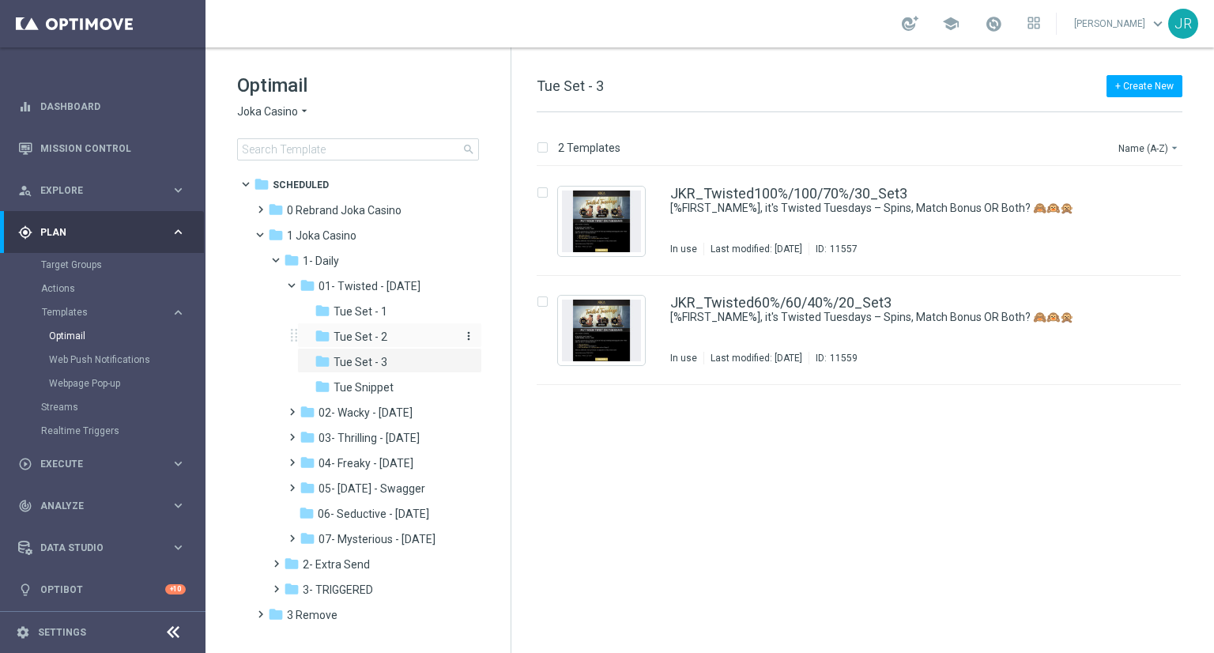
click at [375, 337] on span "Tue Set - 2" at bounding box center [361, 337] width 54 height 14
click at [360, 315] on span "Tue Set - 1" at bounding box center [361, 311] width 54 height 14
click at [371, 361] on span "Tue Set - 3" at bounding box center [361, 362] width 54 height 14
click at [610, 203] on img "Press SPACE to select this row." at bounding box center [601, 222] width 79 height 62
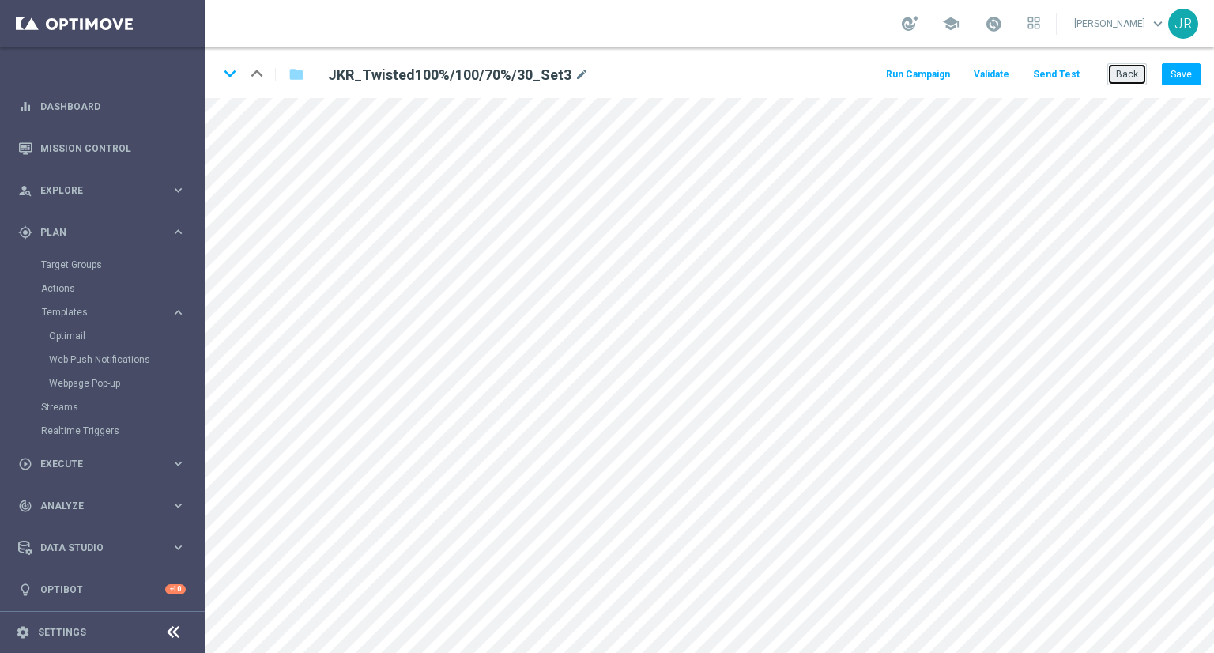
click at [1127, 74] on button "Back" at bounding box center [1128, 74] width 40 height 22
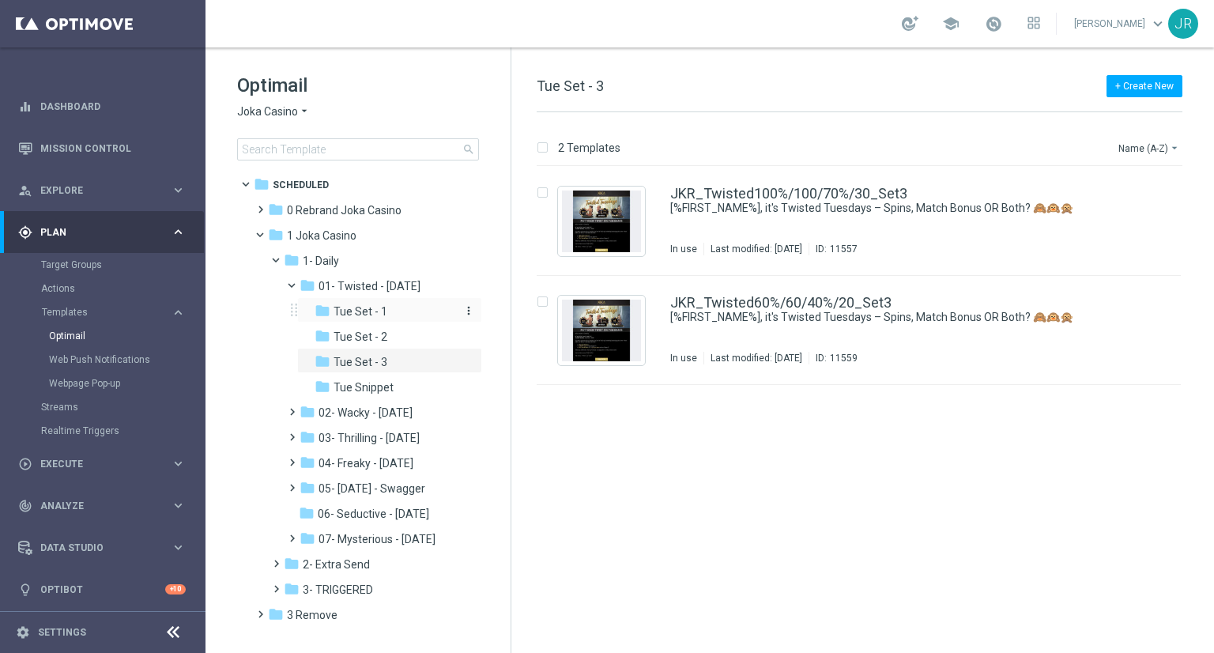
click at [364, 306] on span "Tue Set - 1" at bounding box center [361, 311] width 54 height 14
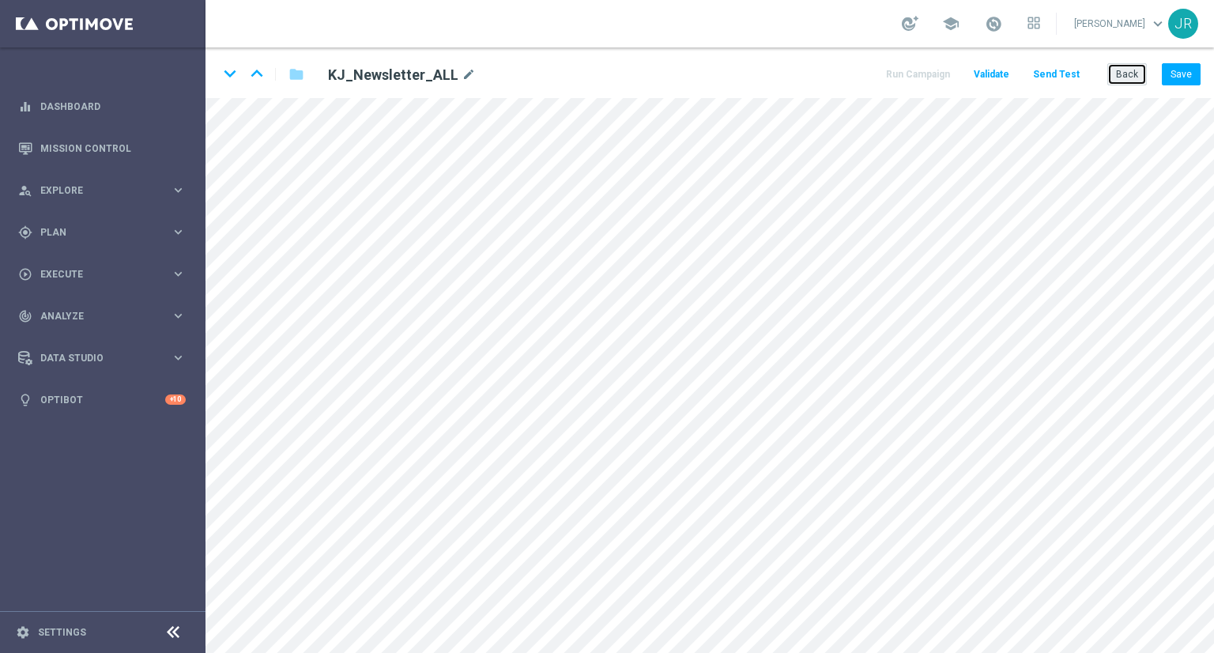
click at [1135, 77] on button "Back" at bounding box center [1128, 74] width 40 height 22
drag, startPoint x: 1137, startPoint y: 81, endPoint x: 1066, endPoint y: 98, distance: 73.2
click at [1135, 81] on button "Back" at bounding box center [1128, 74] width 40 height 22
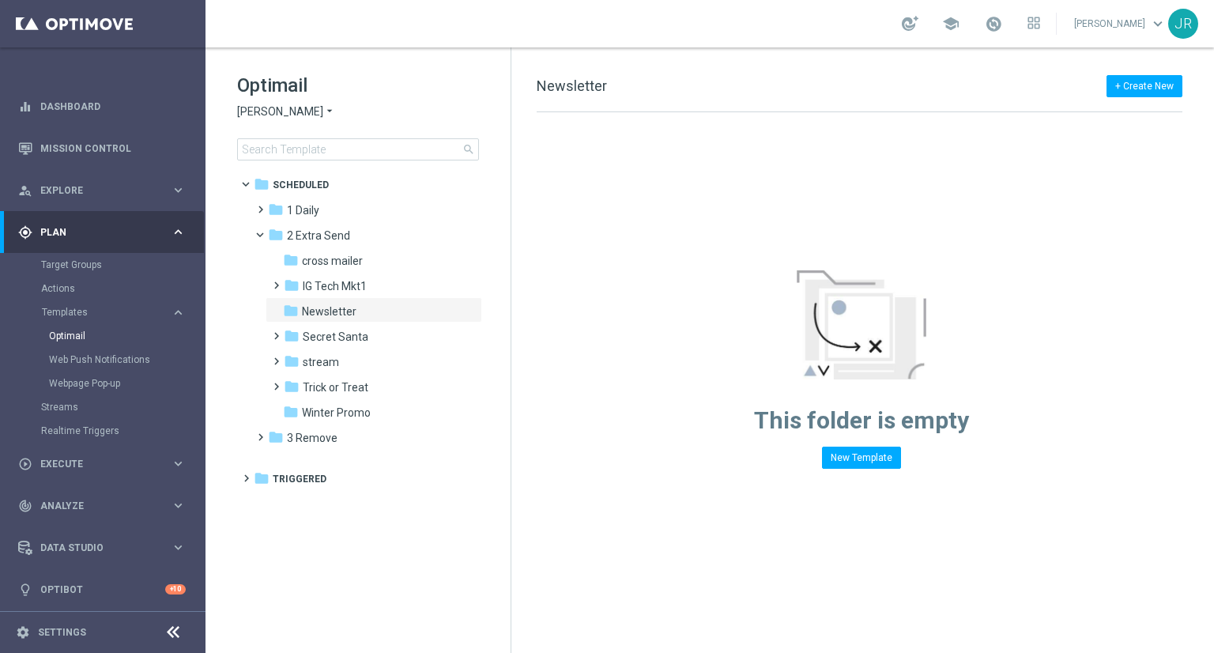
click at [289, 111] on span "[PERSON_NAME]" at bounding box center [280, 111] width 86 height 15
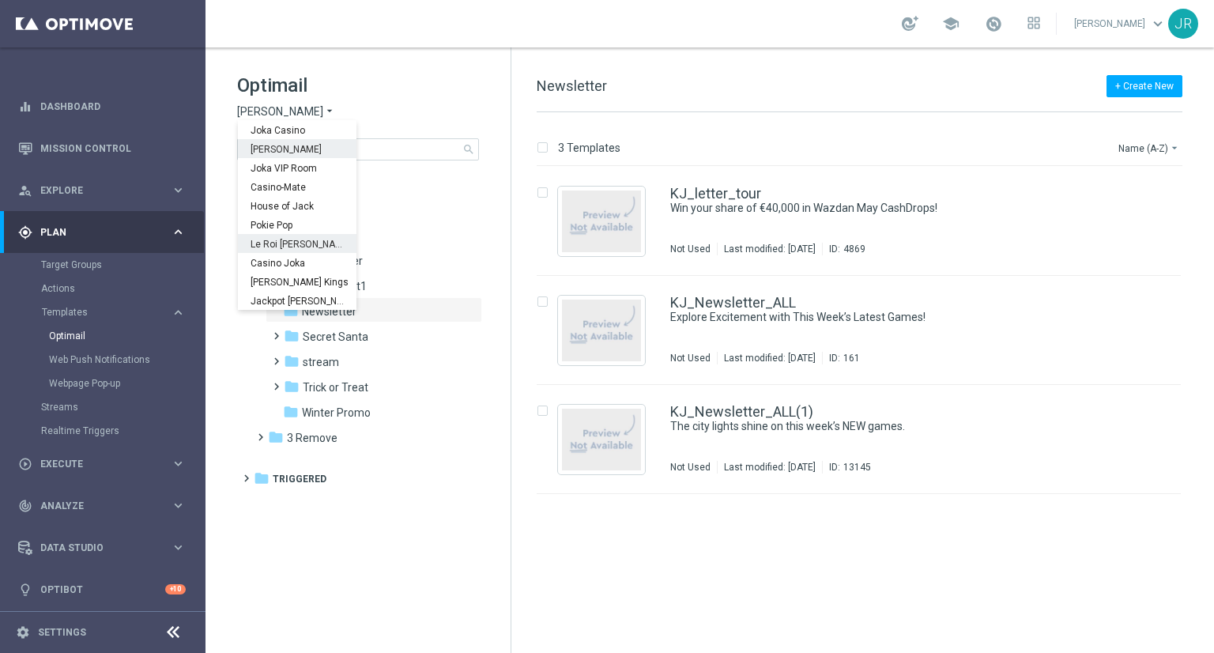
scroll to position [57, 0]
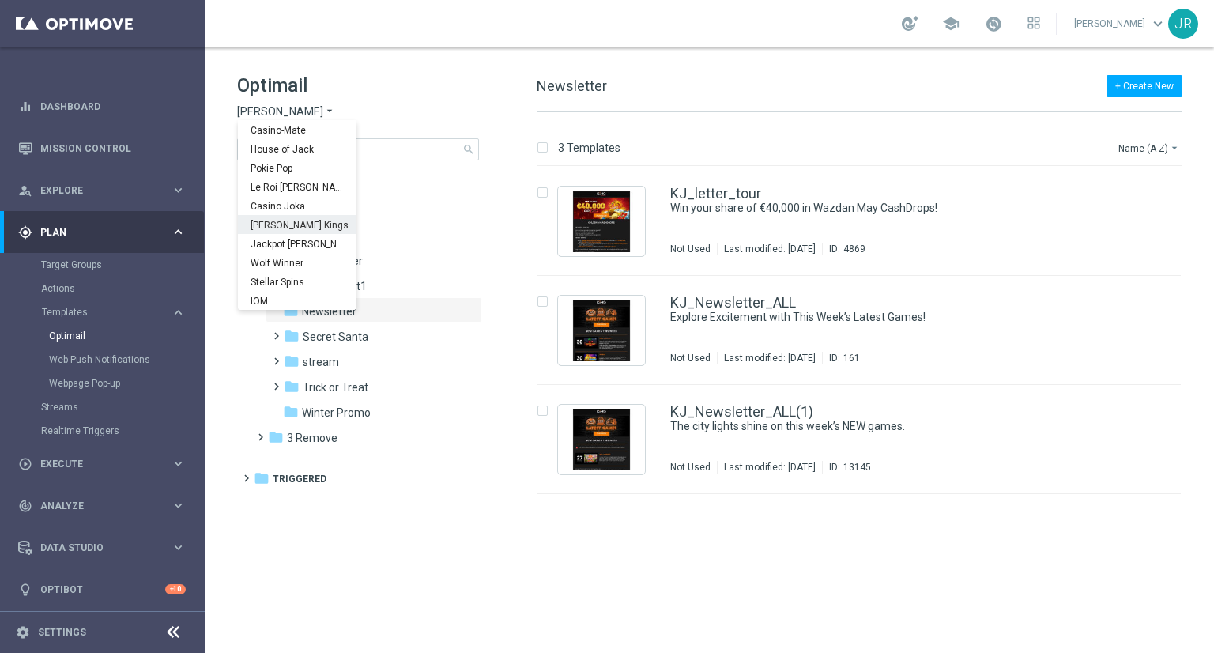
click at [0, 0] on span "[PERSON_NAME] Kings" at bounding box center [0, 0] width 0 height 0
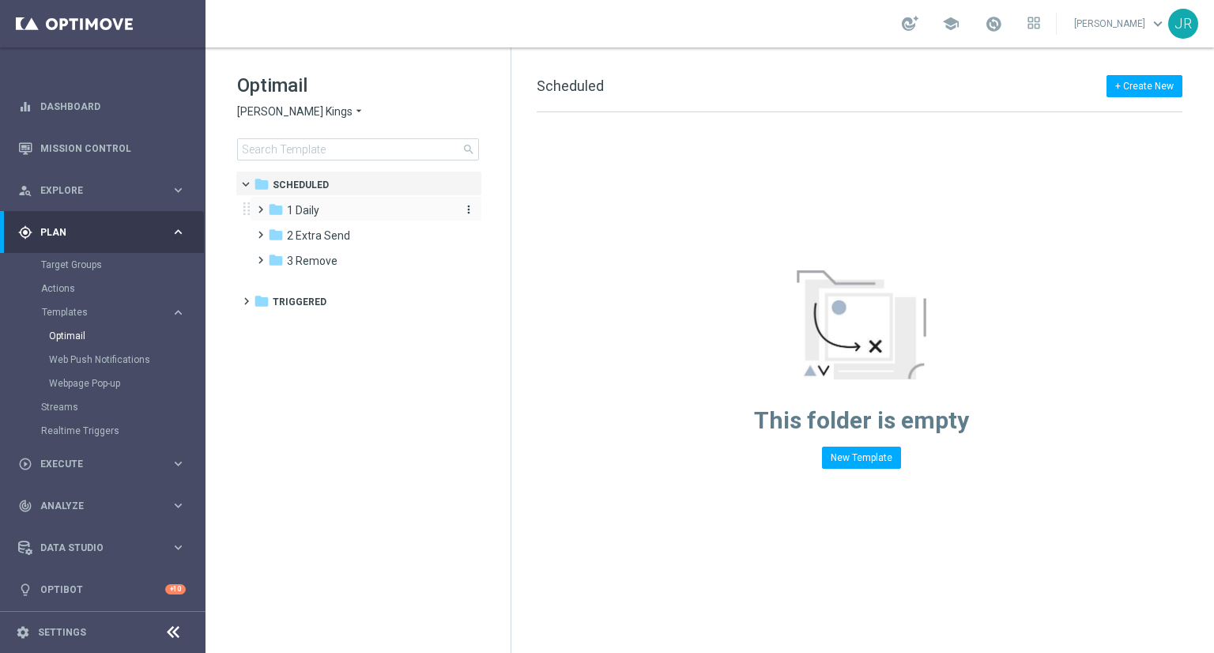
click at [341, 209] on div "folder 1 Daily" at bounding box center [359, 211] width 182 height 18
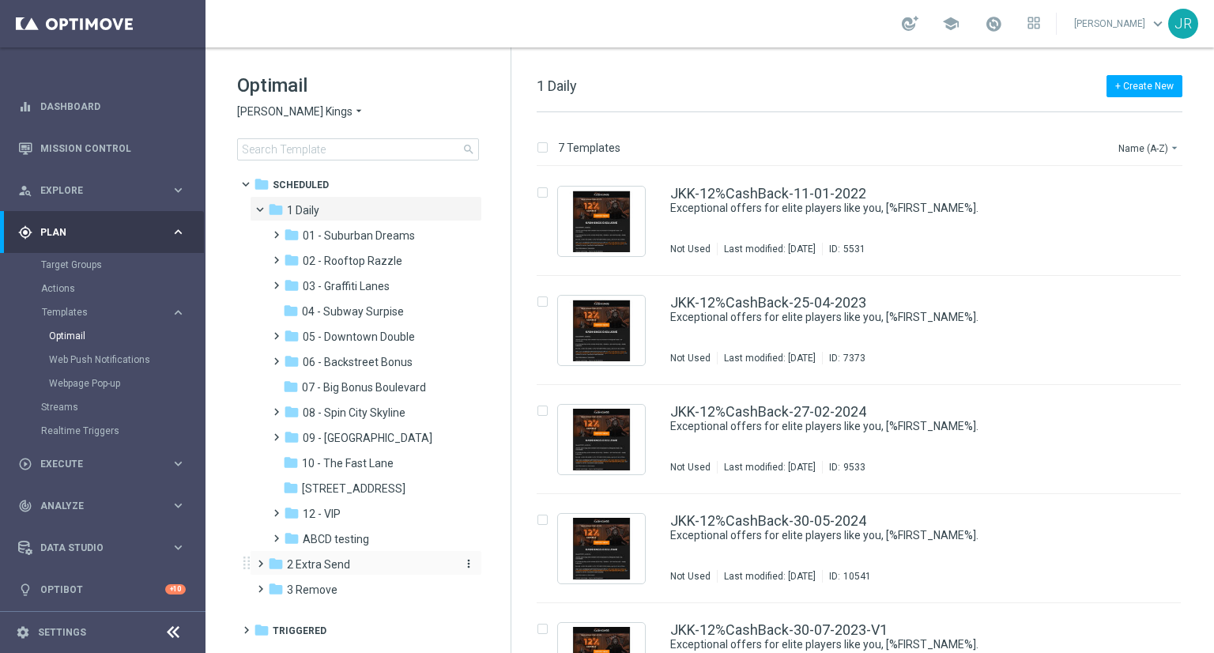
click at [328, 561] on span "2 Extra Send" at bounding box center [318, 564] width 63 height 14
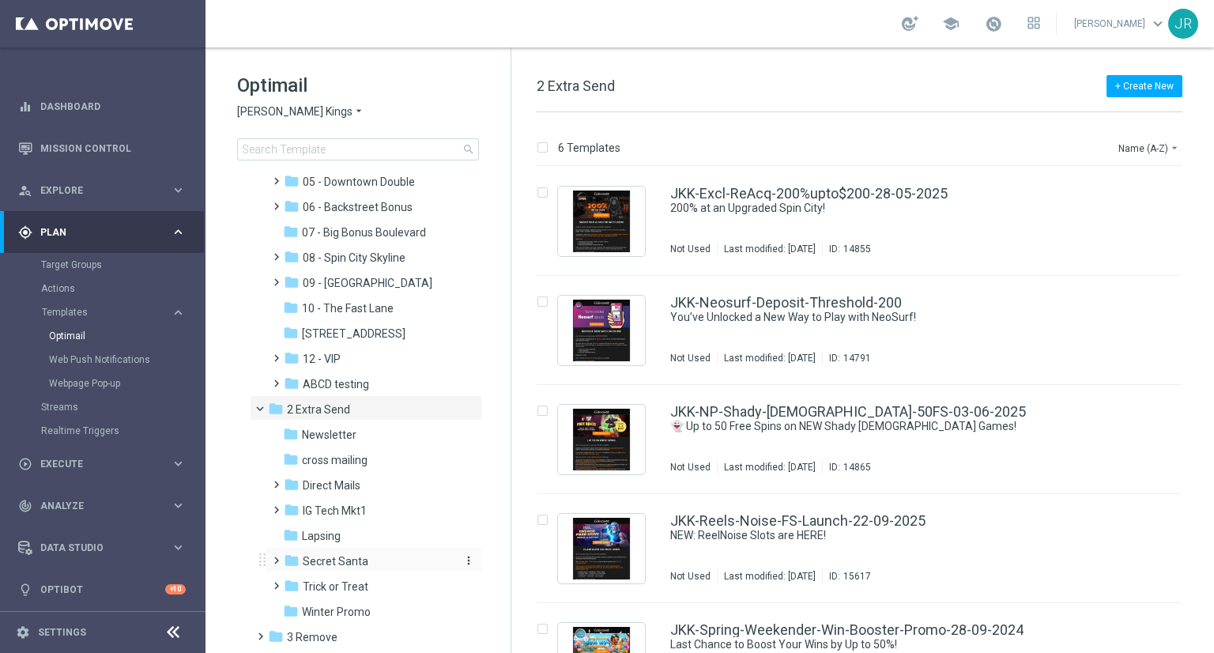
scroll to position [158, 0]
click at [318, 437] on span "Newsletter" at bounding box center [329, 432] width 55 height 14
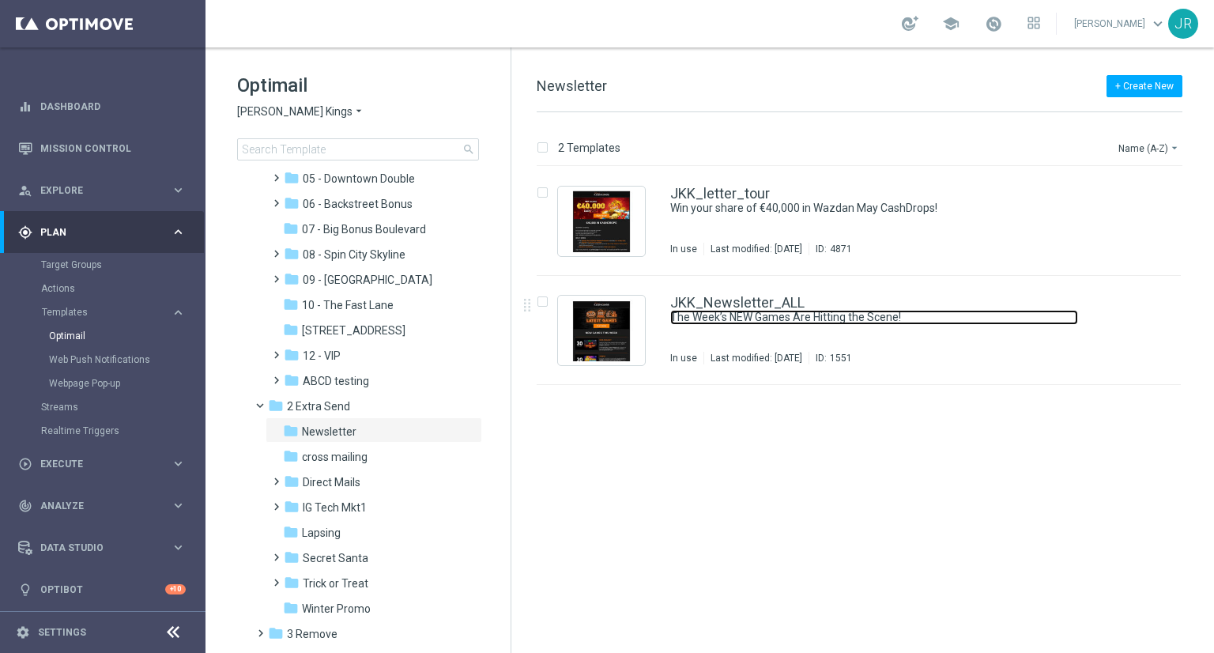
click at [731, 323] on link "The Week’s NEW Games Are Hitting the Scene!" at bounding box center [874, 317] width 408 height 15
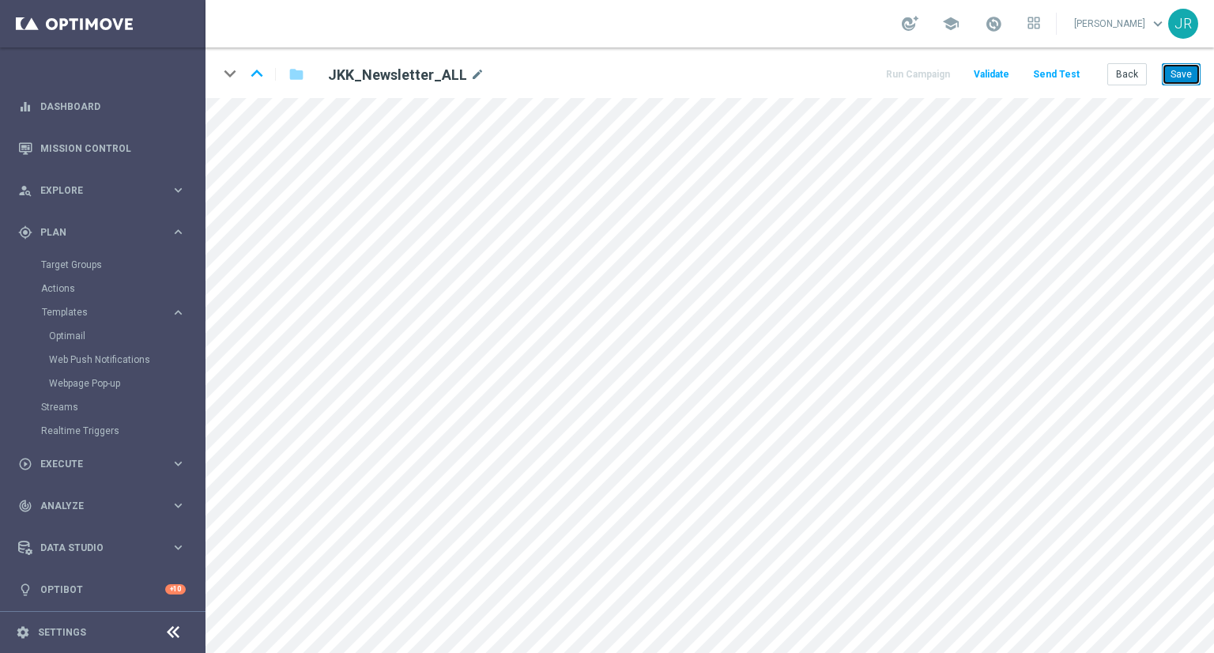
click at [1186, 78] on button "Save" at bounding box center [1181, 74] width 39 height 22
click at [1189, 74] on button "Save" at bounding box center [1181, 74] width 39 height 22
click at [1186, 69] on button "Save" at bounding box center [1181, 74] width 39 height 22
click at [1196, 74] on button "Save" at bounding box center [1181, 74] width 39 height 22
drag, startPoint x: 1191, startPoint y: 70, endPoint x: 1170, endPoint y: 89, distance: 28.0
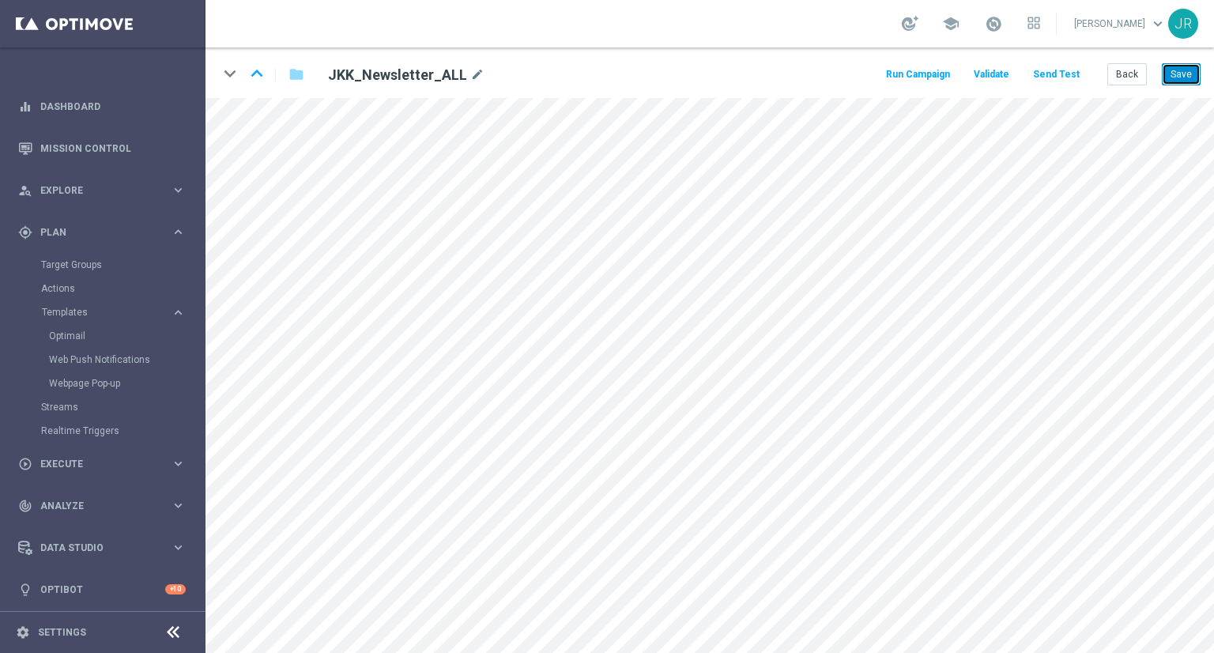
click at [1191, 73] on button "Save" at bounding box center [1181, 74] width 39 height 22
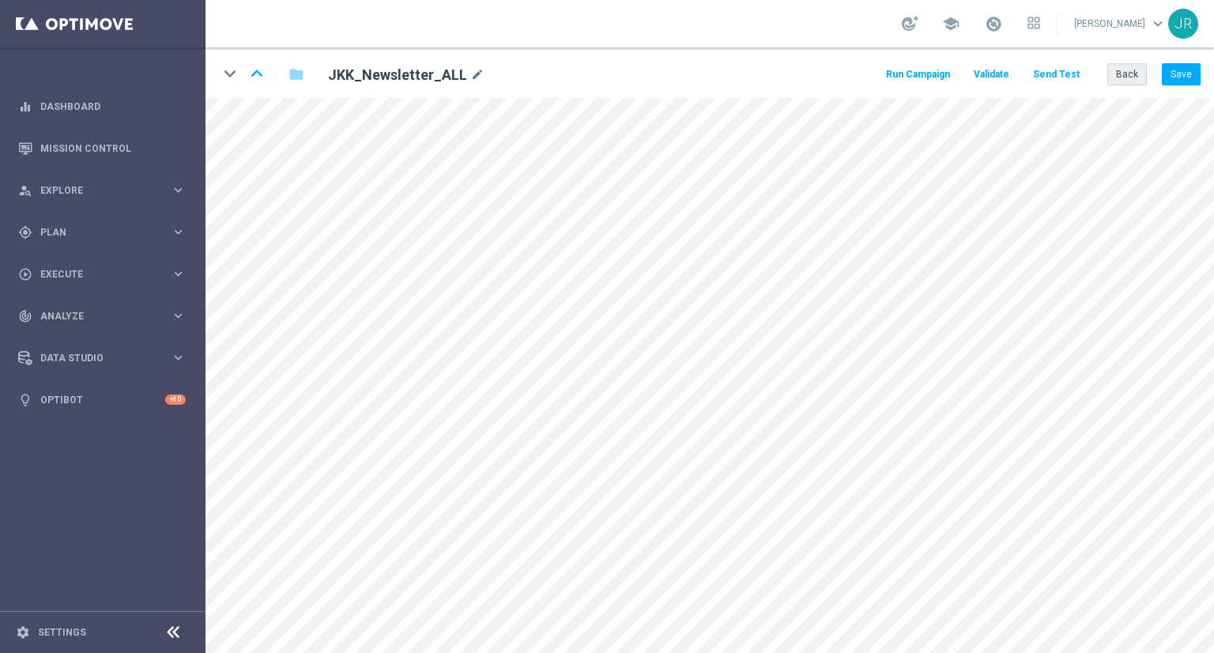
click at [1126, 83] on div "keyboard_arrow_down keyboard_arrow_up folder JKK_Newsletter_ALL mode_edit Run C…" at bounding box center [710, 72] width 1009 height 51
click at [1126, 82] on button "Back" at bounding box center [1128, 74] width 40 height 22
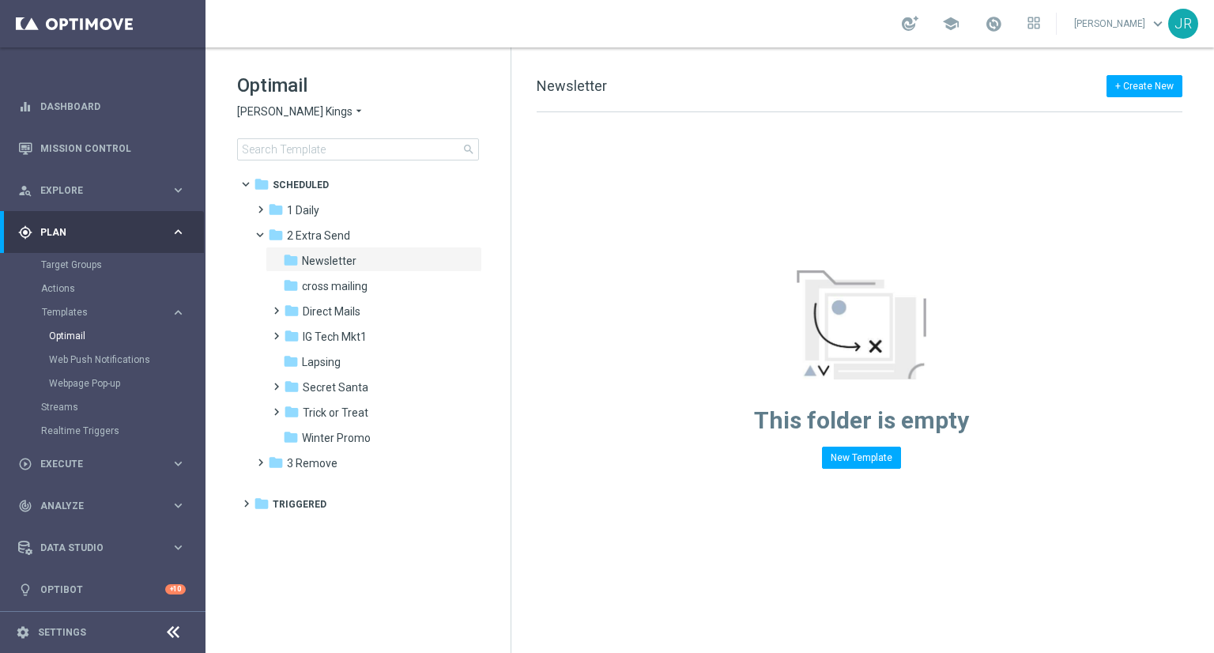
click at [237, 109] on span "[PERSON_NAME] Kings" at bounding box center [294, 111] width 115 height 15
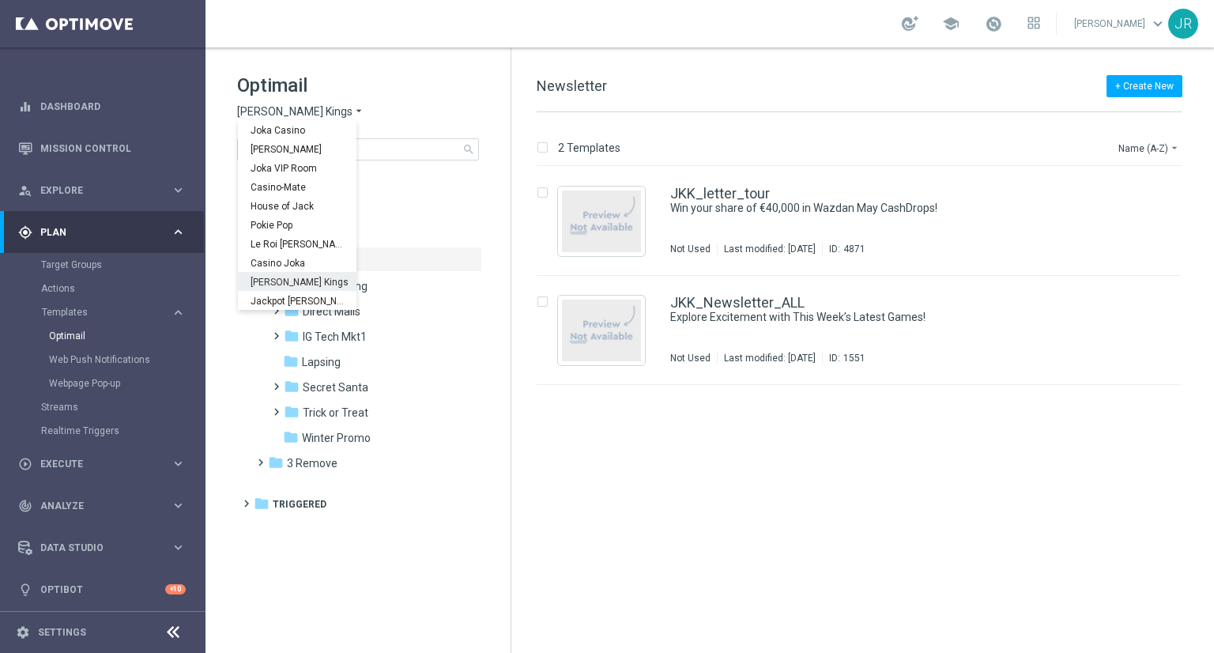
scroll to position [57, 0]
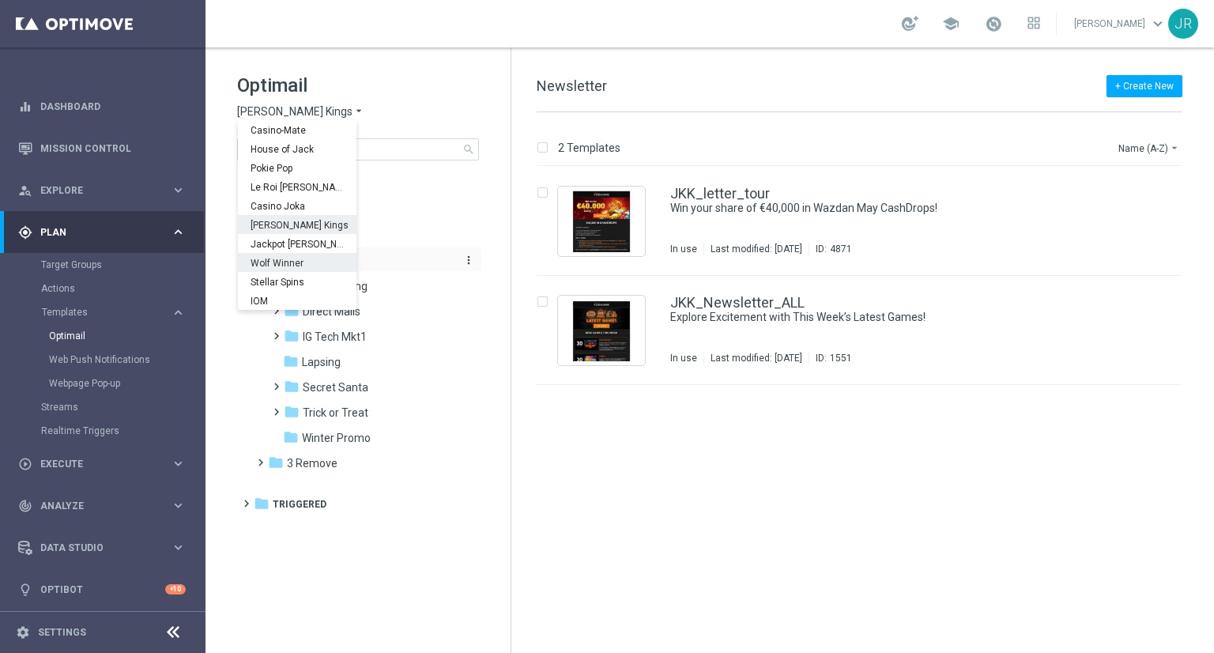
drag, startPoint x: 285, startPoint y: 262, endPoint x: 326, endPoint y: 269, distance: 42.4
click at [0, 0] on span "Wolf Winner" at bounding box center [0, 0] width 0 height 0
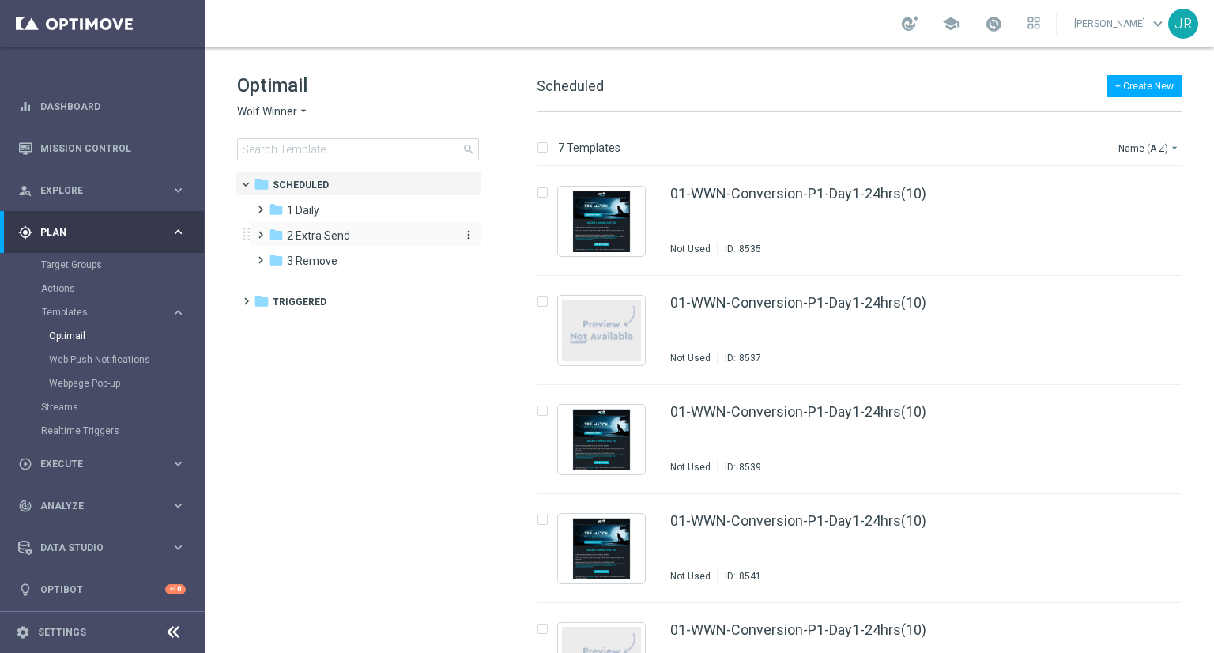
click at [328, 240] on span "2 Extra Send" at bounding box center [318, 235] width 63 height 14
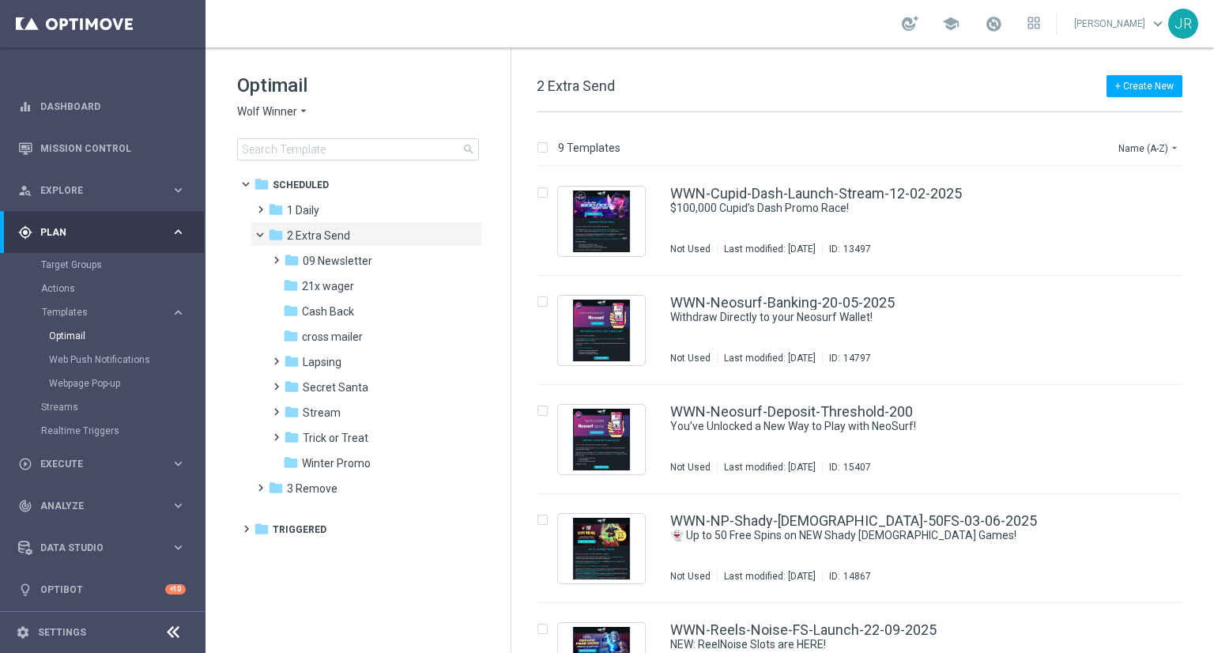
click at [357, 258] on span "09 Newsletter" at bounding box center [338, 261] width 70 height 14
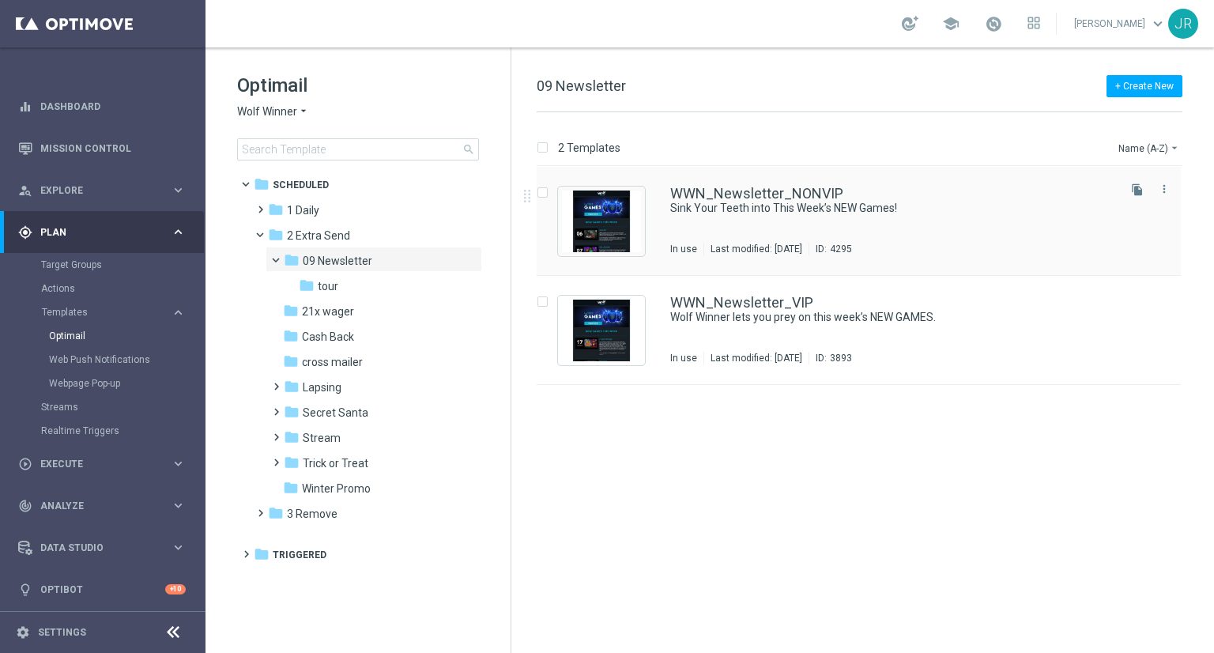
click at [755, 236] on div "WWN_Newsletter_NONVIP Sink Your Teeth into This Week’s NEW Games! In use Last m…" at bounding box center [892, 221] width 444 height 69
